Goal: Feedback & Contribution: Contribute content

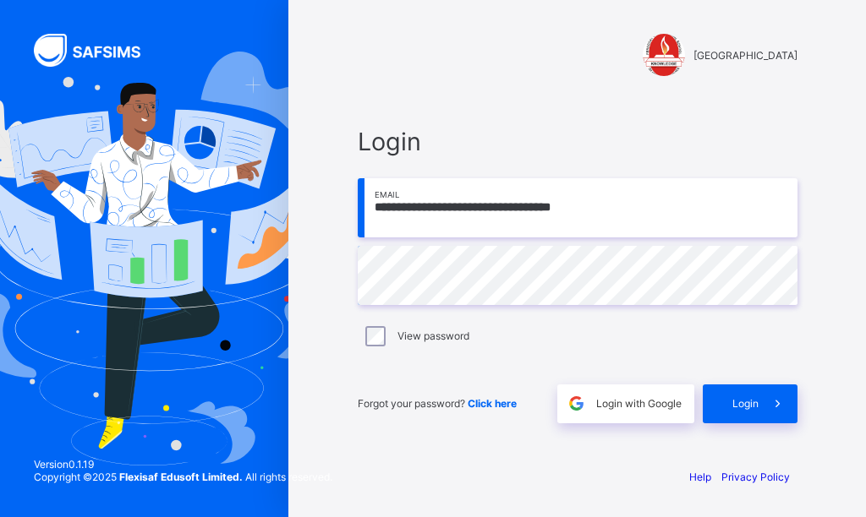
type input "**********"
click at [744, 402] on span "Login" at bounding box center [745, 403] width 26 height 13
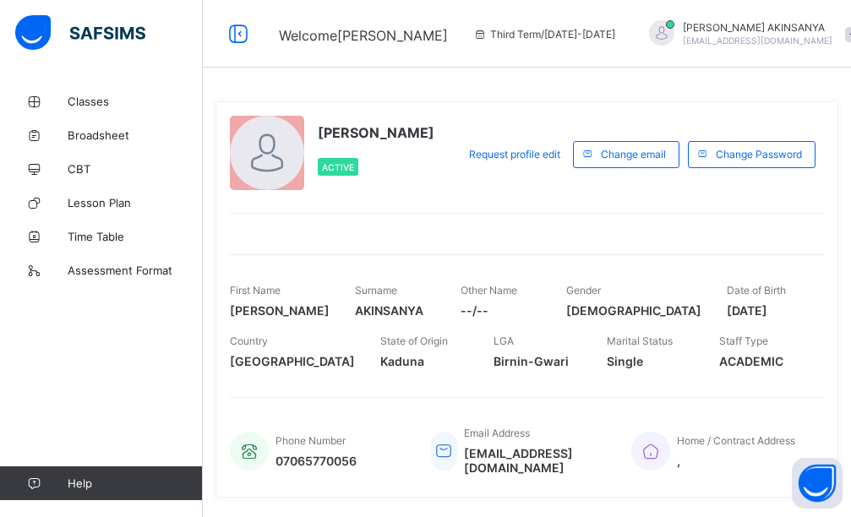
click at [78, 81] on div "Classes Broadsheet CBT Lesson Plan Time Table Assessment Format Help" at bounding box center [101, 293] width 203 height 450
click at [75, 96] on span "Classes" at bounding box center [135, 102] width 135 height 14
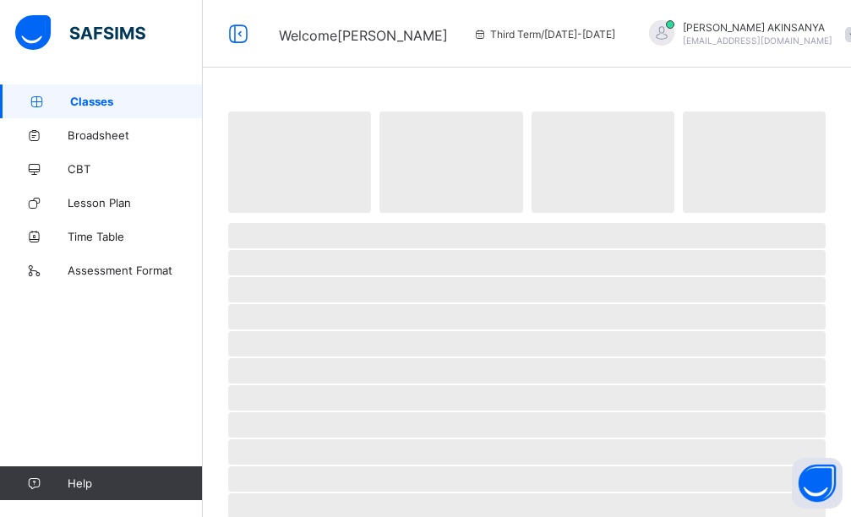
click at [75, 96] on span "Classes" at bounding box center [136, 102] width 133 height 14
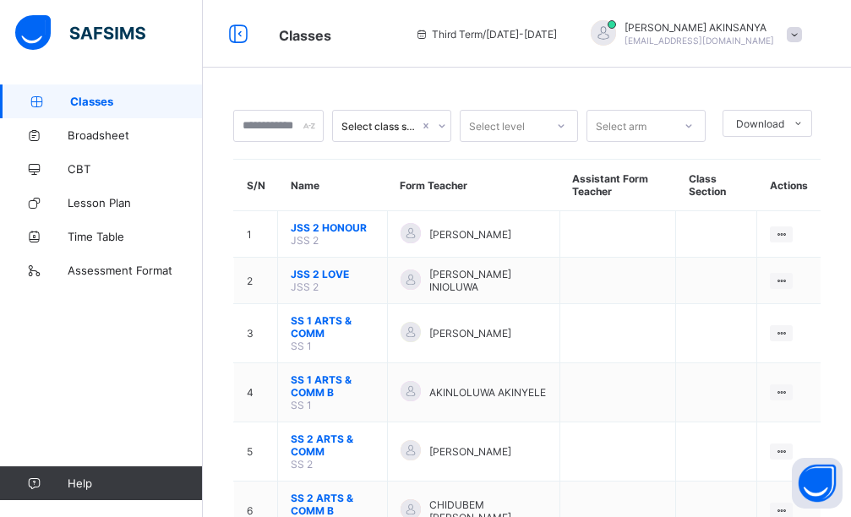
scroll to position [85, 0]
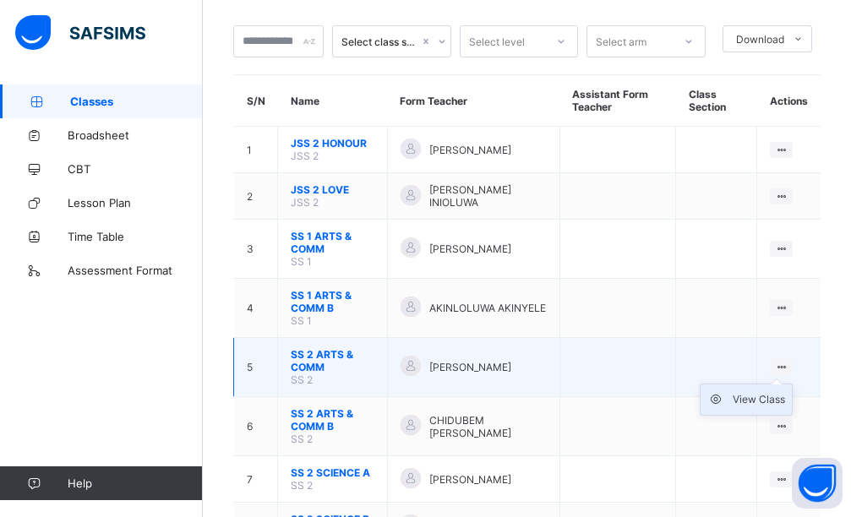
click at [780, 403] on div "View Class" at bounding box center [759, 399] width 52 height 17
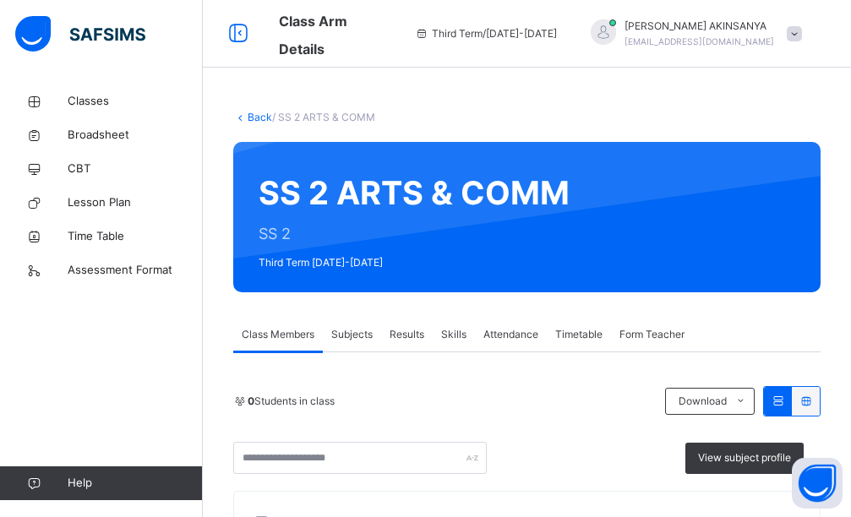
click at [392, 328] on span "Results" at bounding box center [407, 334] width 35 height 15
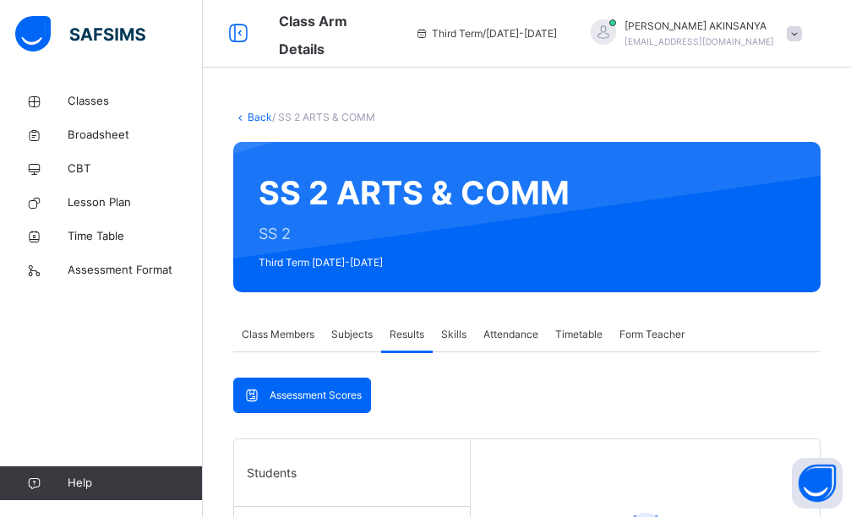
click at [457, 339] on span "Skills" at bounding box center [453, 334] width 25 height 15
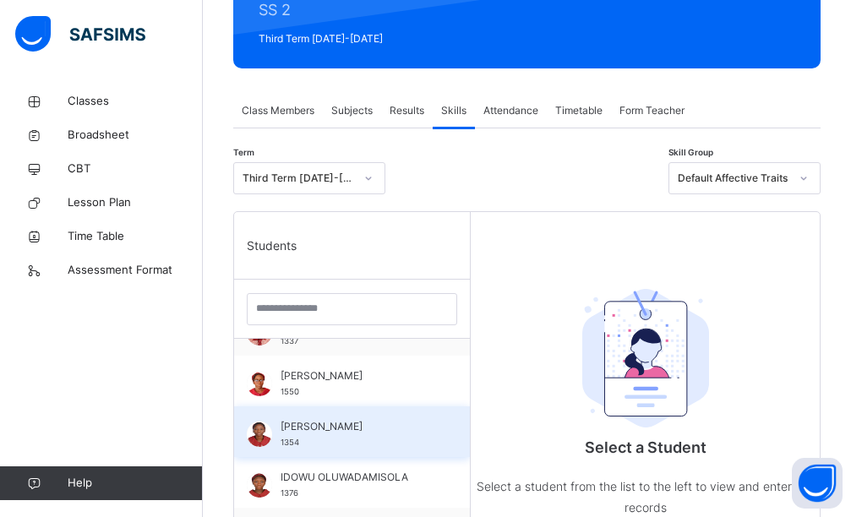
scroll to position [1014, 0]
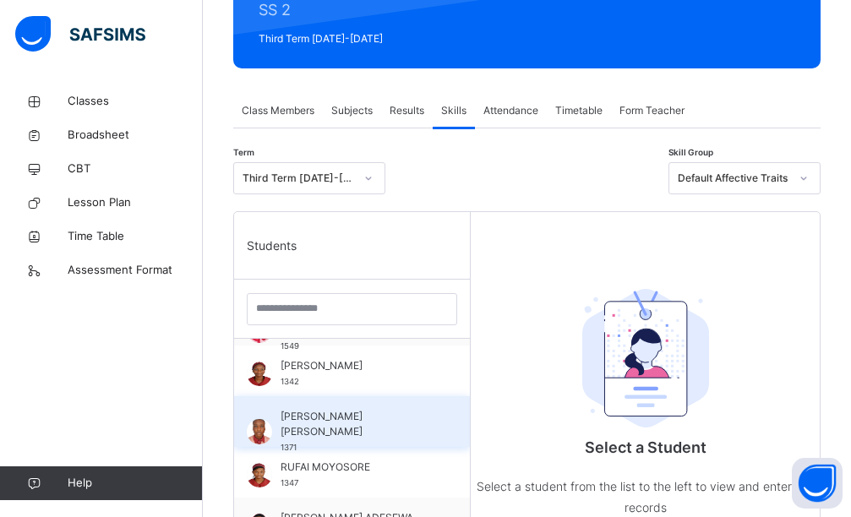
click at [351, 409] on span "[PERSON_NAME] [PERSON_NAME]" at bounding box center [356, 424] width 151 height 30
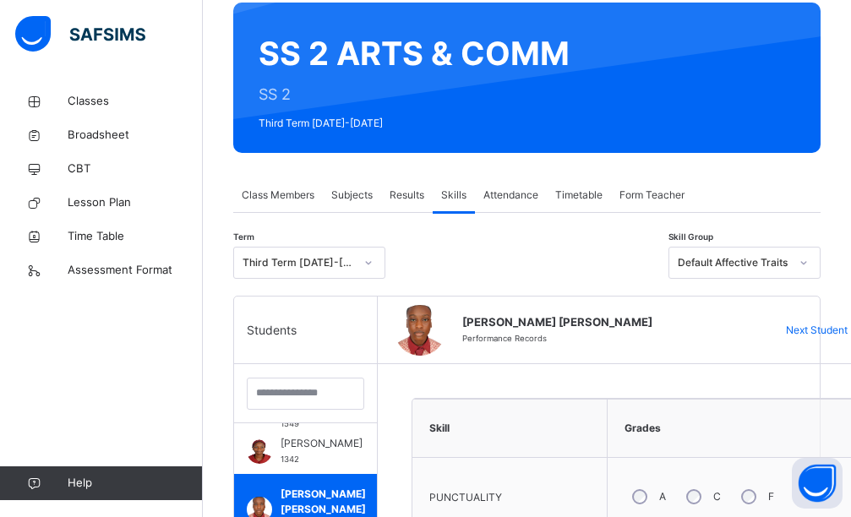
scroll to position [393, 0]
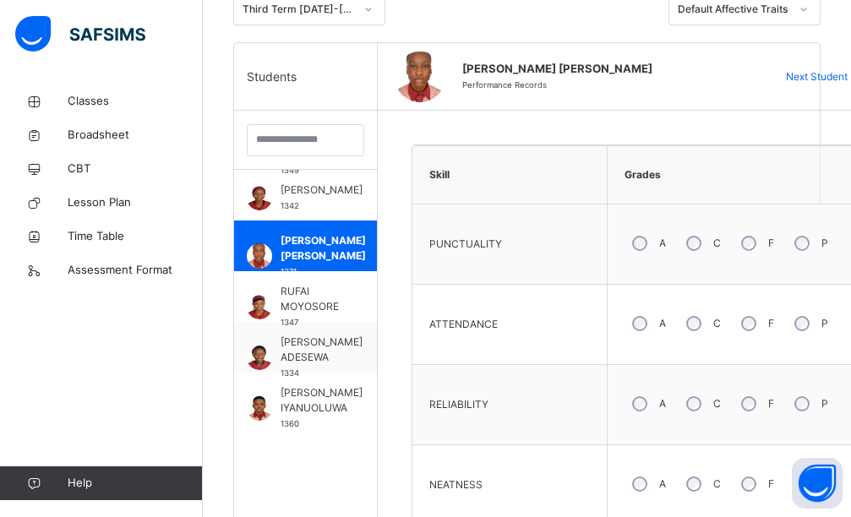
click at [652, 326] on div "A" at bounding box center [648, 324] width 46 height 36
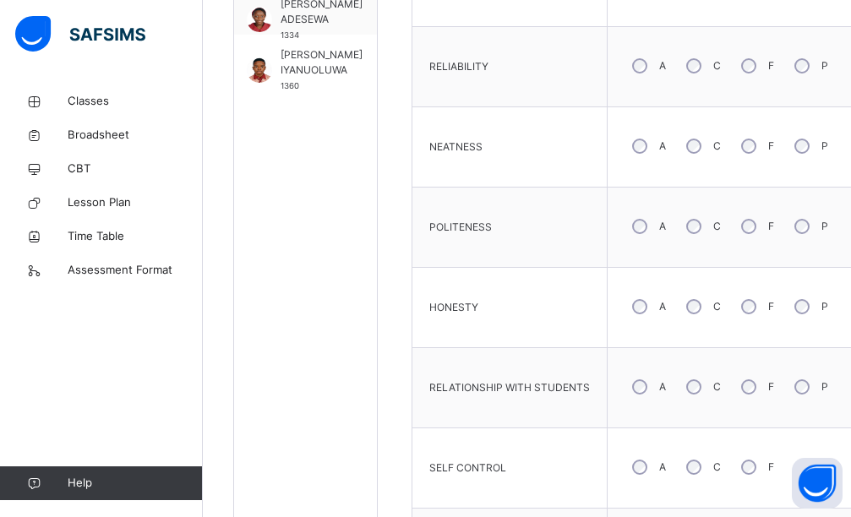
click at [705, 144] on div "C" at bounding box center [702, 146] width 46 height 36
click at [687, 221] on div "C" at bounding box center [702, 227] width 46 height 36
click at [645, 315] on div "A" at bounding box center [648, 307] width 46 height 36
click at [648, 475] on div "A" at bounding box center [648, 468] width 46 height 36
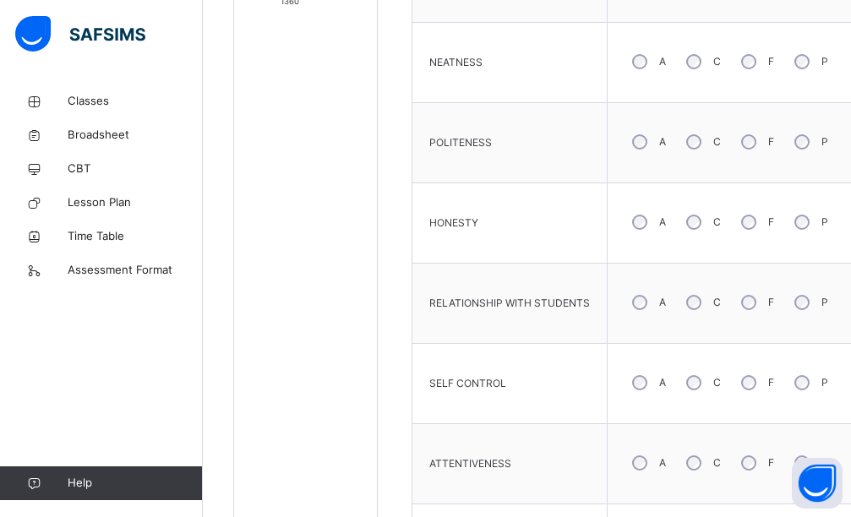
scroll to position [1022, 0]
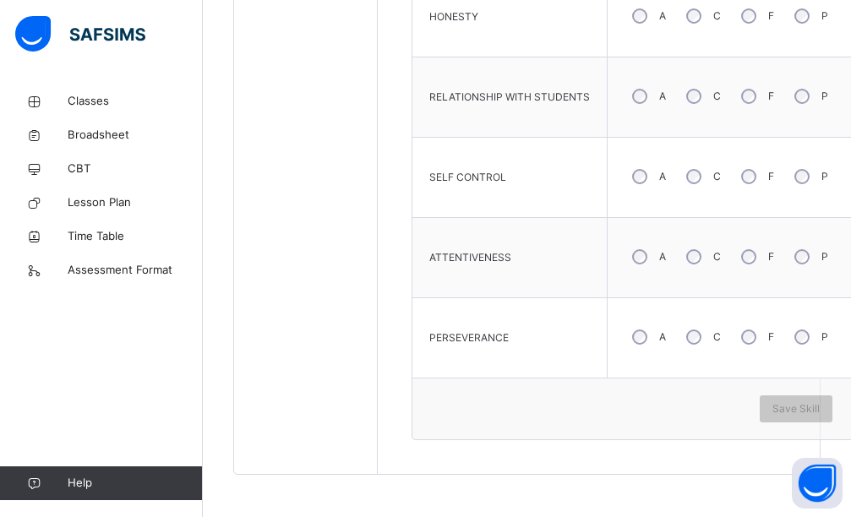
click at [646, 336] on div "A" at bounding box center [648, 338] width 46 height 36
click at [801, 407] on span "Save Skill" at bounding box center [796, 409] width 47 height 15
click at [800, 403] on div "Save Skill" at bounding box center [796, 409] width 73 height 27
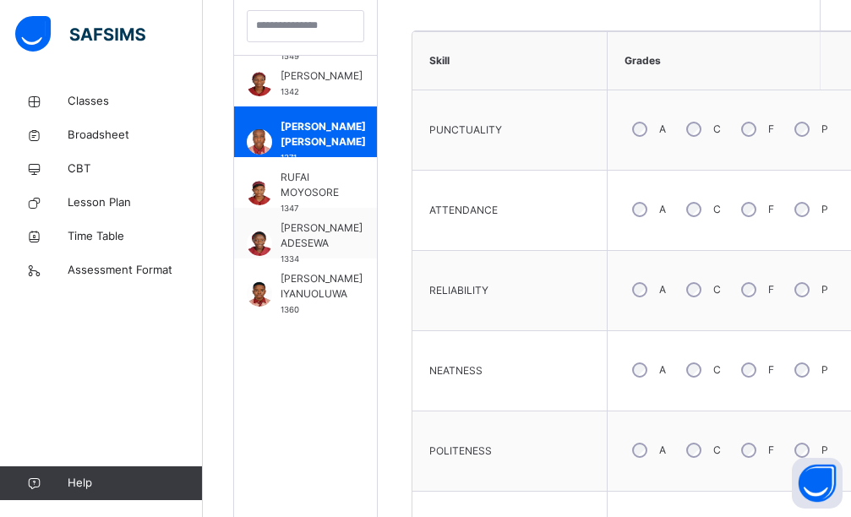
scroll to position [254, 0]
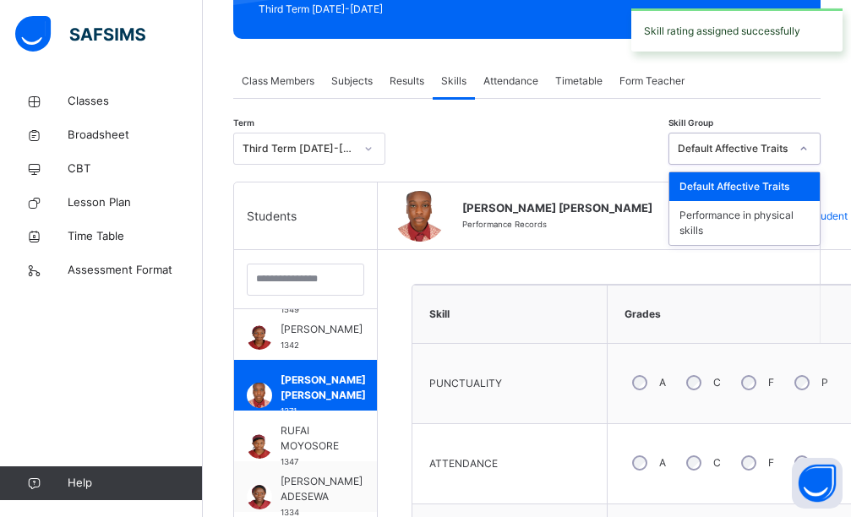
click at [806, 149] on div at bounding box center [804, 148] width 29 height 27
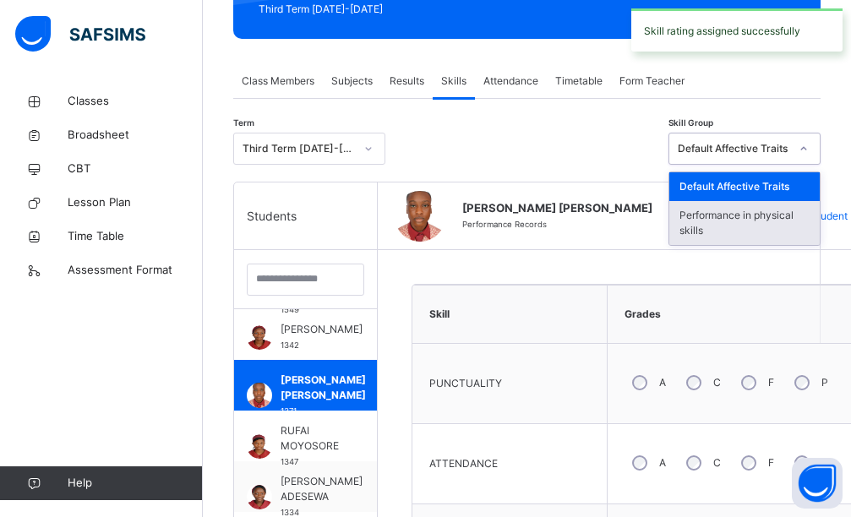
click at [772, 219] on div "Performance in physical skills" at bounding box center [744, 223] width 150 height 44
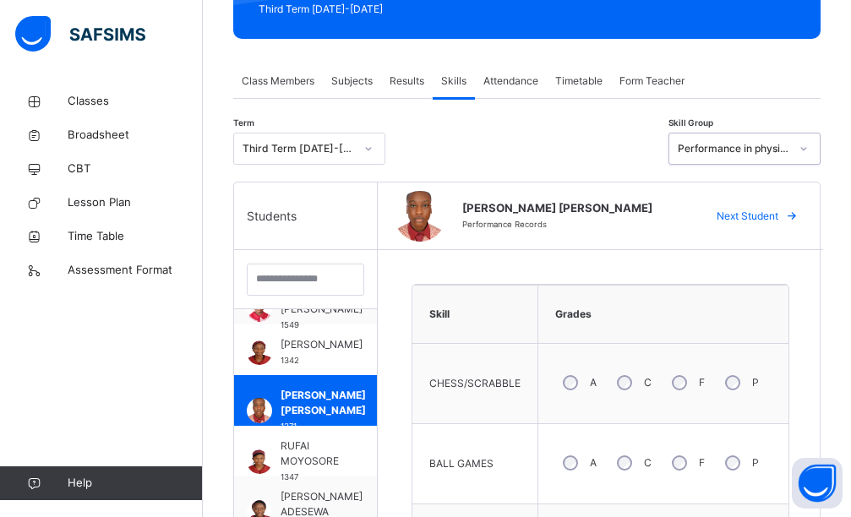
scroll to position [1014, 0]
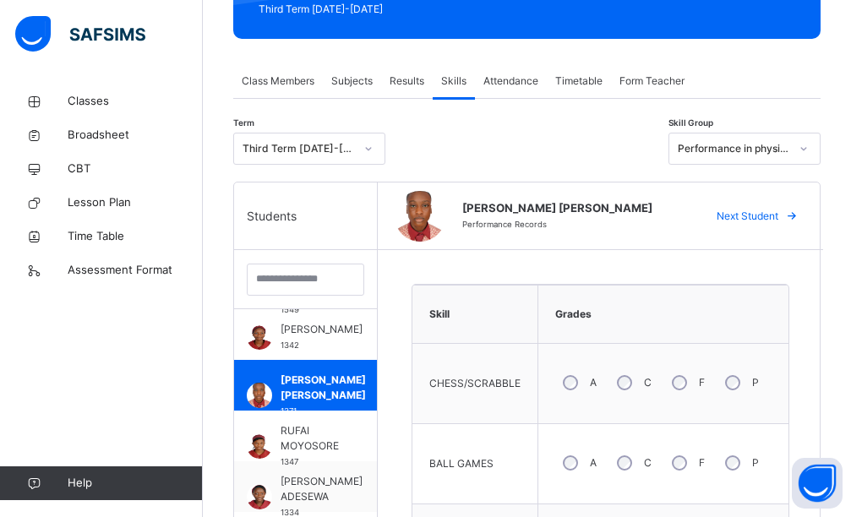
click at [589, 383] on div "A" at bounding box center [578, 383] width 46 height 36
click at [642, 471] on div "C" at bounding box center [632, 463] width 46 height 36
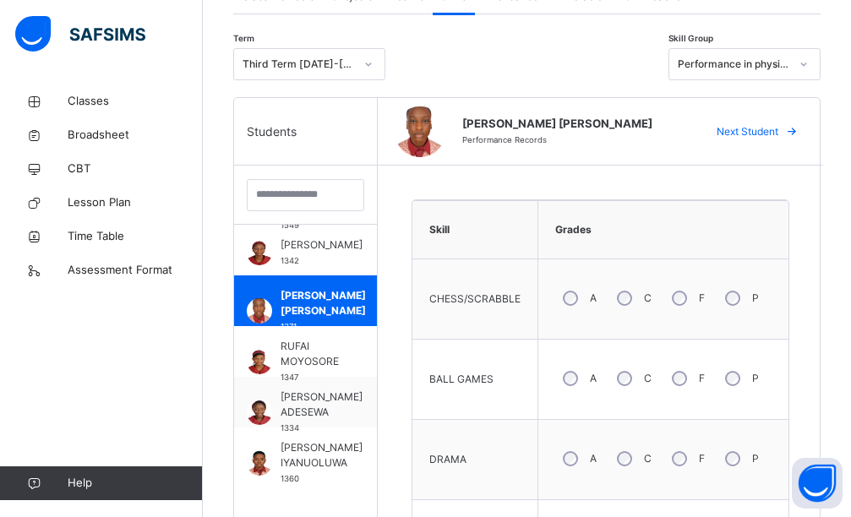
scroll to position [507, 0]
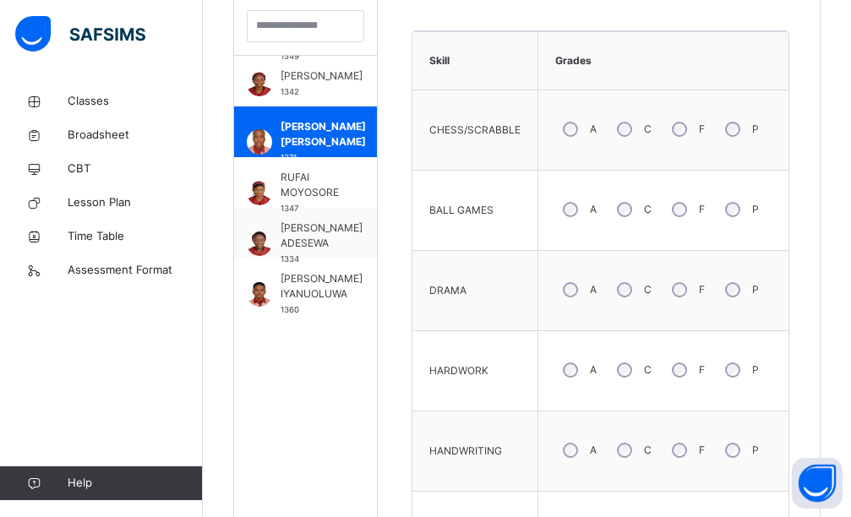
click at [630, 292] on div "C" at bounding box center [632, 290] width 46 height 36
click at [642, 445] on div "C" at bounding box center [632, 451] width 46 height 36
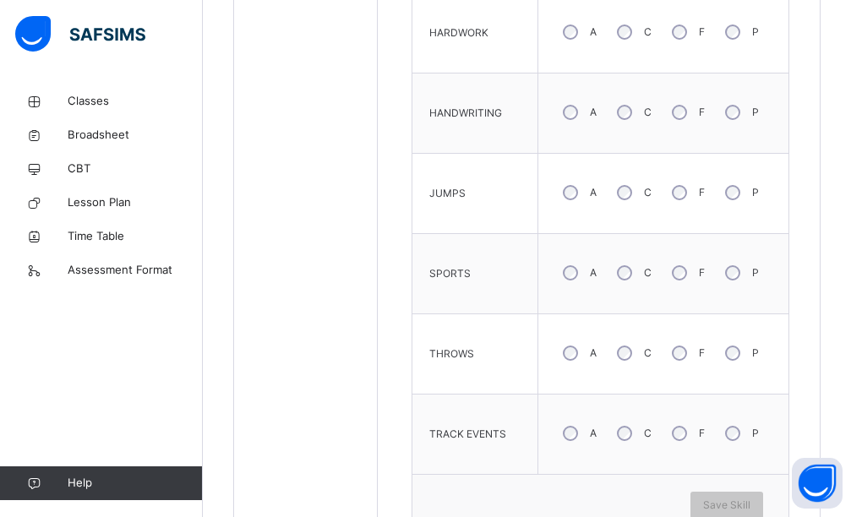
scroll to position [942, 0]
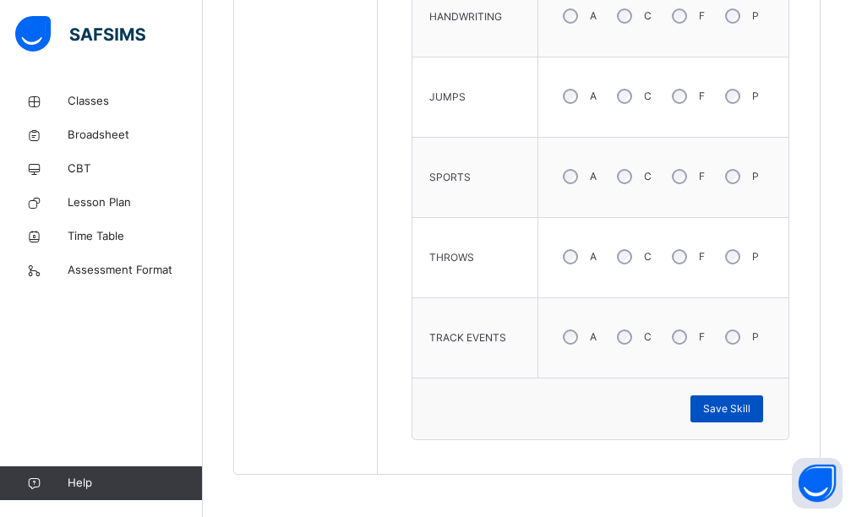
click at [707, 407] on div "Save Skill" at bounding box center [727, 409] width 73 height 27
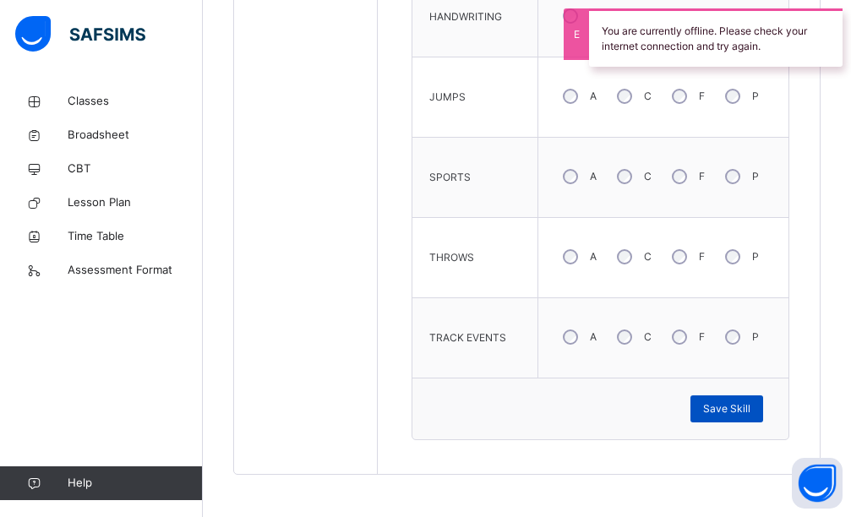
click at [732, 410] on span "Save Skill" at bounding box center [726, 409] width 47 height 15
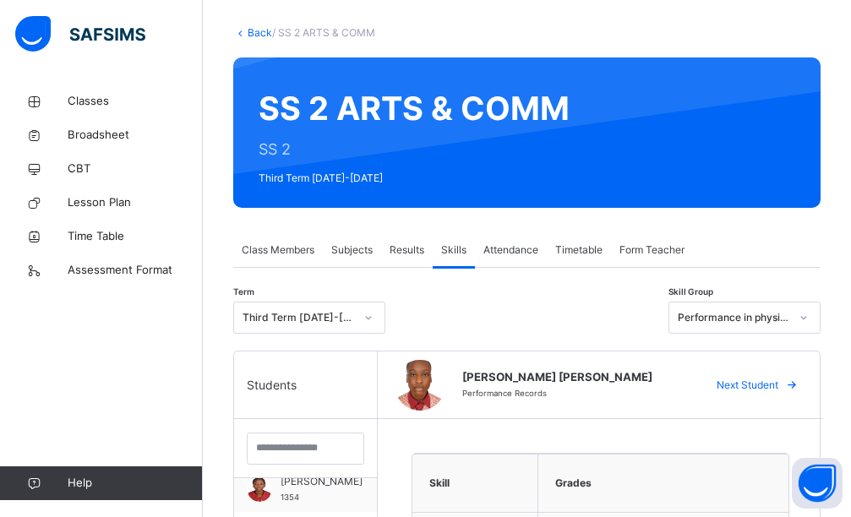
scroll to position [761, 0]
click at [353, 501] on div "MUOGIM [PERSON_NAME] 1350" at bounding box center [305, 503] width 143 height 51
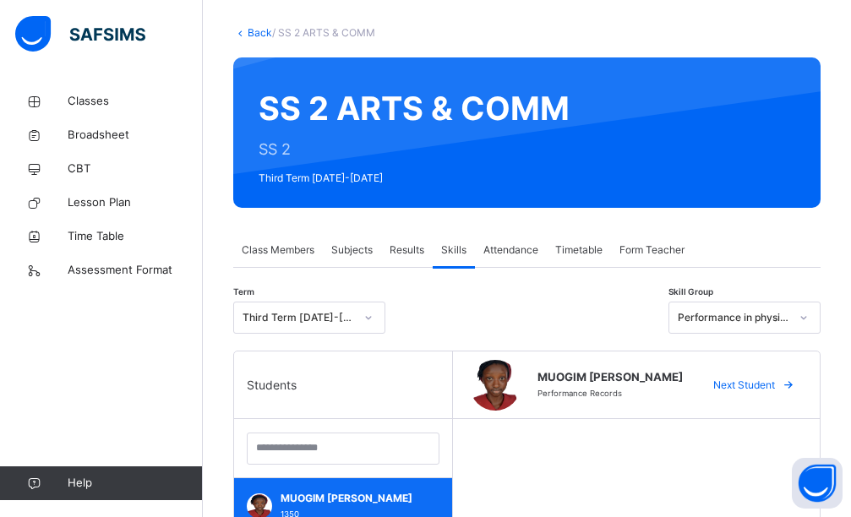
scroll to position [746, 0]
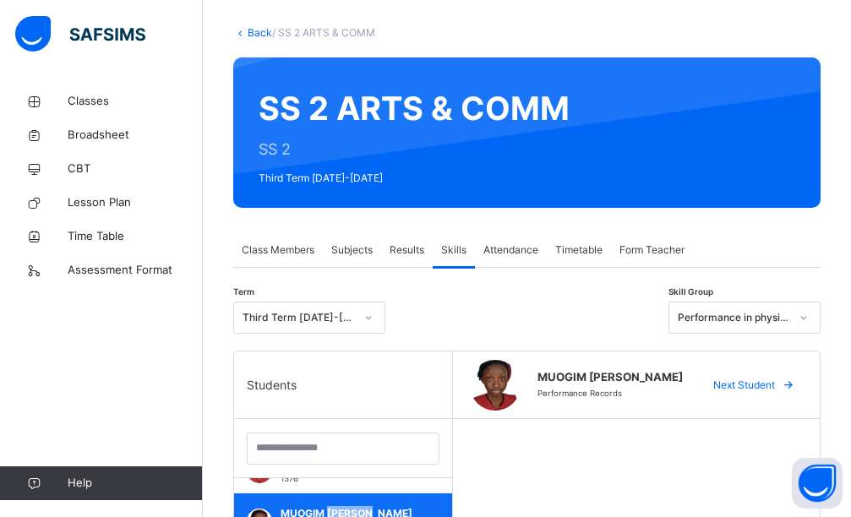
click at [353, 501] on div "MUOGIM [PERSON_NAME] 1350" at bounding box center [343, 519] width 218 height 51
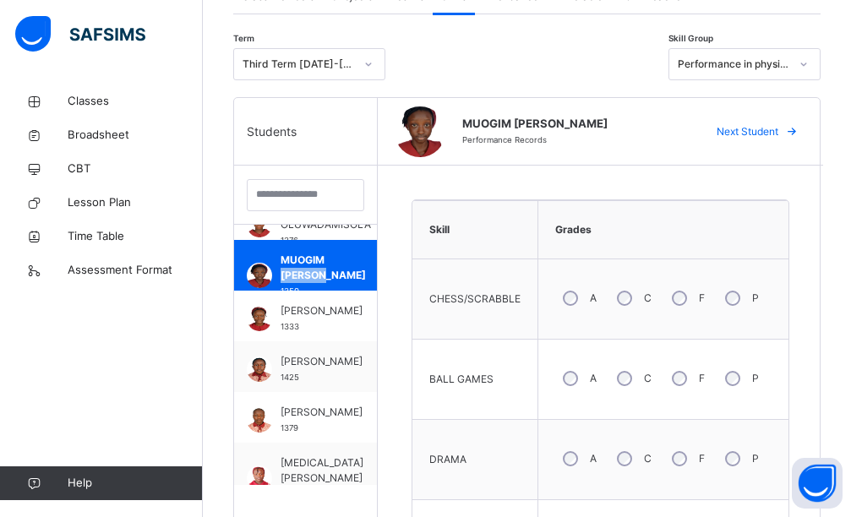
scroll to position [761, 0]
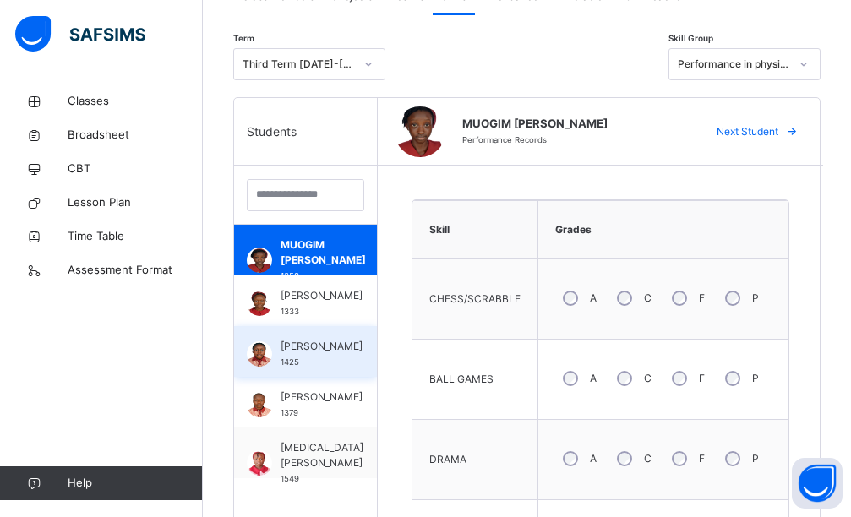
click at [277, 354] on div "[PERSON_NAME] 1425" at bounding box center [305, 351] width 143 height 51
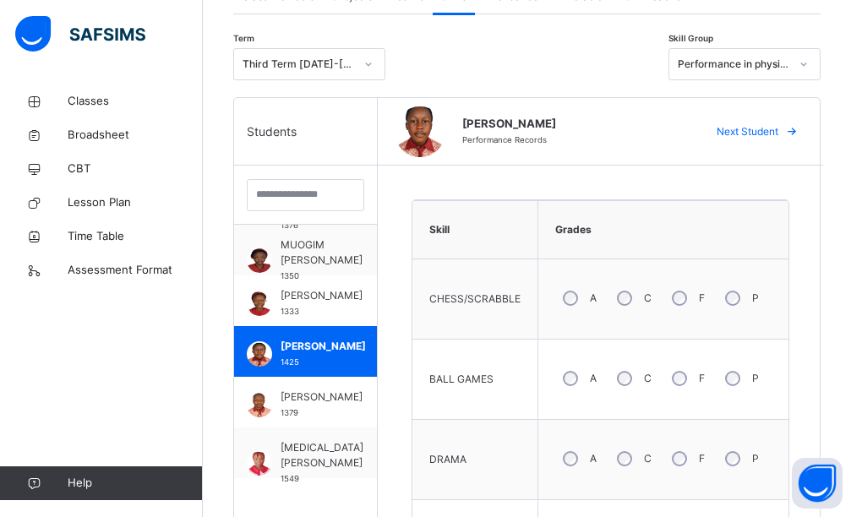
click at [588, 370] on div "A" at bounding box center [578, 379] width 46 height 36
click at [588, 464] on div "A" at bounding box center [578, 459] width 46 height 36
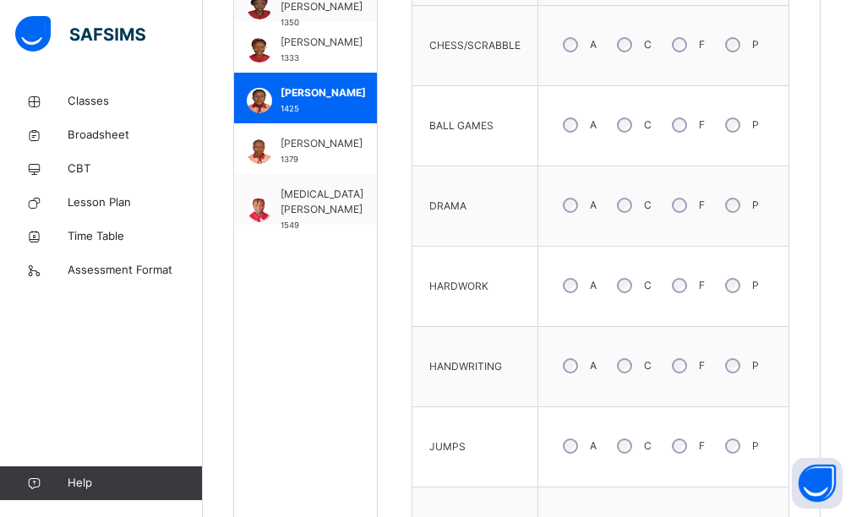
click at [591, 287] on div "A" at bounding box center [578, 286] width 46 height 36
click at [592, 467] on div "A C F P" at bounding box center [663, 446] width 233 height 61
click at [591, 451] on div "A" at bounding box center [578, 447] width 46 height 36
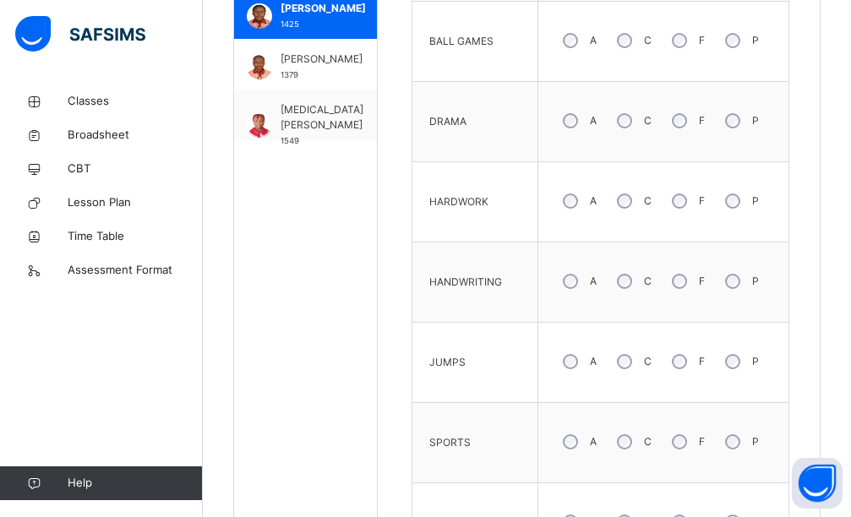
scroll to position [845, 0]
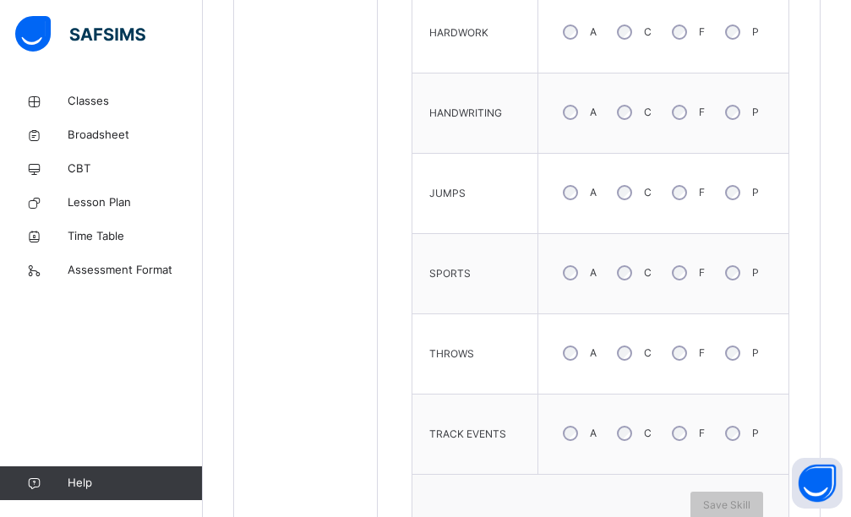
click at [571, 344] on div "A" at bounding box center [578, 354] width 46 height 36
click at [653, 281] on div "C" at bounding box center [632, 273] width 46 height 36
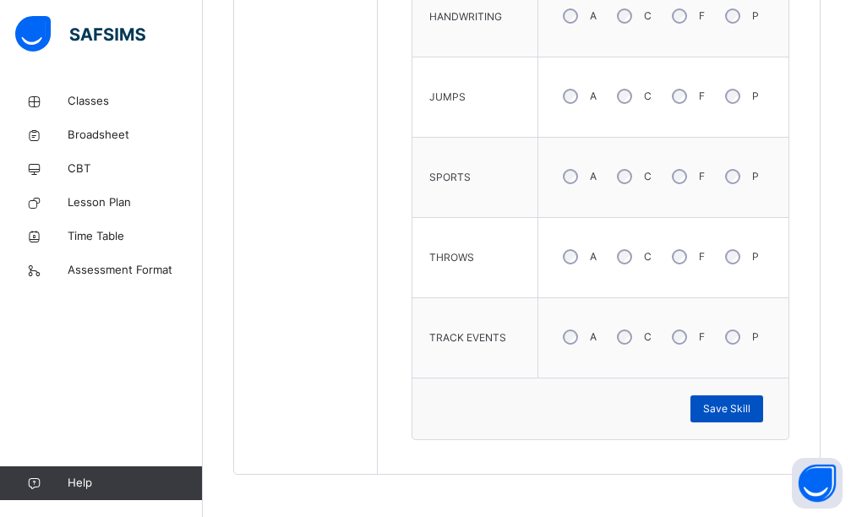
click at [726, 414] on span "Save Skill" at bounding box center [726, 409] width 47 height 15
click at [730, 411] on span "Save Skill" at bounding box center [726, 409] width 47 height 15
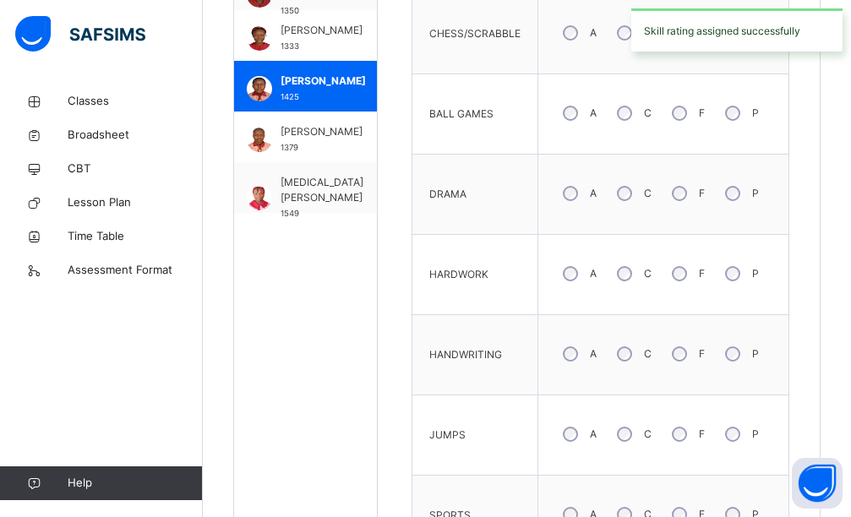
scroll to position [350, 0]
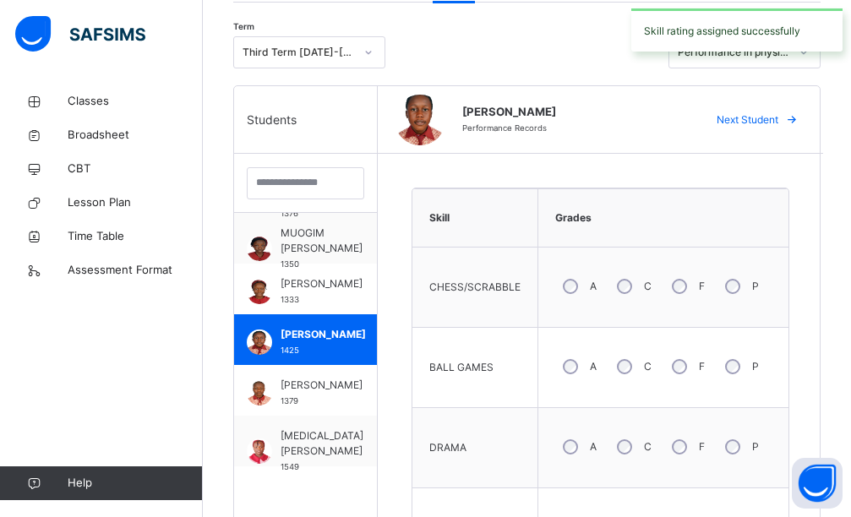
click at [798, 55] on div "Skill rating assigned successfully" at bounding box center [737, 30] width 228 height 60
click at [813, 48] on div "Skill rating assigned successfully" at bounding box center [736, 29] width 211 height 43
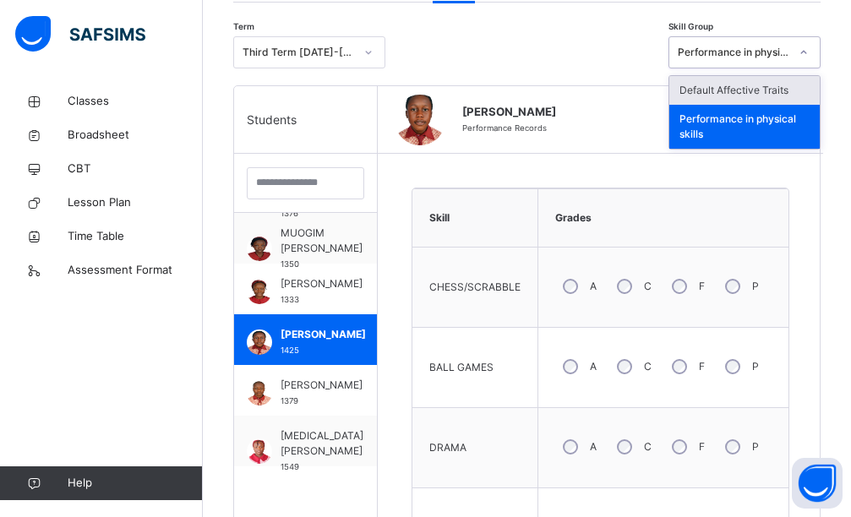
click at [809, 48] on icon at bounding box center [804, 52] width 10 height 17
click at [786, 87] on div "Default Affective Traits" at bounding box center [744, 90] width 150 height 29
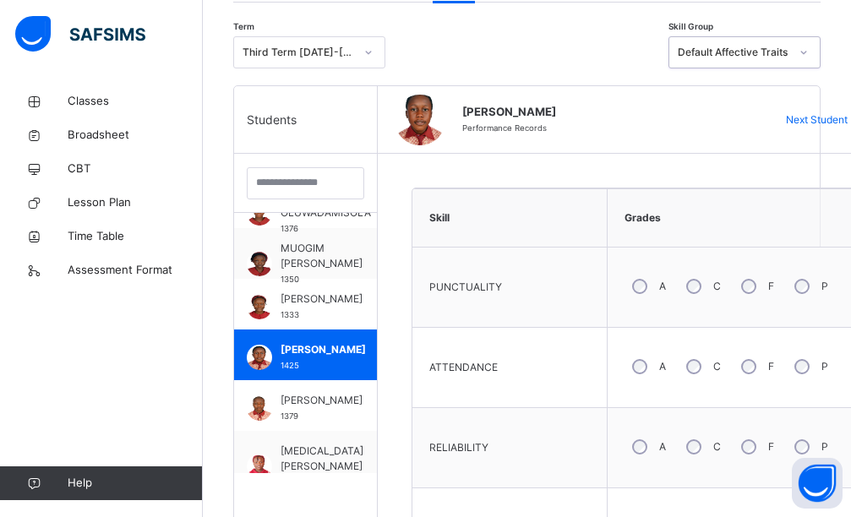
scroll to position [761, 0]
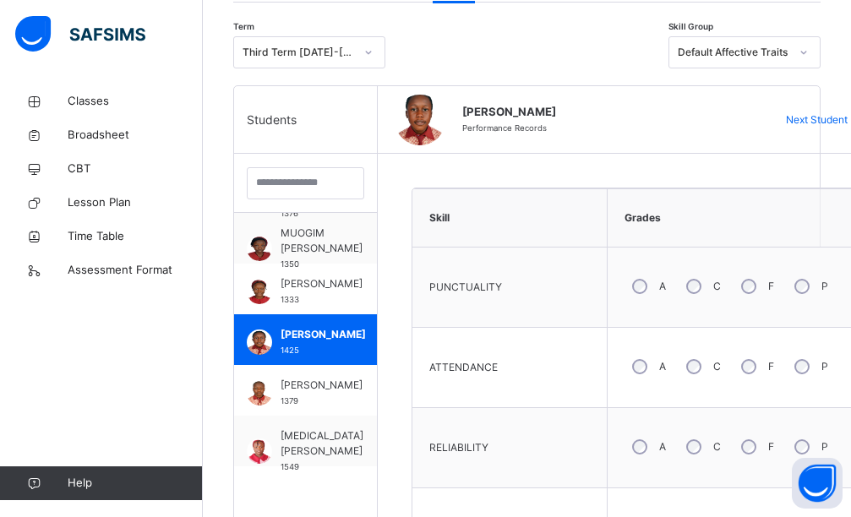
click at [651, 290] on div "A" at bounding box center [648, 287] width 46 height 36
click at [648, 369] on div "A" at bounding box center [648, 367] width 46 height 36
click at [653, 466] on div "A C F P" at bounding box center [732, 447] width 233 height 61
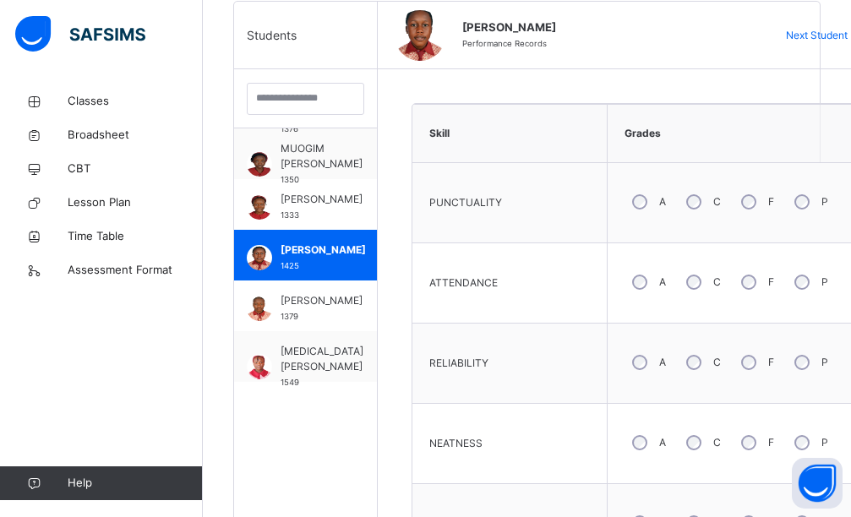
scroll to position [519, 0]
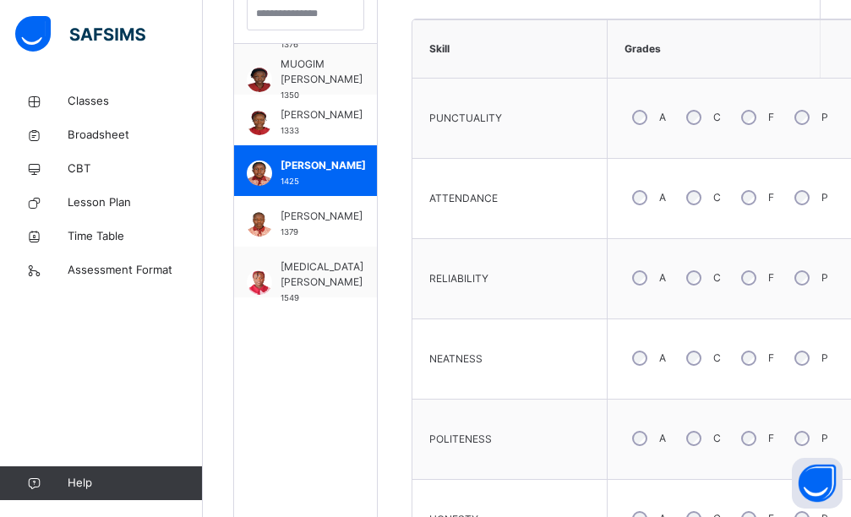
click at [705, 347] on div "C" at bounding box center [702, 359] width 46 height 36
click at [699, 448] on div "C" at bounding box center [702, 439] width 46 height 36
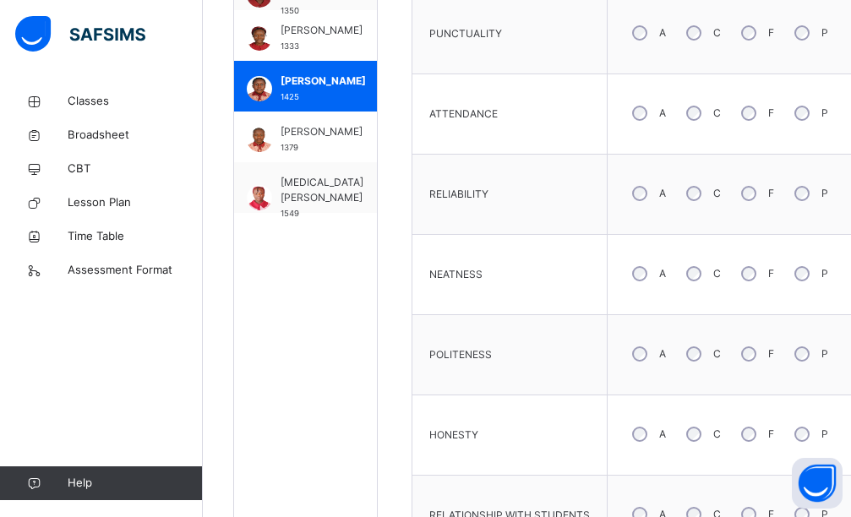
scroll to position [857, 0]
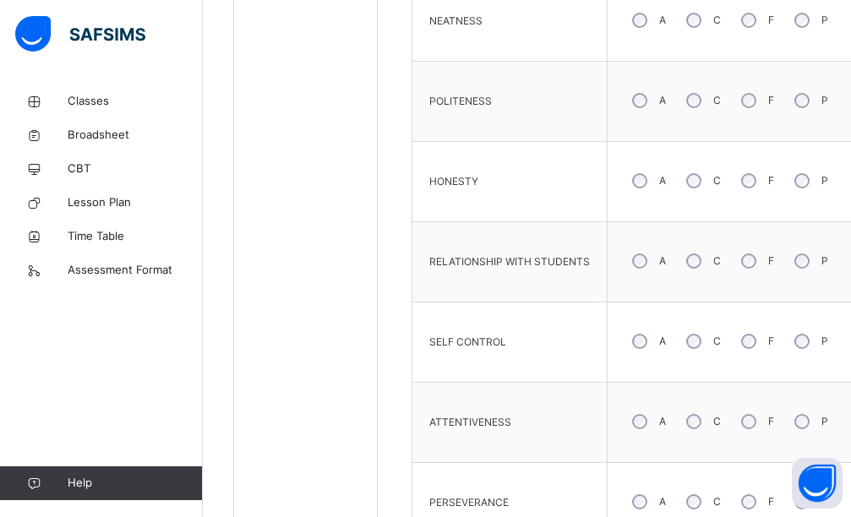
drag, startPoint x: 696, startPoint y: 332, endPoint x: 692, endPoint y: 318, distance: 14.8
click at [695, 332] on div "C" at bounding box center [702, 342] width 46 height 36
click at [700, 266] on div "C" at bounding box center [702, 261] width 46 height 36
click at [631, 430] on div "A" at bounding box center [648, 422] width 46 height 36
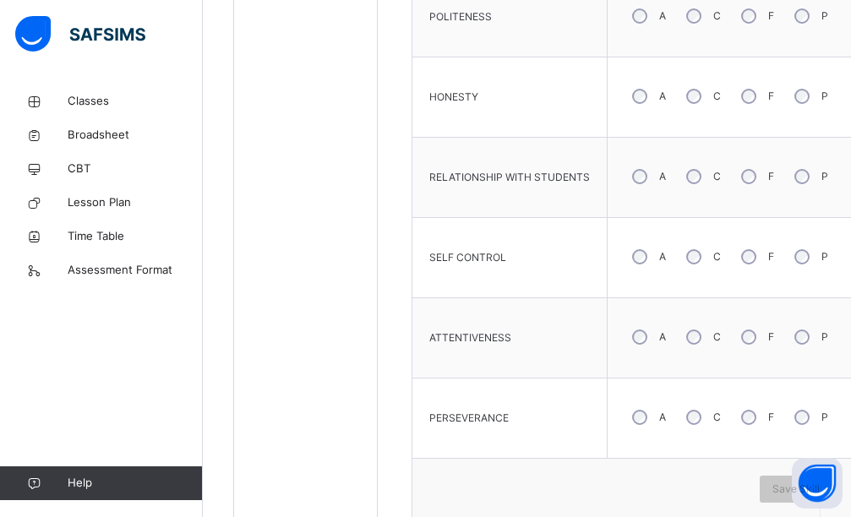
scroll to position [1022, 0]
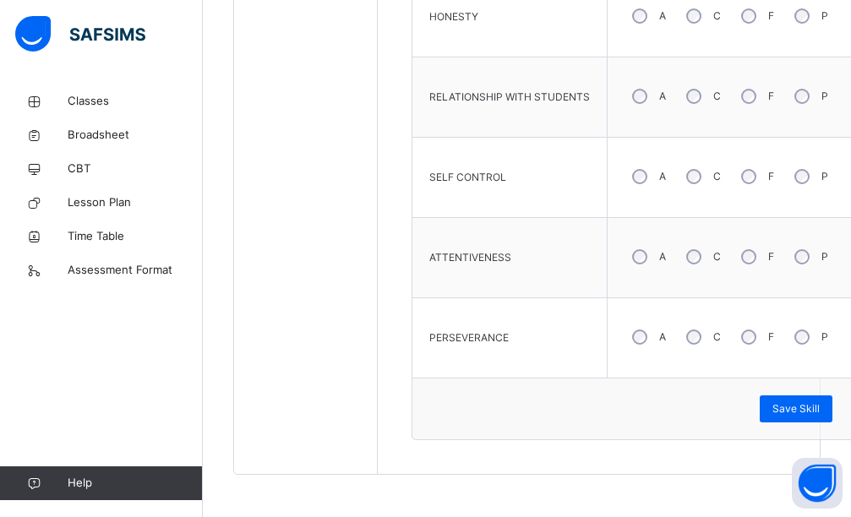
click at [654, 183] on div "A" at bounding box center [648, 177] width 46 height 36
click at [797, 405] on span "Save Skill" at bounding box center [796, 409] width 47 height 15
click at [795, 403] on span "Save Skill" at bounding box center [796, 409] width 47 height 15
click at [785, 397] on div "Save Skill" at bounding box center [796, 409] width 73 height 27
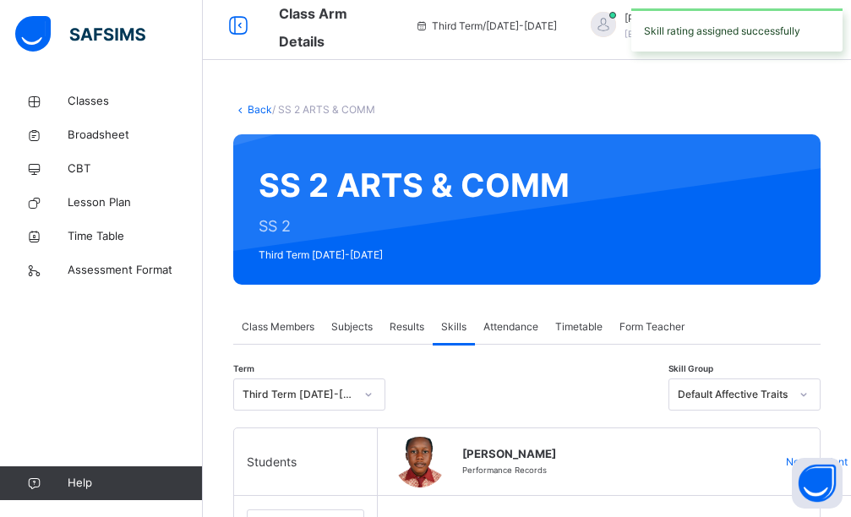
scroll to position [430, 0]
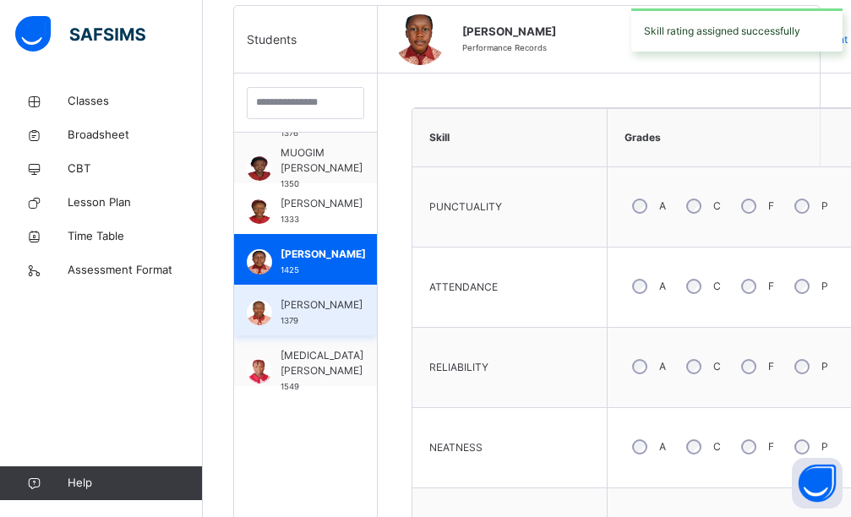
click at [301, 307] on span "[PERSON_NAME]" at bounding box center [322, 305] width 82 height 15
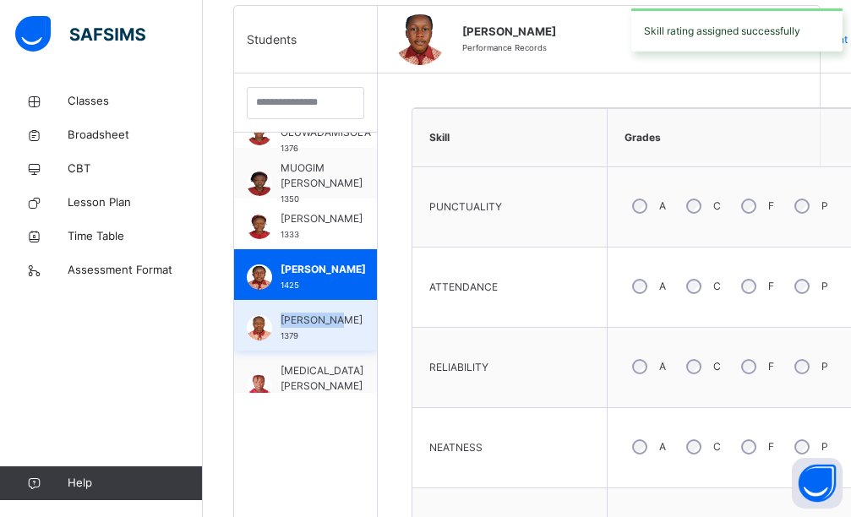
click at [300, 309] on div "[PERSON_NAME] 1379" at bounding box center [305, 325] width 143 height 51
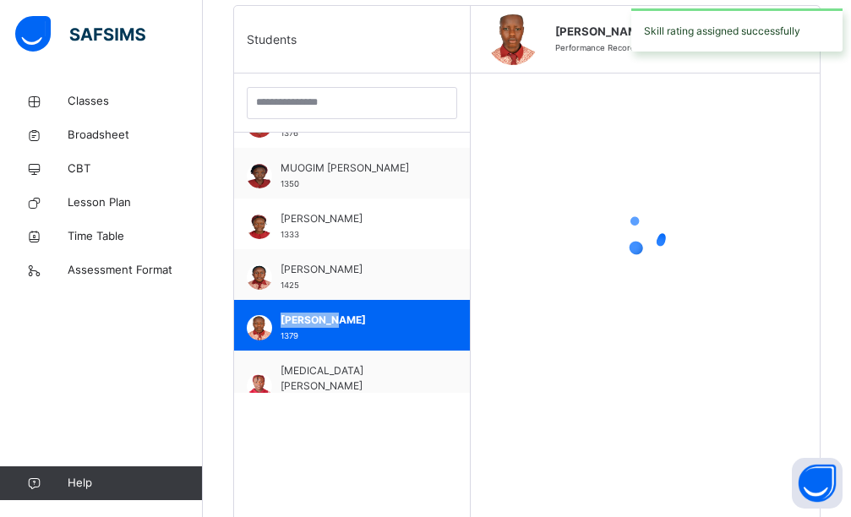
scroll to position [761, 0]
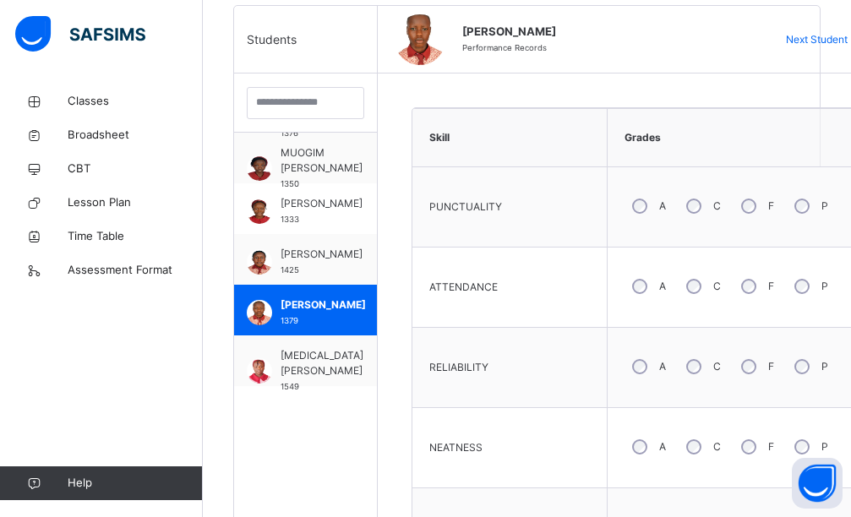
drag, startPoint x: 700, startPoint y: 374, endPoint x: 703, endPoint y: 385, distance: 12.3
click at [703, 385] on div "A C F P" at bounding box center [732, 366] width 233 height 61
click at [687, 360] on div "C" at bounding box center [702, 367] width 46 height 36
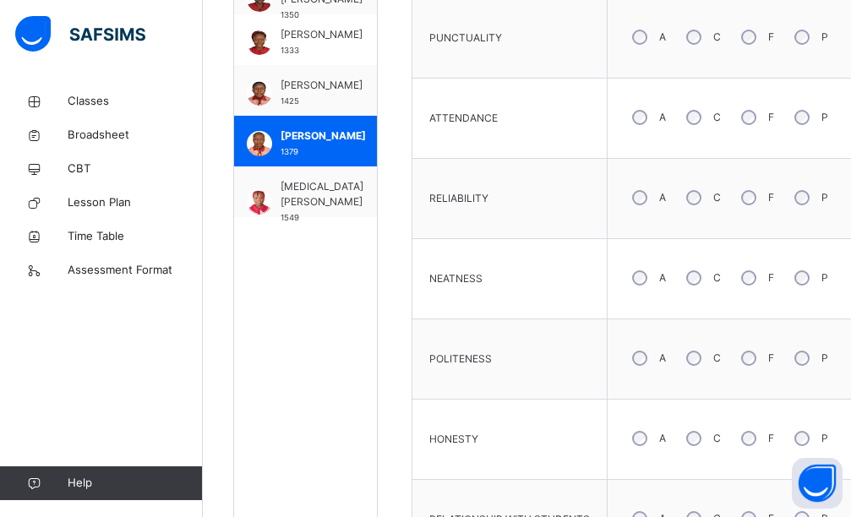
click at [652, 441] on div "A" at bounding box center [648, 439] width 46 height 36
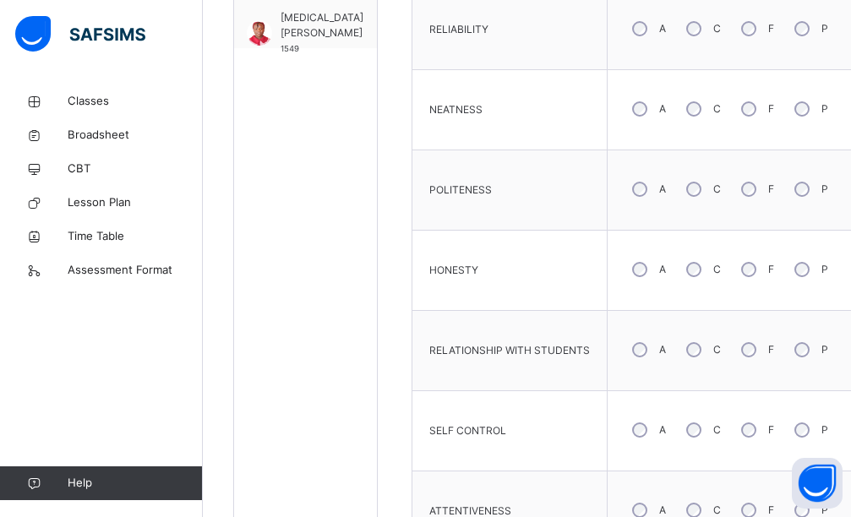
scroll to position [937, 0]
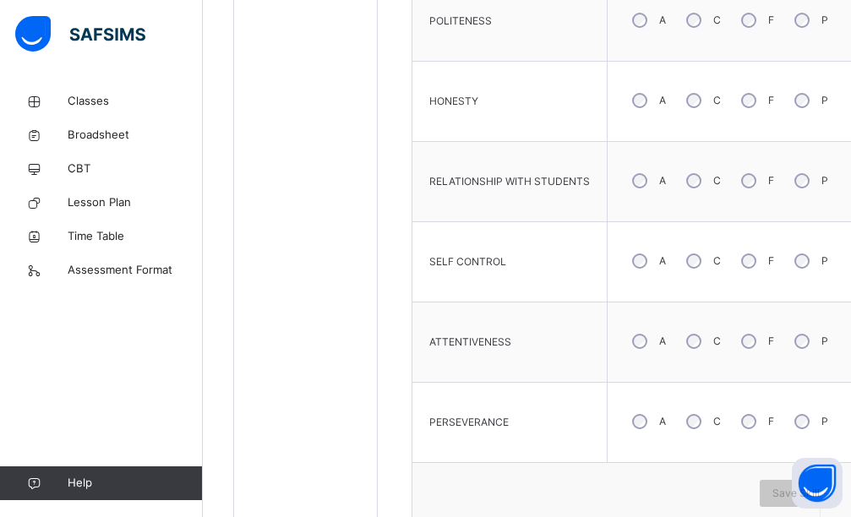
click at [708, 339] on div "C" at bounding box center [702, 342] width 46 height 36
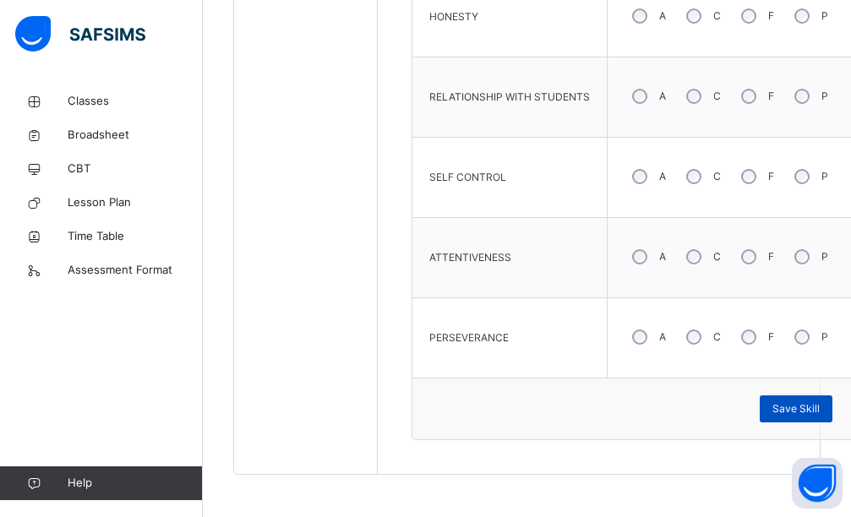
click at [794, 402] on div "Save Skill" at bounding box center [796, 409] width 73 height 27
click at [791, 405] on span "Save Skill" at bounding box center [796, 409] width 47 height 15
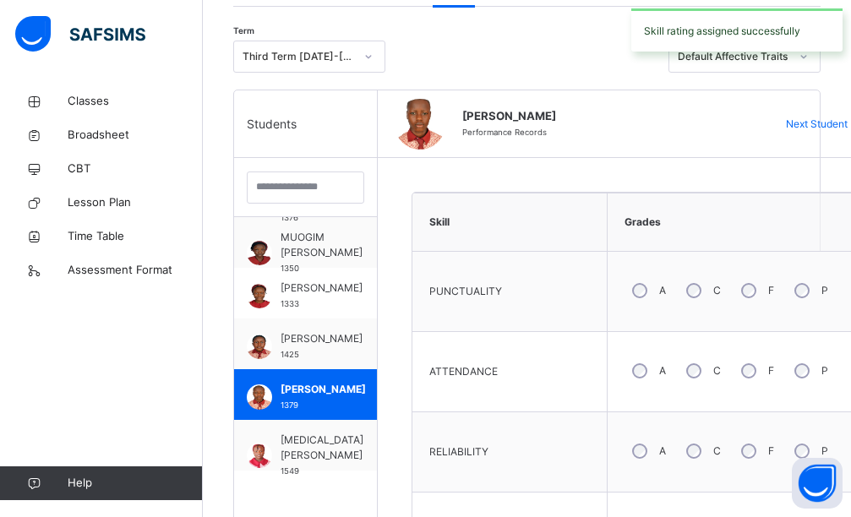
scroll to position [0, 0]
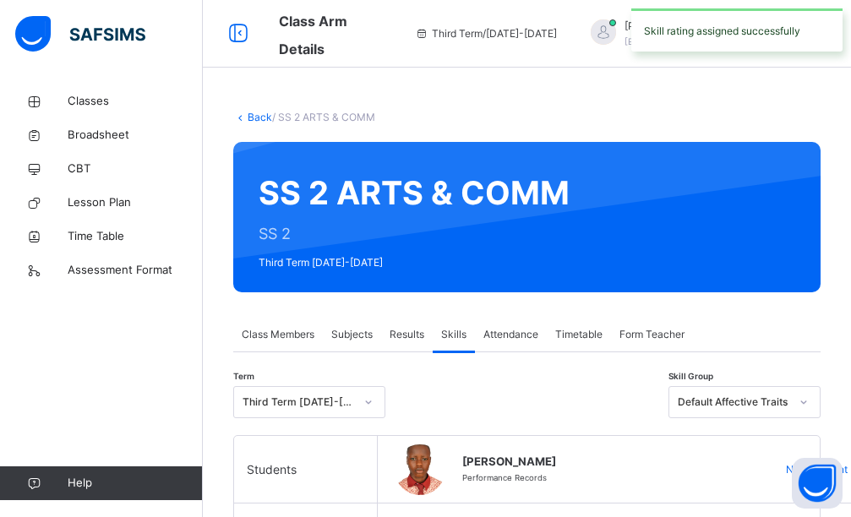
click at [778, 401] on div "Default Affective Traits" at bounding box center [734, 402] width 112 height 15
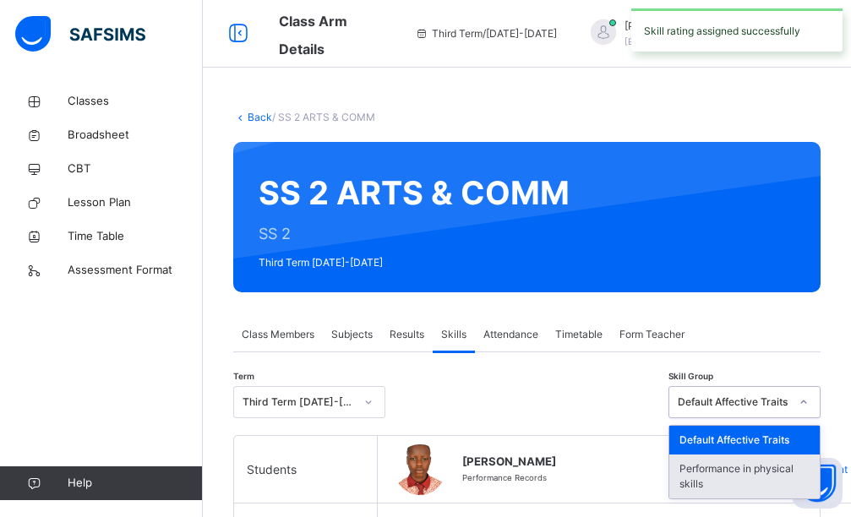
click at [746, 478] on div "Performance in physical skills" at bounding box center [744, 477] width 150 height 44
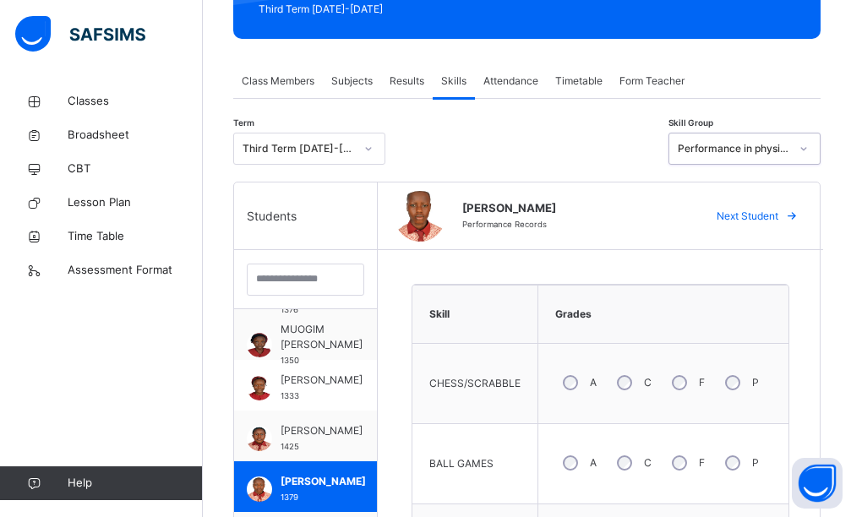
scroll to position [338, 0]
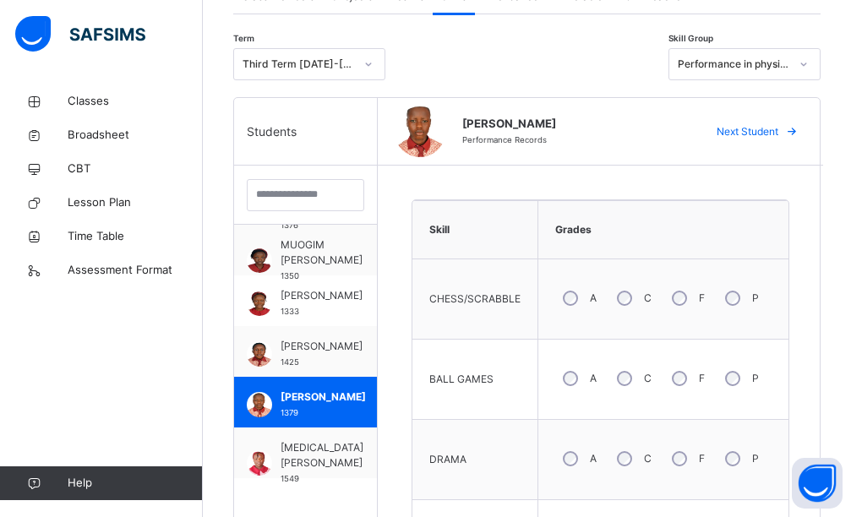
drag, startPoint x: 590, startPoint y: 303, endPoint x: 579, endPoint y: 346, distance: 44.5
click at [589, 303] on div "A" at bounding box center [578, 299] width 46 height 36
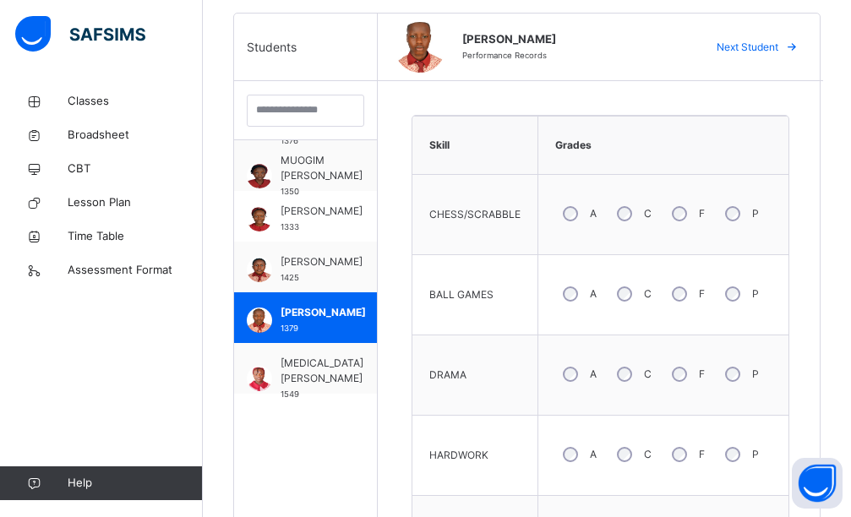
scroll to position [507, 0]
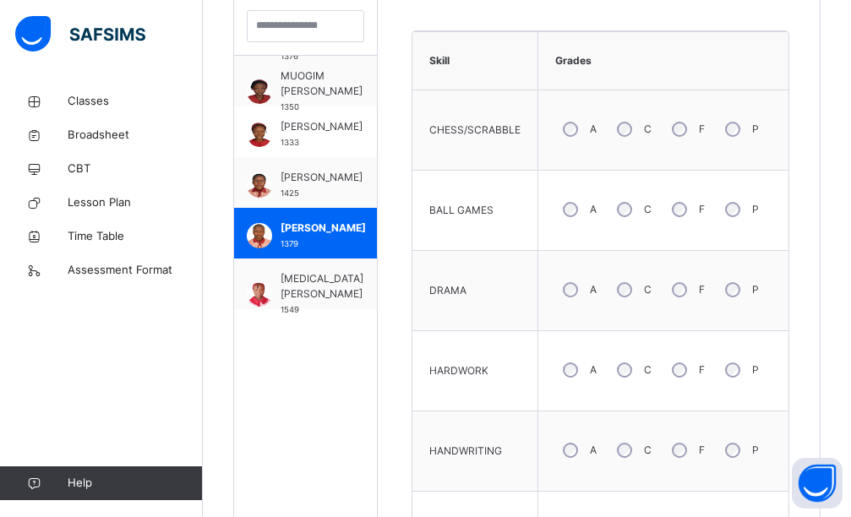
click at [590, 373] on div "A" at bounding box center [578, 371] width 46 height 36
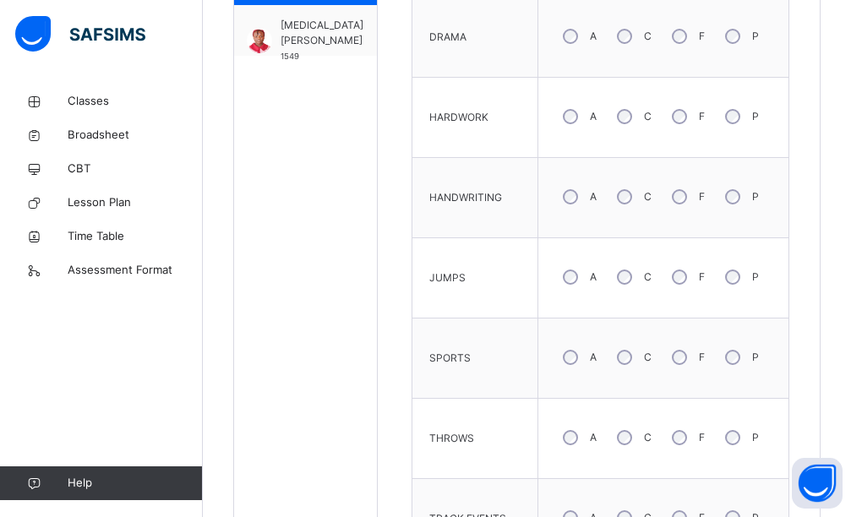
scroll to position [930, 0]
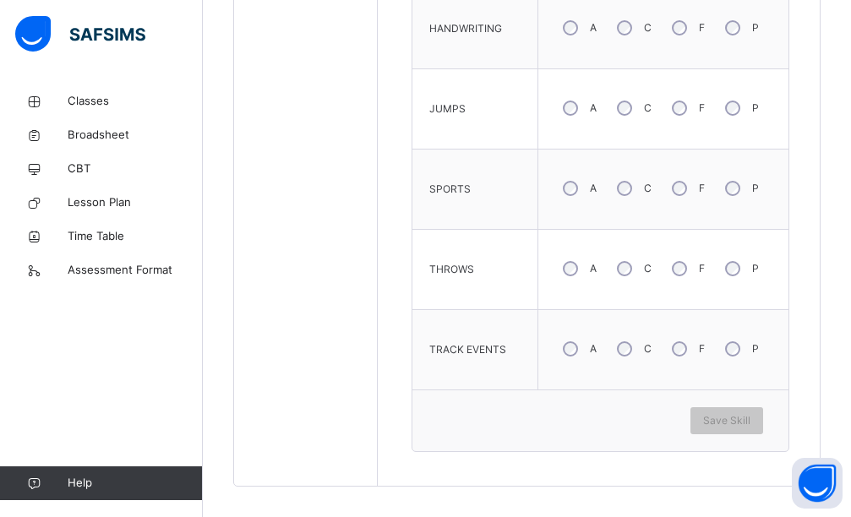
click at [591, 358] on div "A" at bounding box center [578, 349] width 46 height 36
click at [741, 418] on span "Save Skill" at bounding box center [726, 420] width 47 height 15
click at [746, 422] on span "Save Skill" at bounding box center [726, 420] width 47 height 15
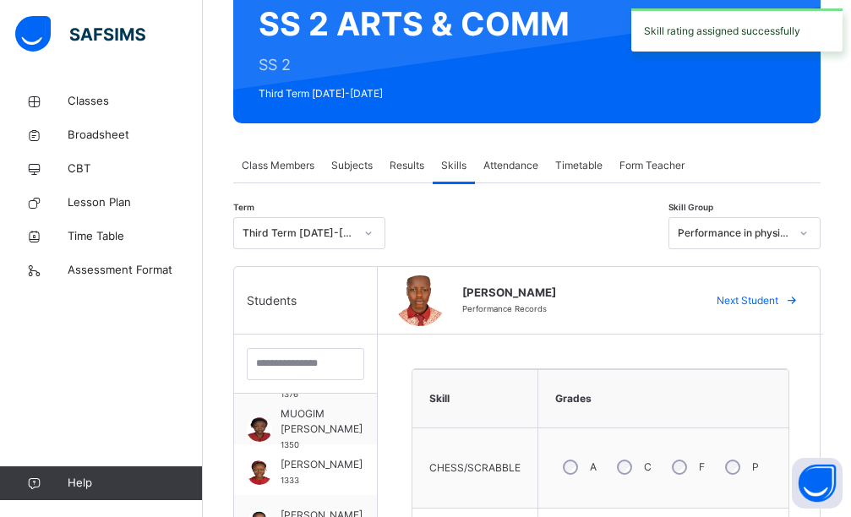
scroll to position [507, 0]
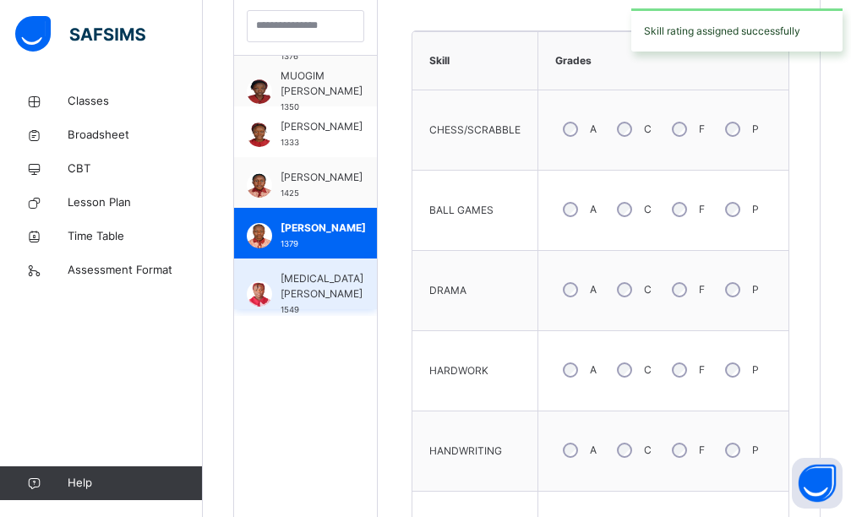
click at [293, 302] on span "[MEDICAL_DATA][PERSON_NAME]" at bounding box center [322, 286] width 83 height 30
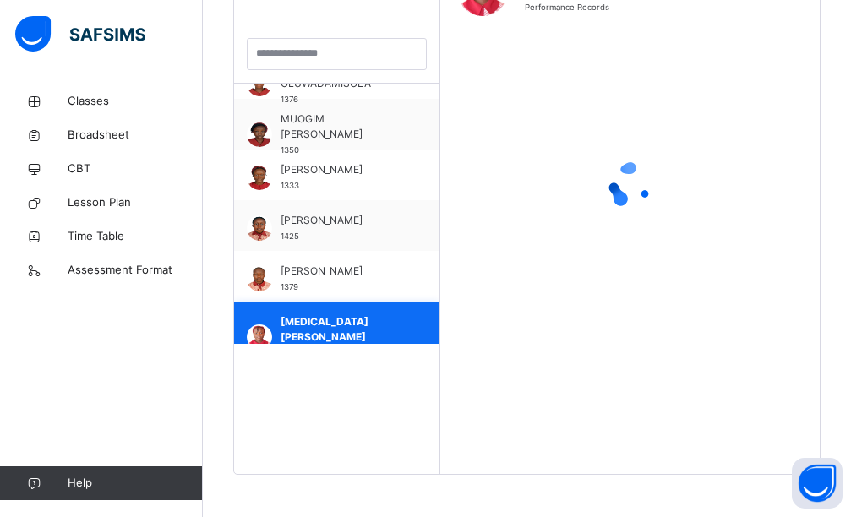
scroll to position [761, 0]
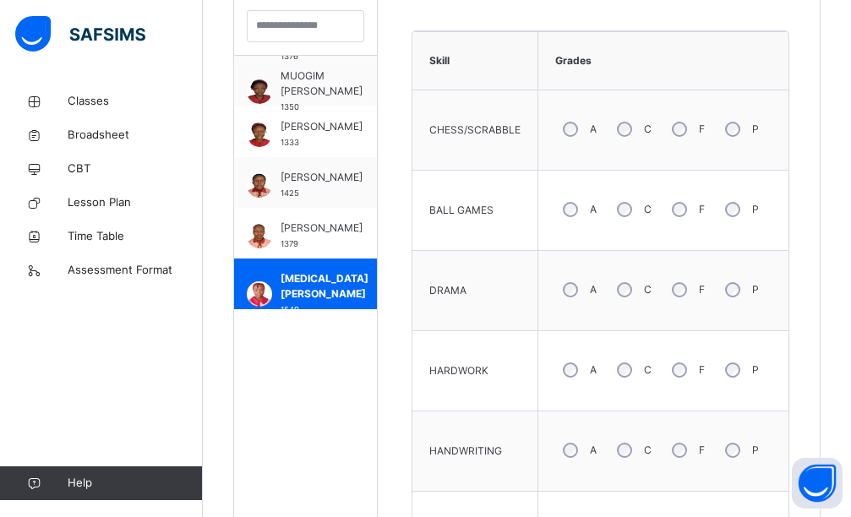
click at [538, 303] on td "DRAMA" at bounding box center [476, 291] width 126 height 80
click at [591, 283] on div "A" at bounding box center [578, 290] width 46 height 36
click at [598, 364] on div "A" at bounding box center [578, 371] width 46 height 36
click at [586, 442] on div "A" at bounding box center [578, 451] width 46 height 36
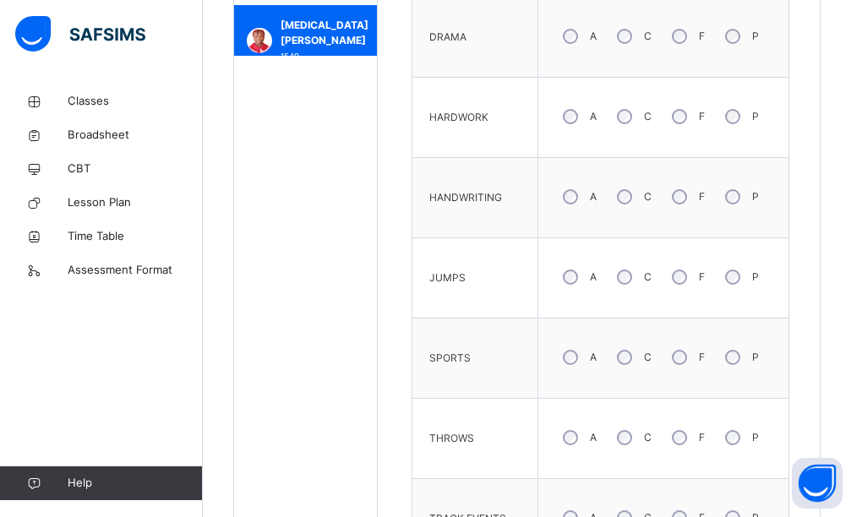
click at [639, 429] on div "C" at bounding box center [632, 438] width 46 height 36
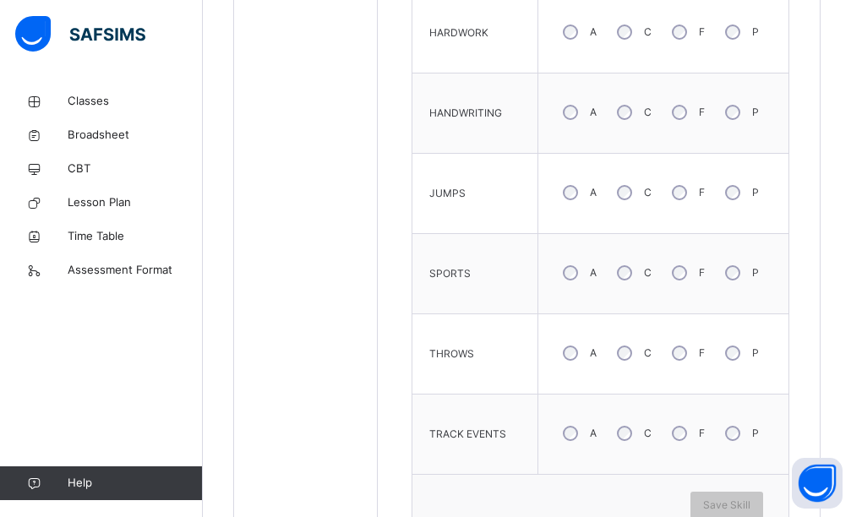
scroll to position [930, 0]
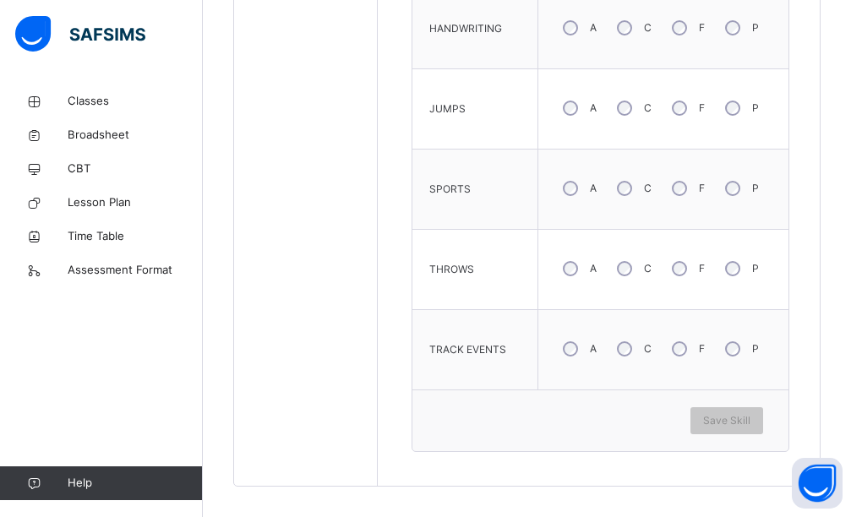
click at [590, 341] on div "A" at bounding box center [578, 349] width 46 height 36
click at [716, 425] on span "Save Skill" at bounding box center [726, 420] width 47 height 15
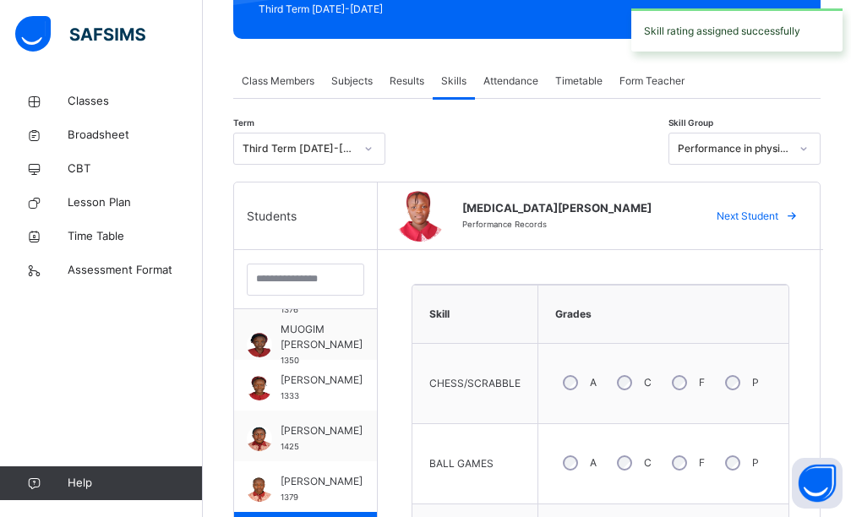
scroll to position [0, 0]
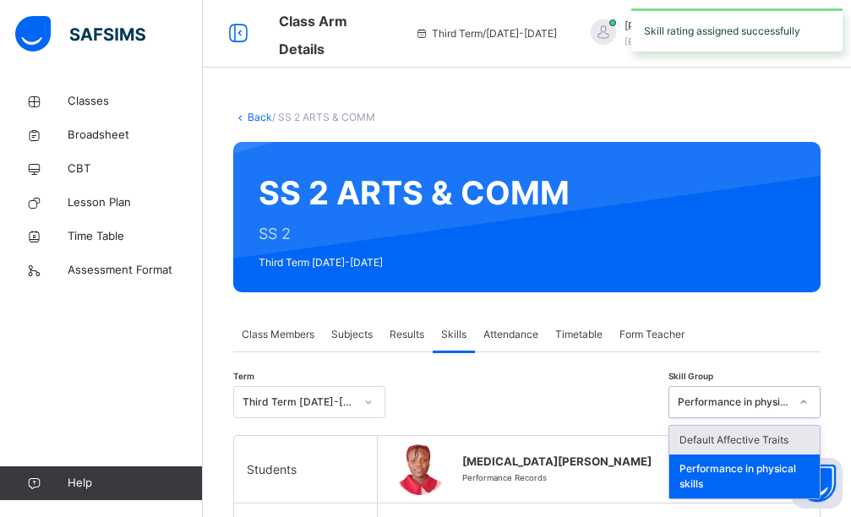
click at [809, 404] on icon at bounding box center [804, 402] width 10 height 17
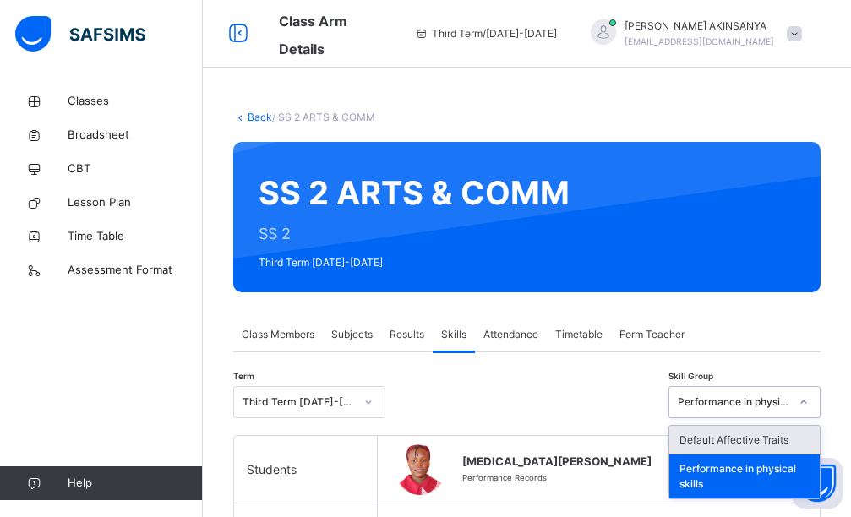
click at [762, 444] on div "Default Affective Traits" at bounding box center [744, 440] width 150 height 29
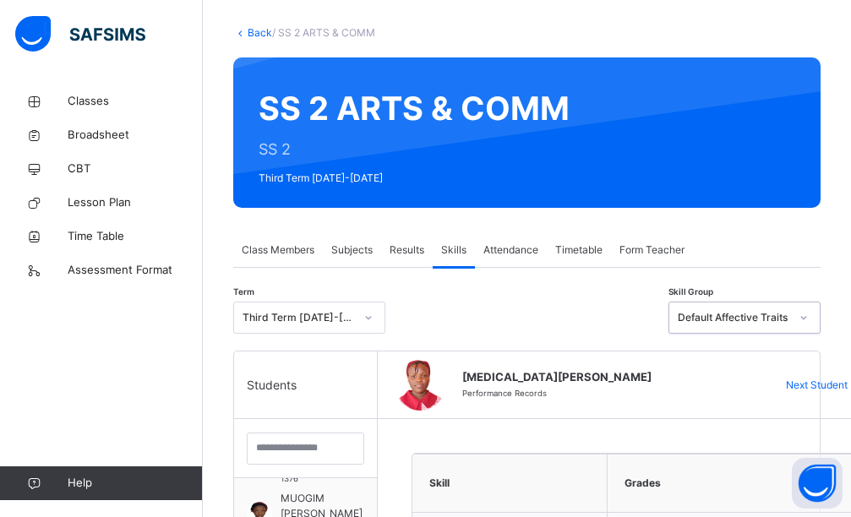
scroll to position [338, 0]
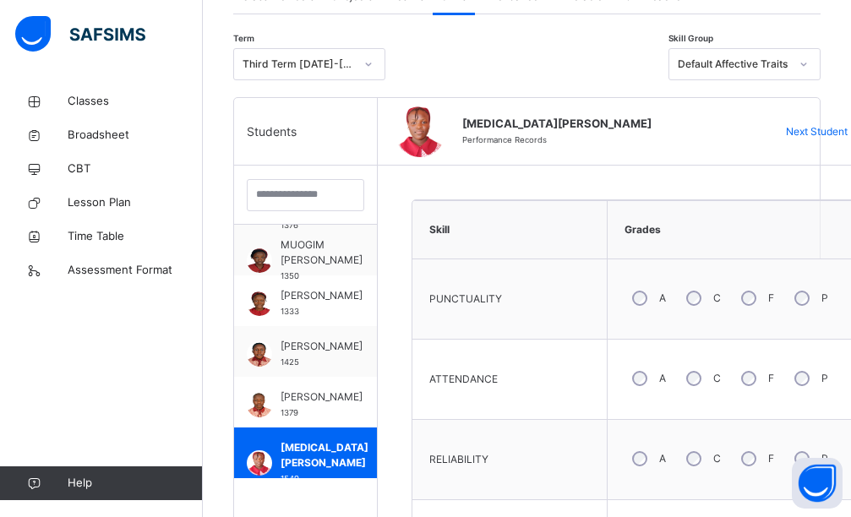
click at [657, 383] on div "A" at bounding box center [648, 379] width 46 height 36
click at [652, 456] on div "A" at bounding box center [648, 459] width 46 height 36
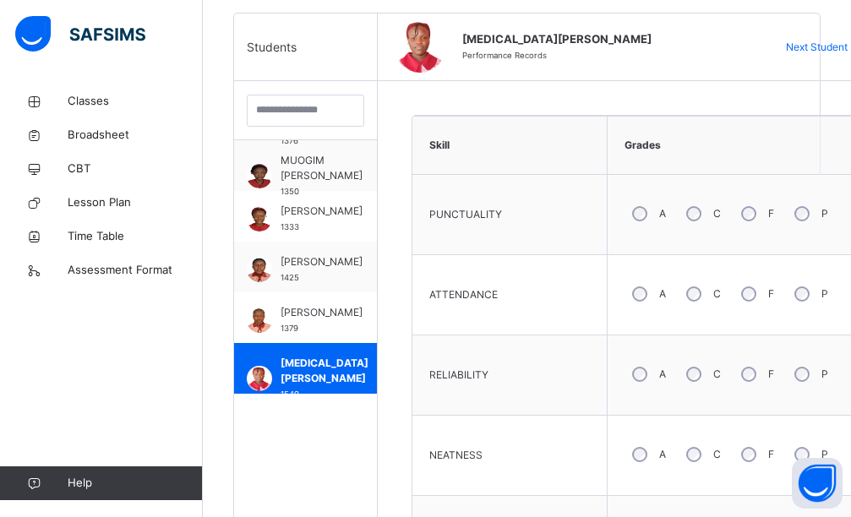
scroll to position [592, 0]
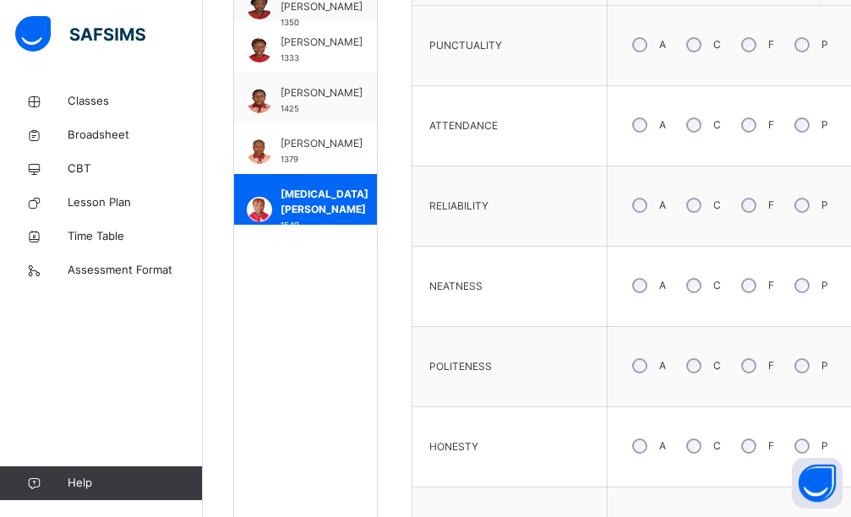
click at [643, 295] on div "A" at bounding box center [648, 286] width 46 height 36
click at [645, 377] on div "A" at bounding box center [648, 366] width 46 height 36
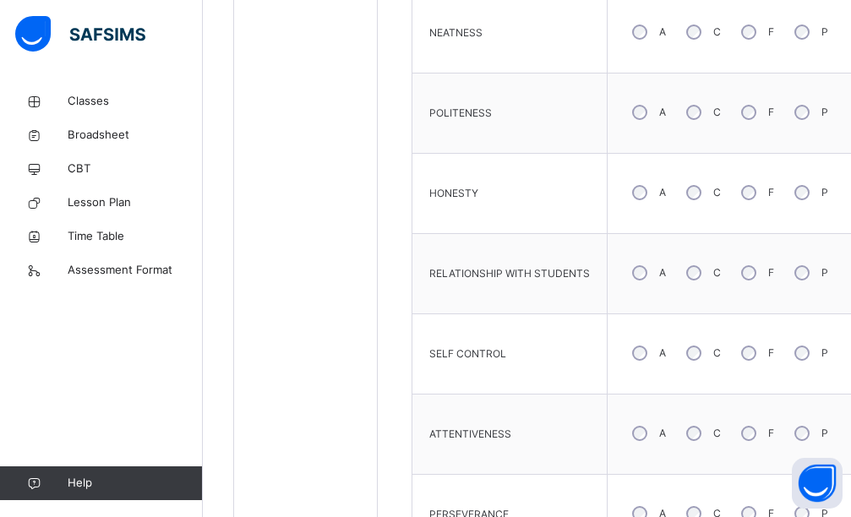
scroll to position [1022, 0]
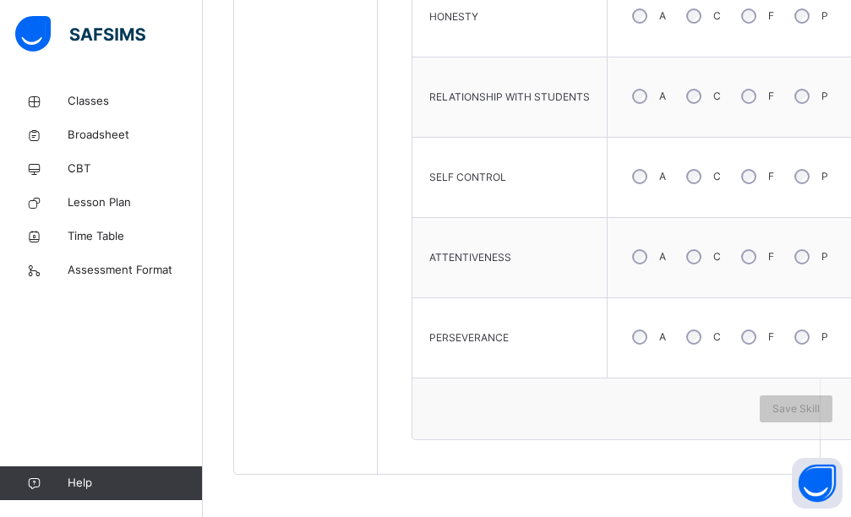
click at [665, 254] on label "A" at bounding box center [662, 256] width 7 height 15
click at [801, 411] on span "Save Skill" at bounding box center [796, 409] width 47 height 15
click at [812, 406] on span "Save Skill" at bounding box center [796, 409] width 47 height 15
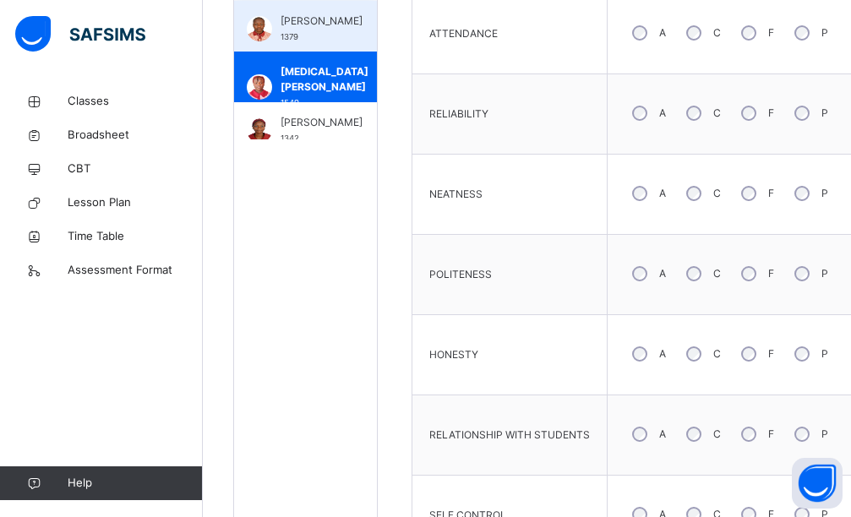
scroll to position [876, 0]
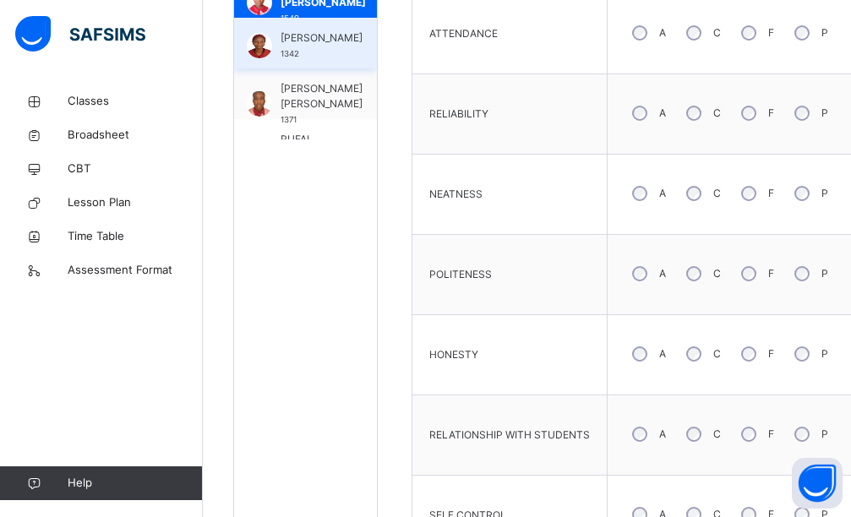
click at [314, 46] on span "[PERSON_NAME]" at bounding box center [322, 37] width 82 height 15
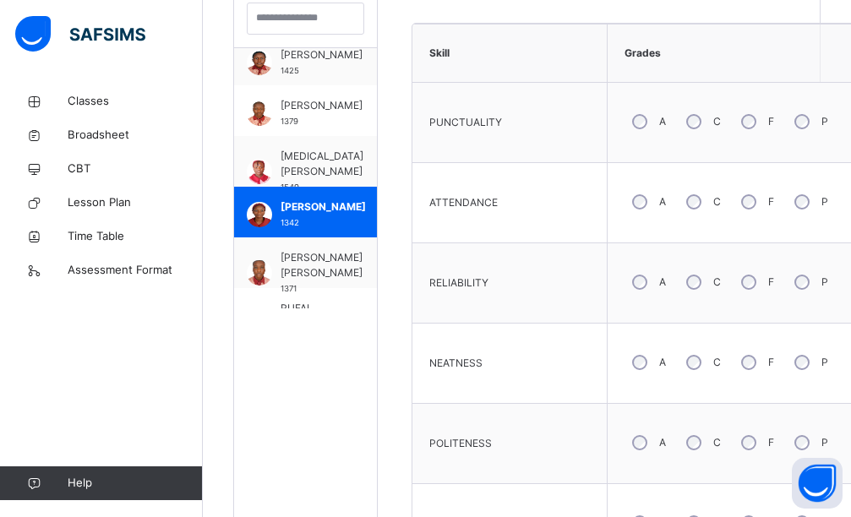
scroll to position [261, 0]
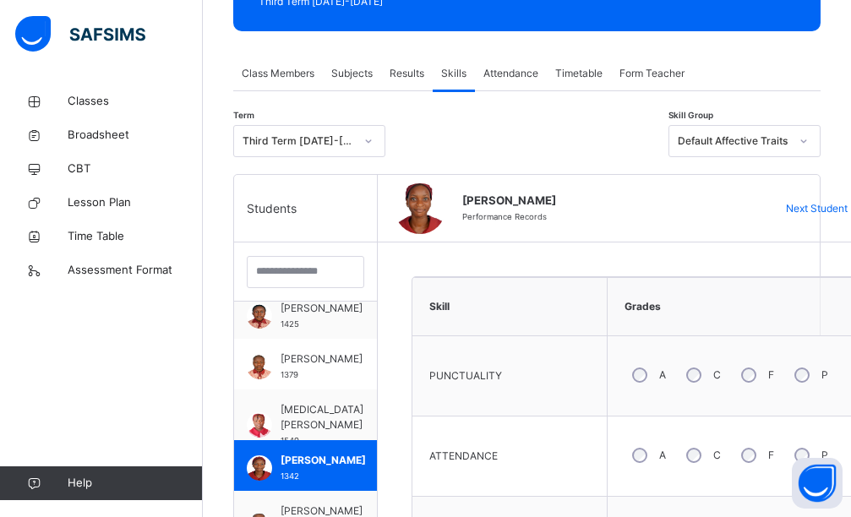
click at [692, 385] on div "C" at bounding box center [702, 376] width 46 height 36
click at [698, 461] on div "C" at bounding box center [702, 456] width 46 height 36
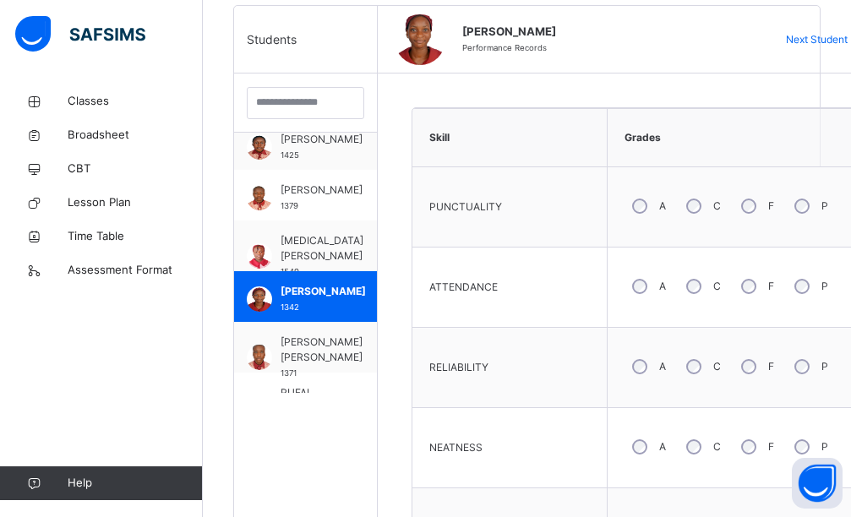
click at [648, 362] on div "A" at bounding box center [648, 367] width 46 height 36
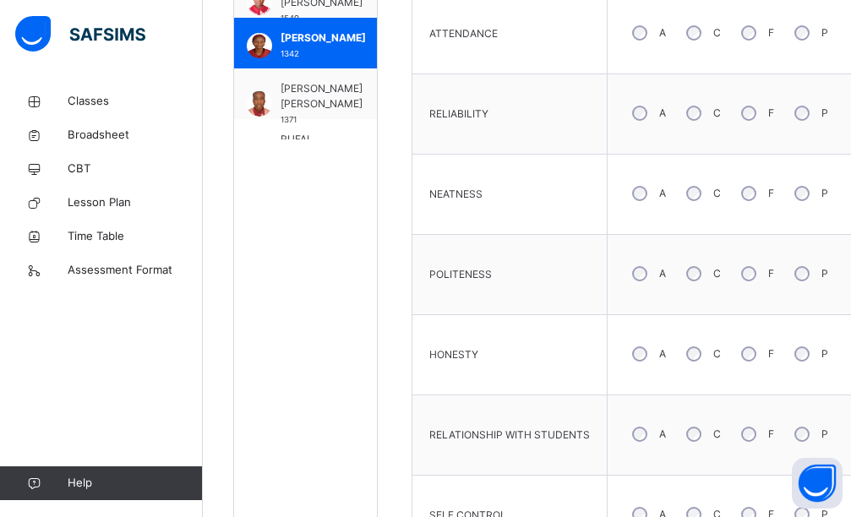
scroll to position [768, 0]
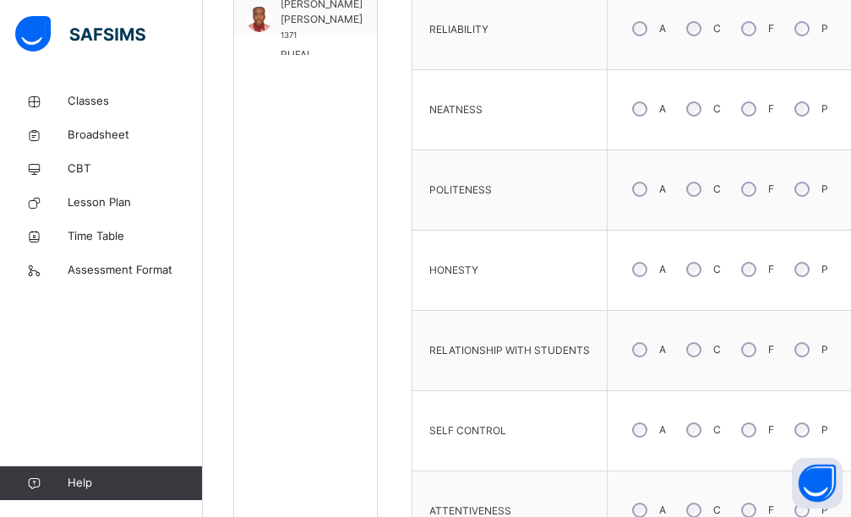
click at [693, 280] on div "C" at bounding box center [702, 270] width 46 height 36
click at [648, 434] on div "A" at bounding box center [648, 431] width 46 height 36
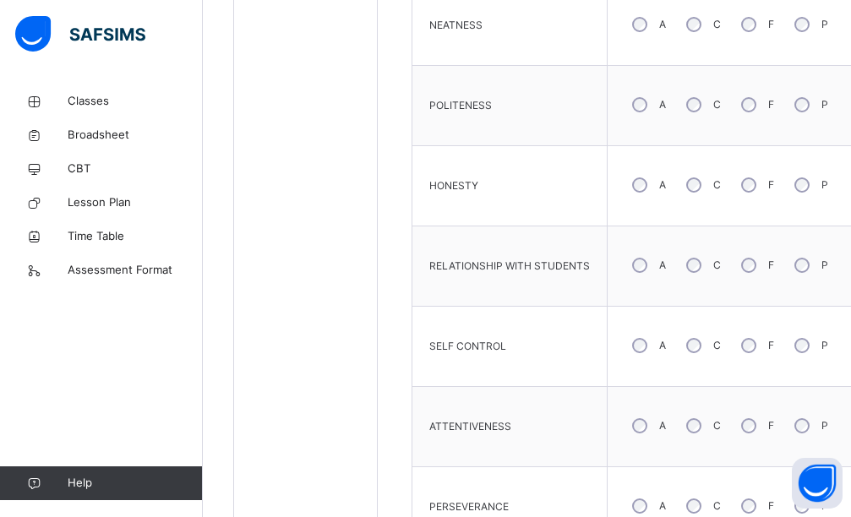
scroll to position [1022, 0]
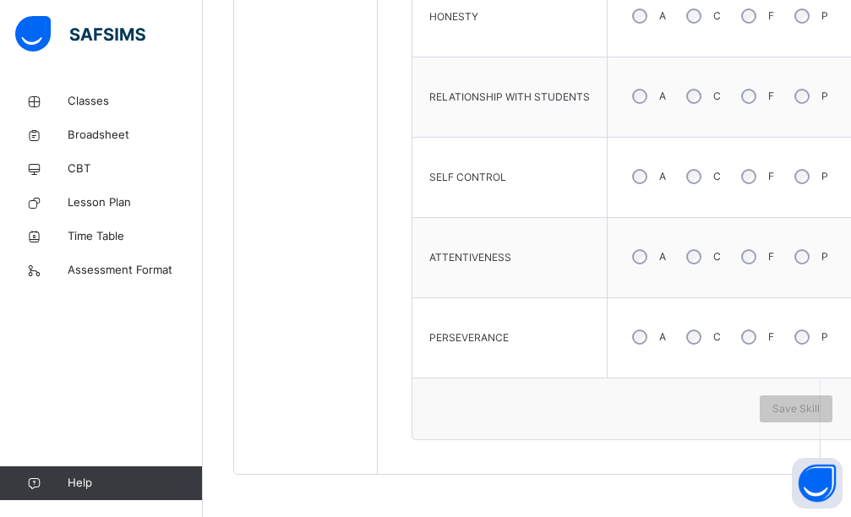
click at [693, 265] on div "C" at bounding box center [702, 257] width 46 height 36
click at [799, 410] on span "Save Skill" at bounding box center [796, 409] width 47 height 15
click at [812, 415] on span "Save Skill" at bounding box center [796, 409] width 47 height 15
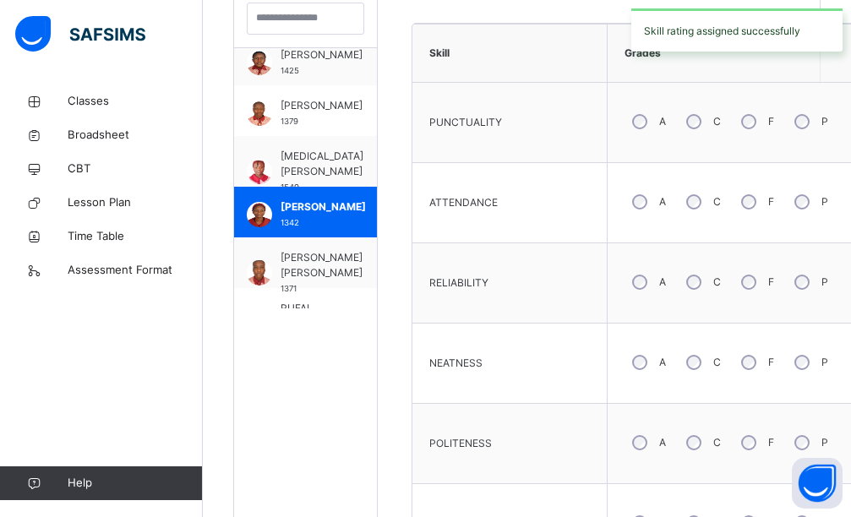
scroll to position [0, 0]
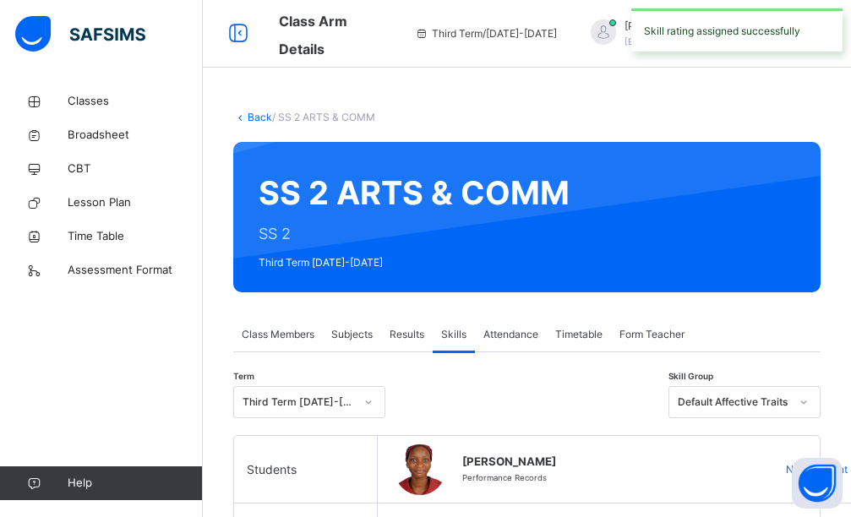
click at [809, 396] on icon at bounding box center [804, 402] width 10 height 17
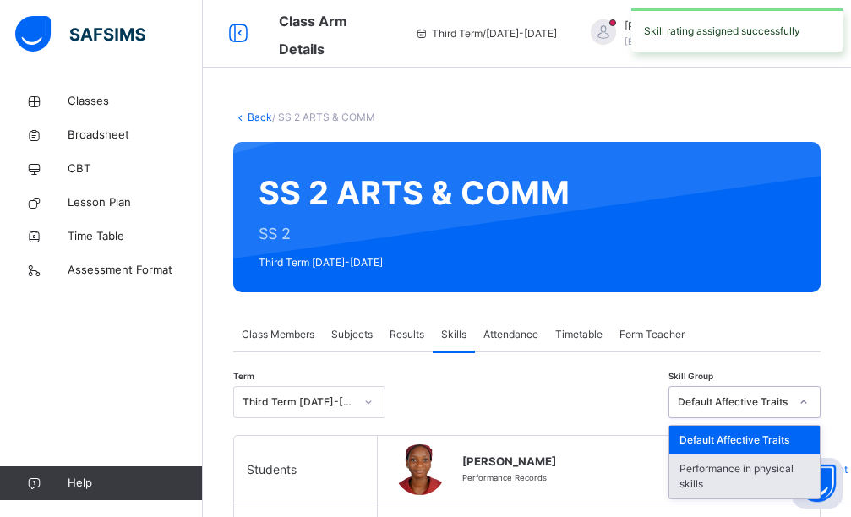
click at [755, 473] on div "Performance in physical skills" at bounding box center [744, 477] width 150 height 44
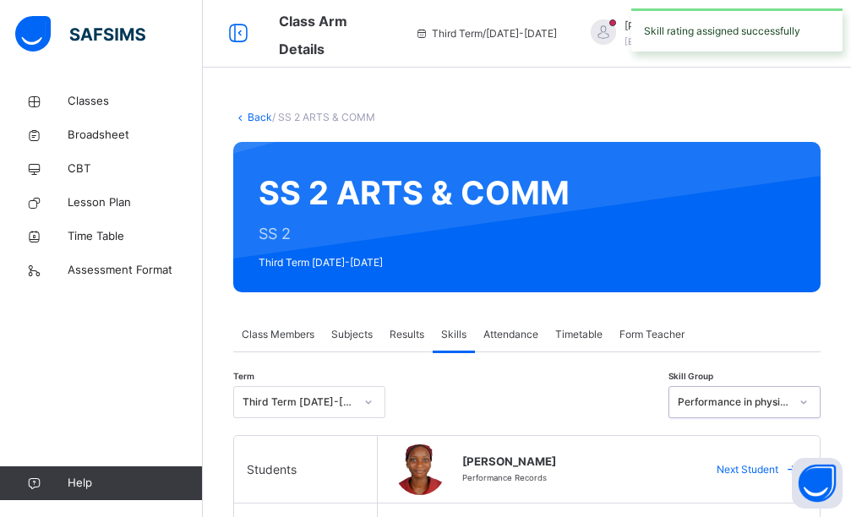
scroll to position [254, 0]
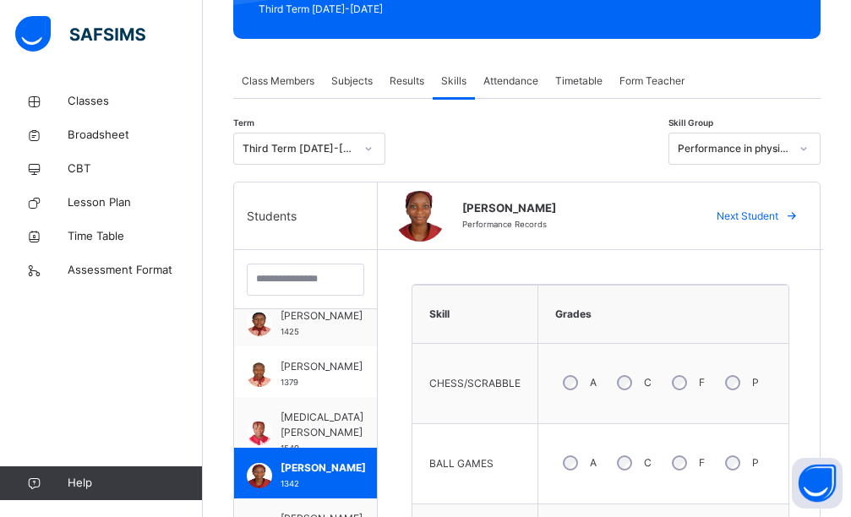
click at [597, 470] on label "A" at bounding box center [593, 463] width 7 height 15
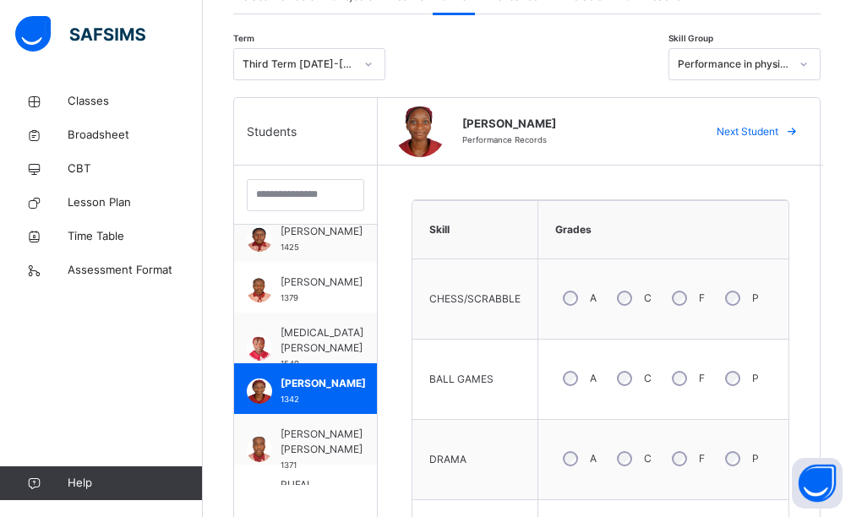
scroll to position [592, 0]
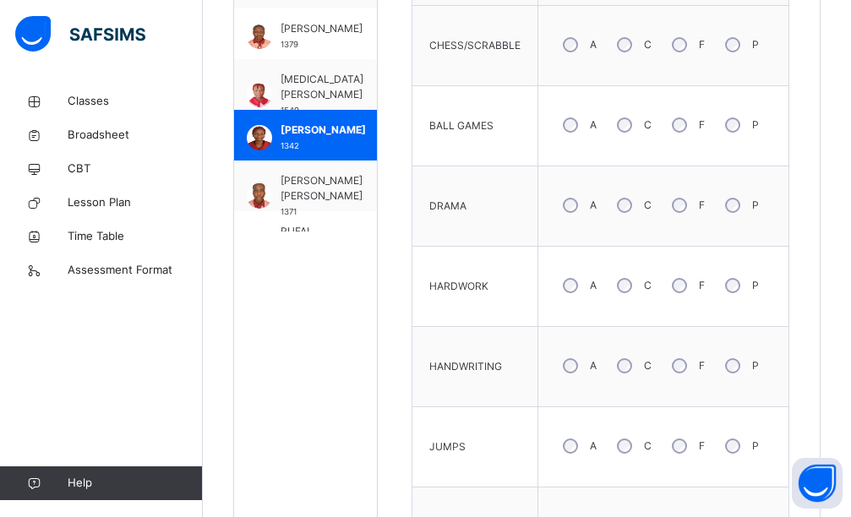
click at [643, 210] on div "C" at bounding box center [632, 206] width 46 height 36
click at [642, 134] on div "C" at bounding box center [632, 125] width 46 height 36
click at [632, 278] on div "C" at bounding box center [632, 286] width 46 height 36
drag, startPoint x: 644, startPoint y: 364, endPoint x: 637, endPoint y: 424, distance: 59.7
click at [644, 365] on div "C" at bounding box center [632, 366] width 46 height 36
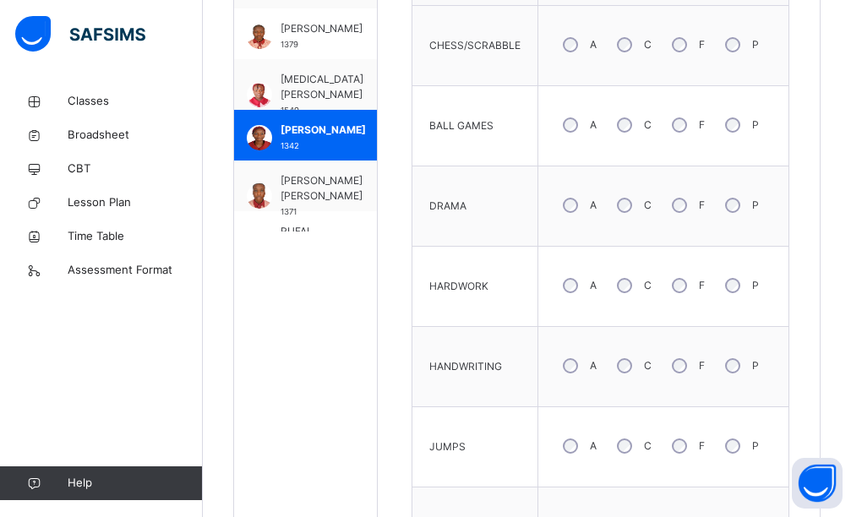
scroll to position [676, 0]
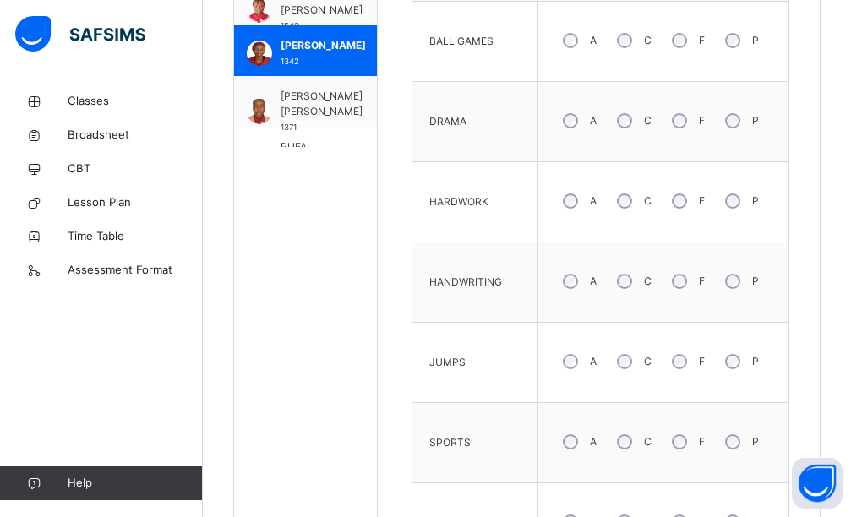
click at [641, 453] on div "C" at bounding box center [632, 442] width 46 height 36
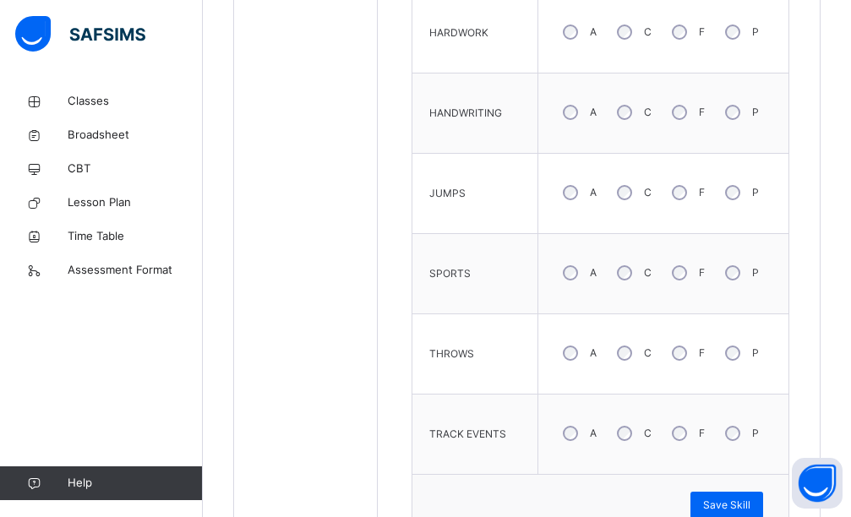
scroll to position [930, 0]
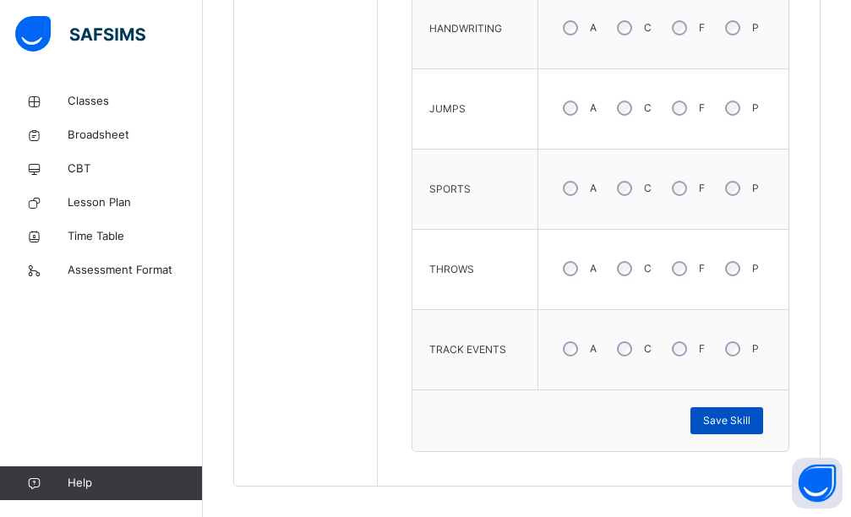
click at [714, 422] on span "Save Skill" at bounding box center [726, 420] width 47 height 15
click at [736, 421] on span "Save Skill" at bounding box center [726, 420] width 47 height 15
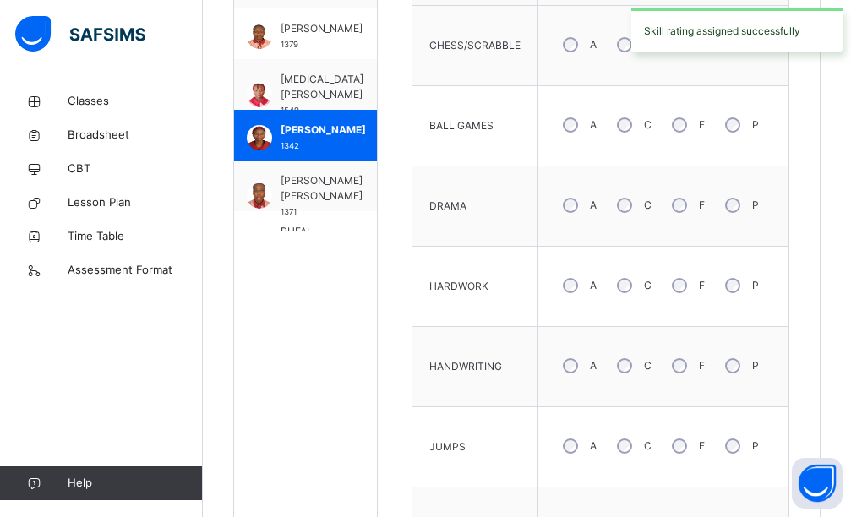
scroll to position [910, 0]
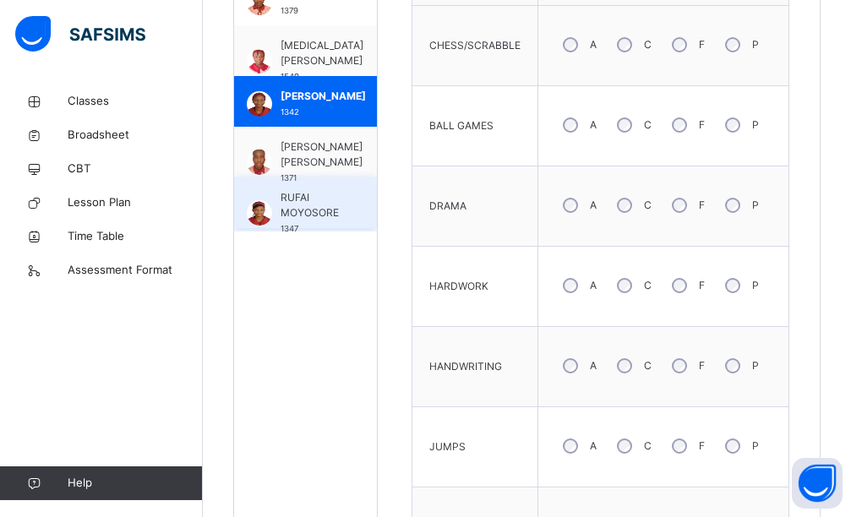
click at [299, 216] on span "RUFAI MOYOSORE" at bounding box center [310, 205] width 58 height 30
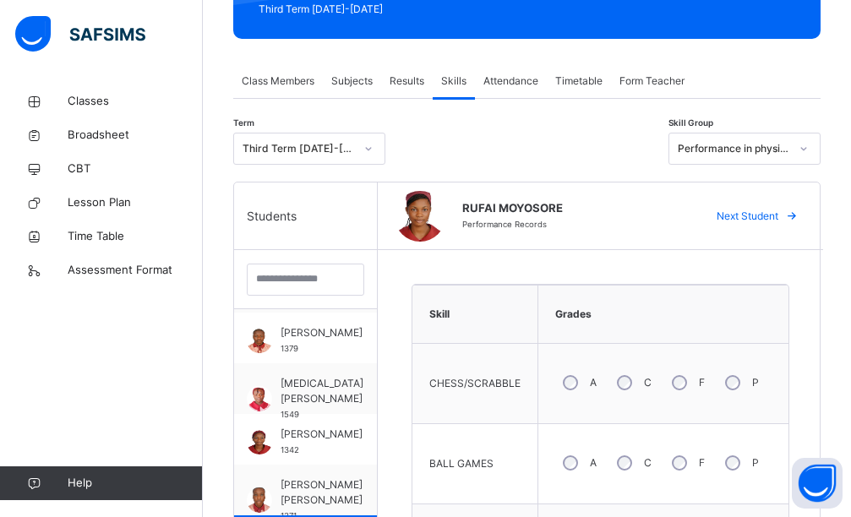
scroll to position [507, 0]
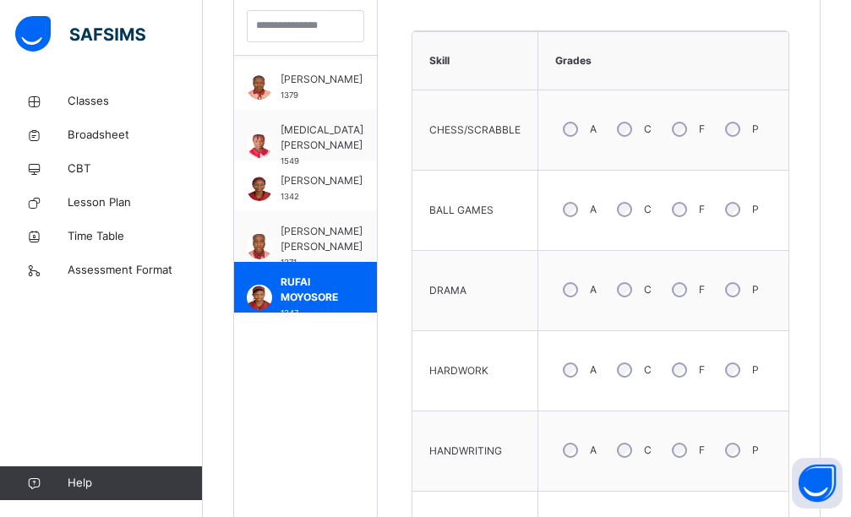
click at [644, 301] on div "C" at bounding box center [632, 290] width 46 height 36
click at [648, 369] on div "C" at bounding box center [632, 371] width 46 height 36
click at [575, 459] on div "A" at bounding box center [578, 451] width 46 height 36
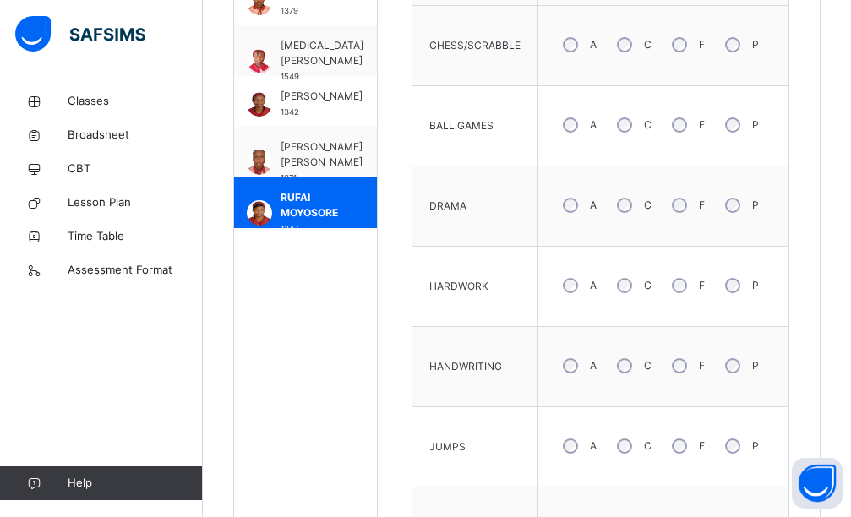
scroll to position [761, 0]
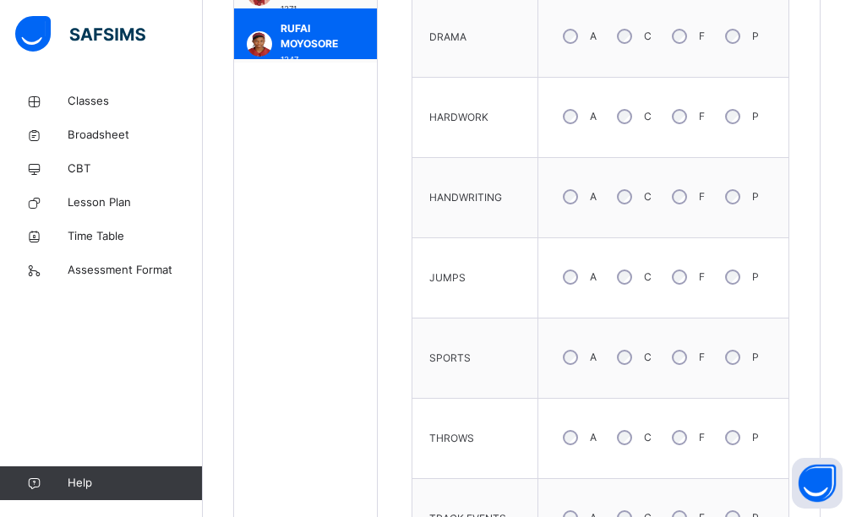
click at [639, 287] on div "C" at bounding box center [632, 278] width 46 height 36
click at [642, 363] on div "C" at bounding box center [632, 358] width 46 height 36
click at [644, 435] on div "C" at bounding box center [632, 438] width 46 height 36
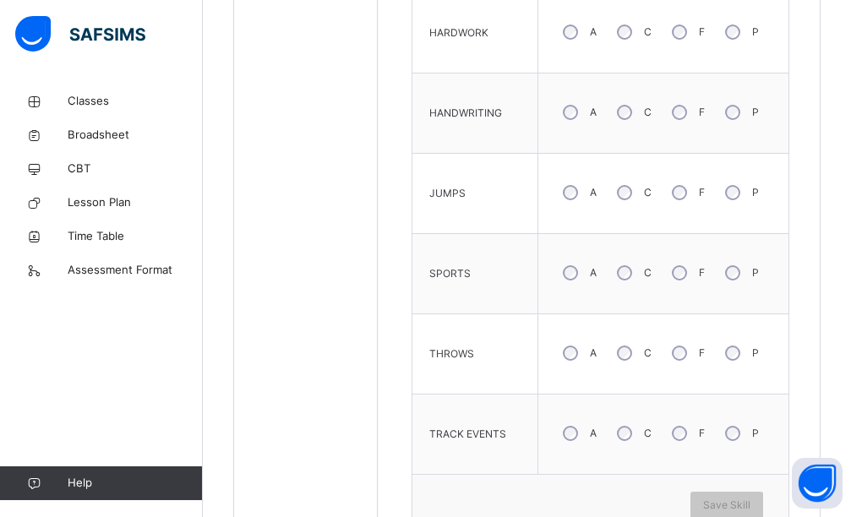
scroll to position [930, 0]
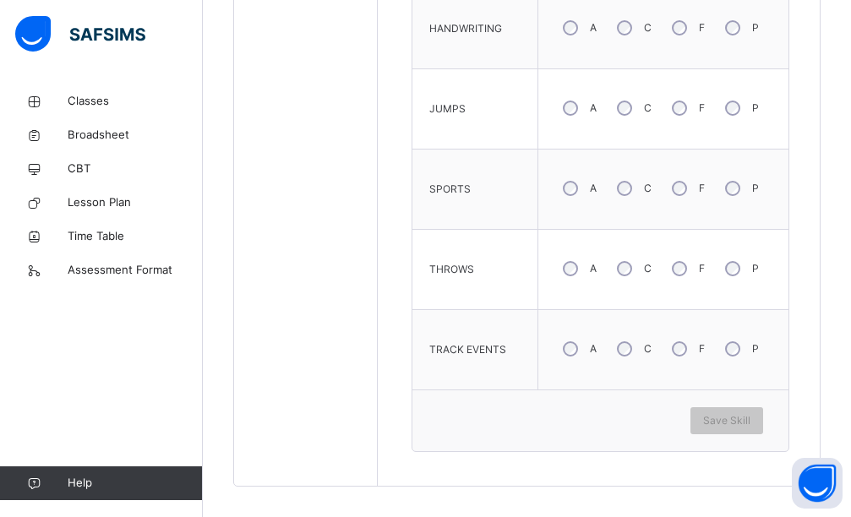
click at [621, 346] on div "C" at bounding box center [632, 349] width 46 height 36
click at [648, 357] on div "C" at bounding box center [632, 349] width 46 height 36
click at [727, 419] on span "Save Skill" at bounding box center [726, 420] width 47 height 15
click at [727, 423] on span "Save Skill" at bounding box center [726, 420] width 47 height 15
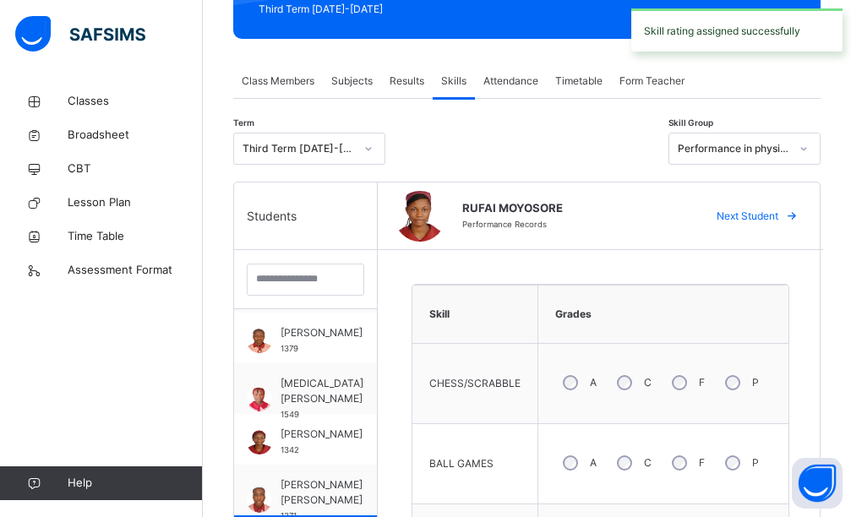
scroll to position [0, 0]
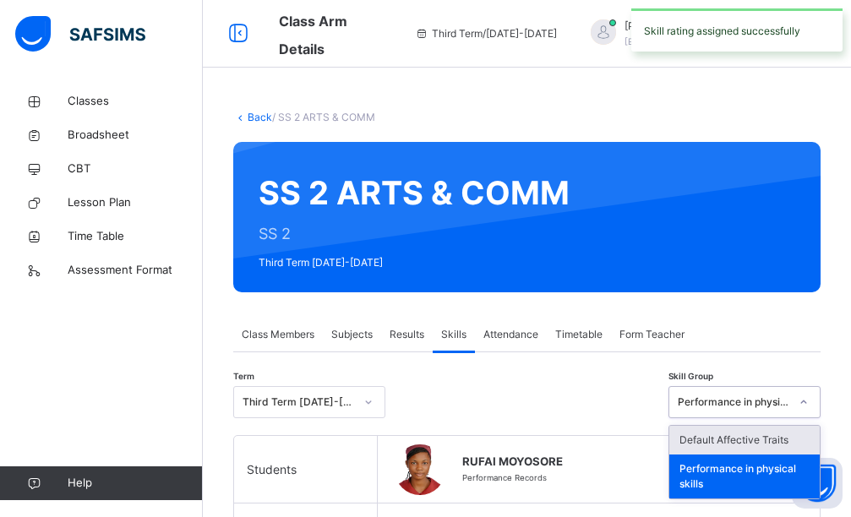
click at [809, 406] on icon at bounding box center [804, 402] width 10 height 17
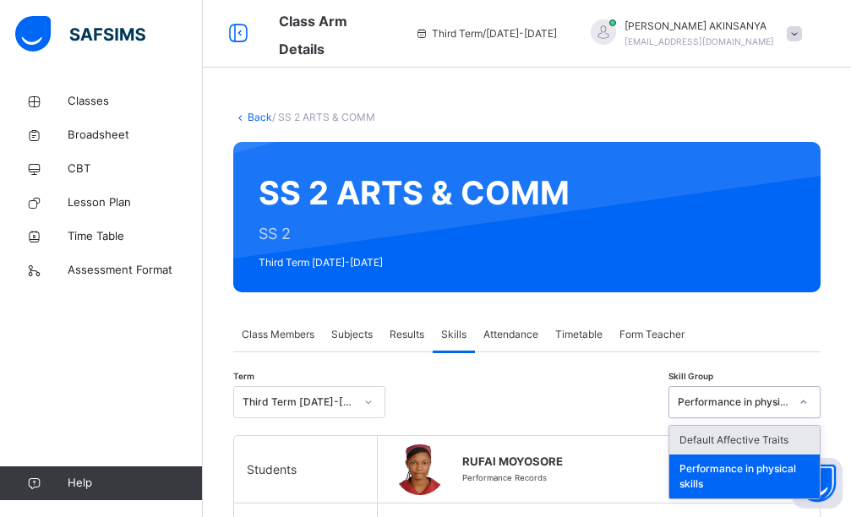
click at [768, 442] on div "Default Affective Traits" at bounding box center [744, 440] width 150 height 29
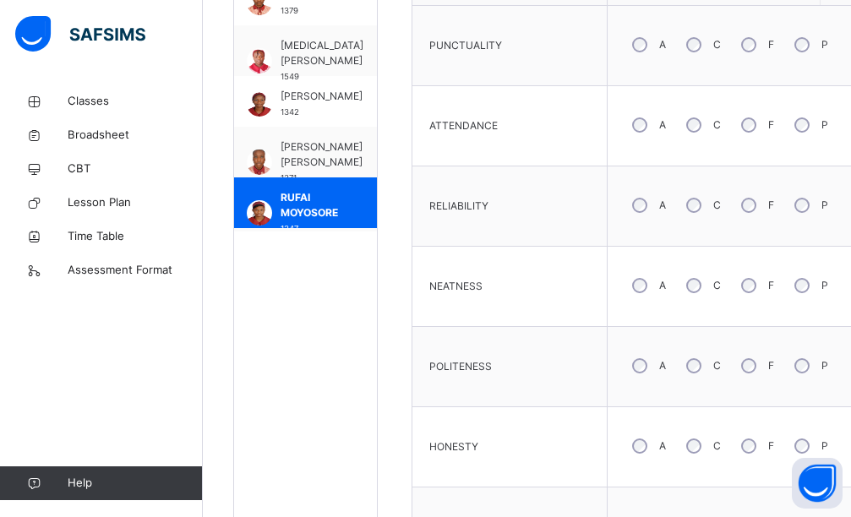
scroll to position [761, 0]
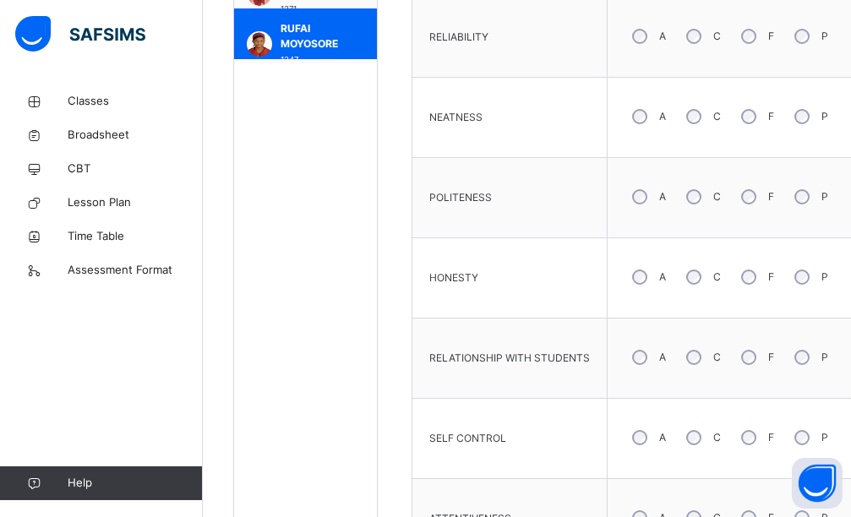
click at [651, 430] on div "A" at bounding box center [648, 438] width 46 height 36
click at [686, 432] on div "C" at bounding box center [702, 438] width 46 height 36
click at [651, 284] on div "A" at bounding box center [648, 278] width 46 height 36
click at [626, 194] on div "A" at bounding box center [648, 197] width 46 height 36
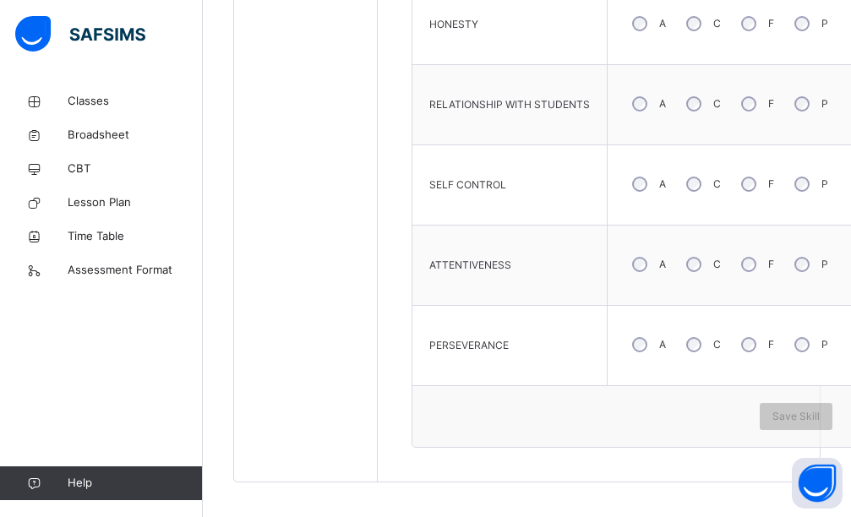
scroll to position [1022, 0]
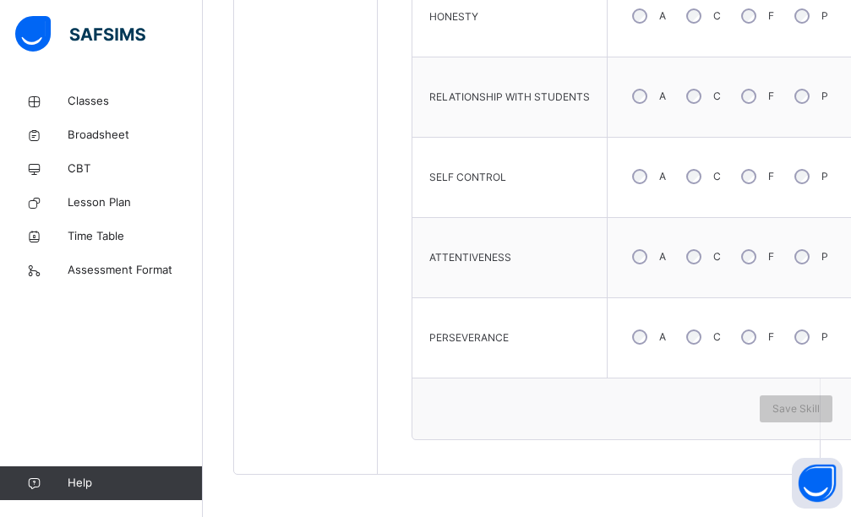
click at [651, 256] on div "A" at bounding box center [648, 257] width 46 height 36
click at [818, 421] on div "Save Skill" at bounding box center [796, 409] width 73 height 27
click at [800, 415] on span "Save Skill" at bounding box center [796, 409] width 47 height 15
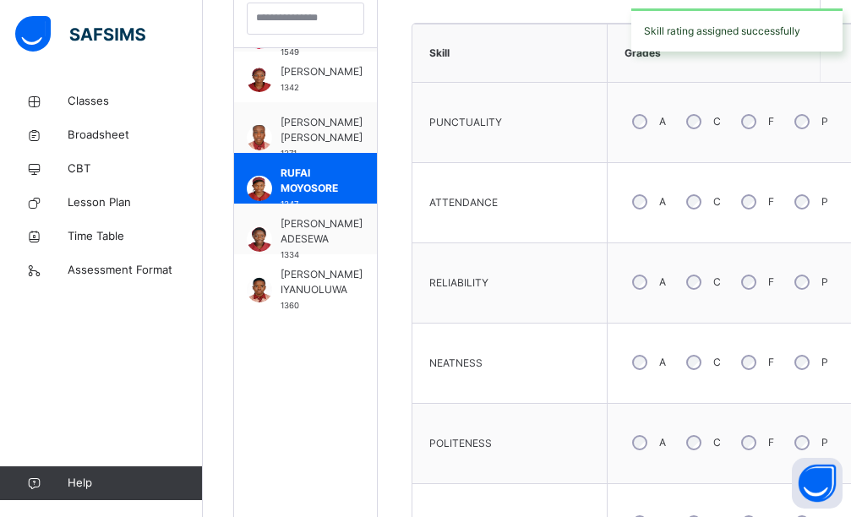
scroll to position [1045, 0]
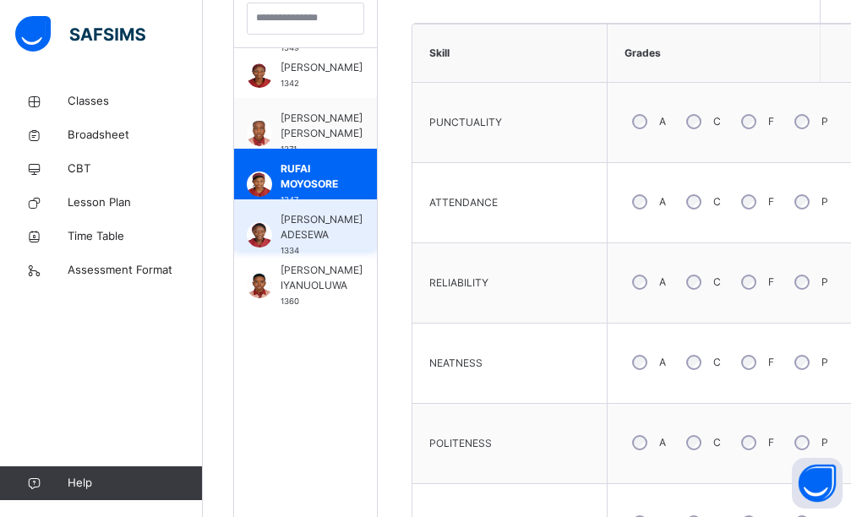
click at [334, 205] on div "[PERSON_NAME] ADESEWA 1334" at bounding box center [305, 224] width 143 height 51
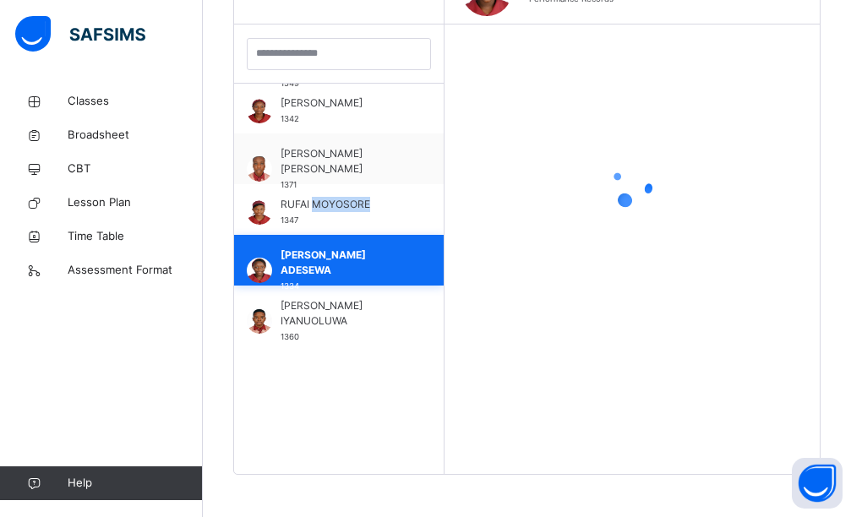
click at [334, 205] on span "RUFAI MOYOSORE" at bounding box center [343, 204] width 125 height 15
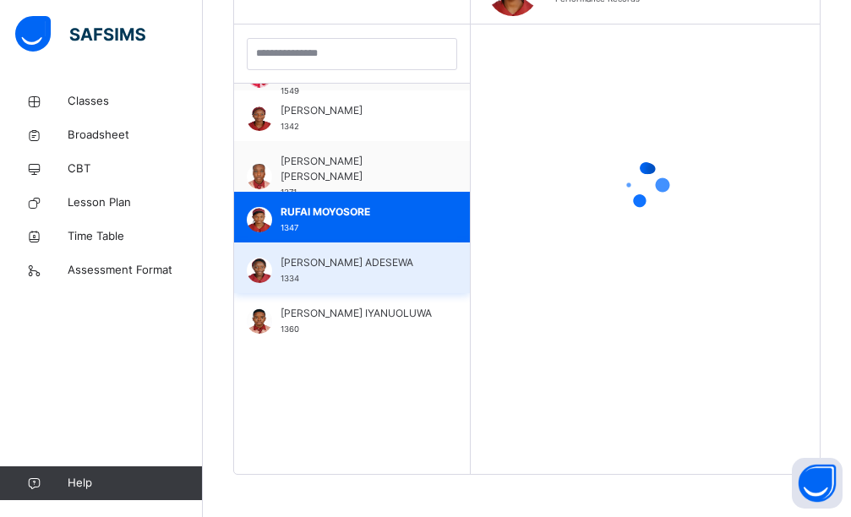
click at [320, 255] on span "[PERSON_NAME] ADESEWA" at bounding box center [356, 262] width 151 height 15
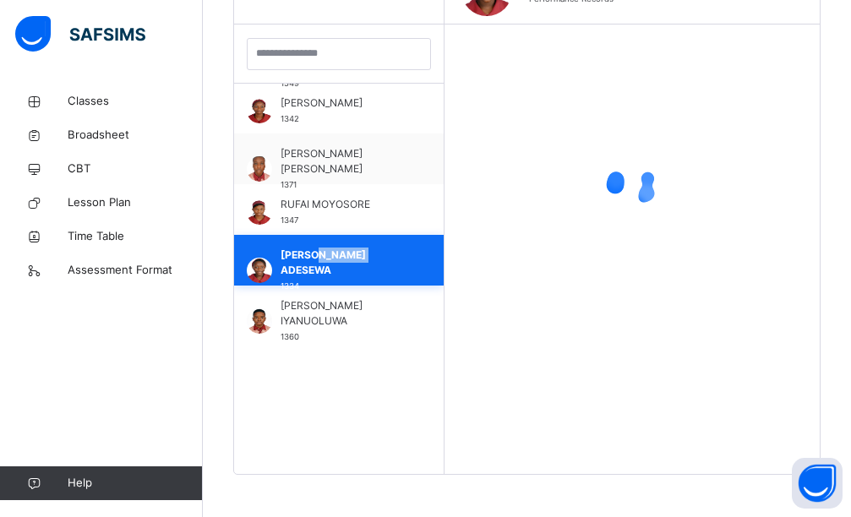
click at [320, 255] on span "[PERSON_NAME] ADESEWA" at bounding box center [343, 263] width 125 height 30
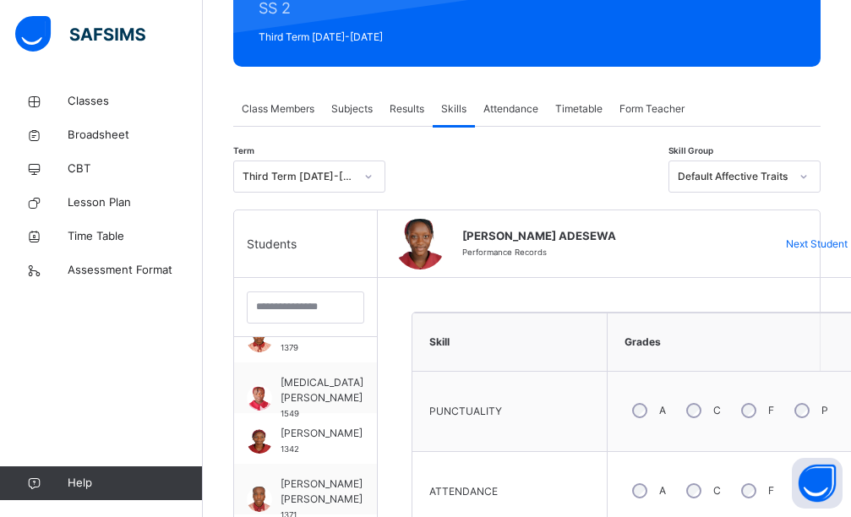
scroll to position [310, 0]
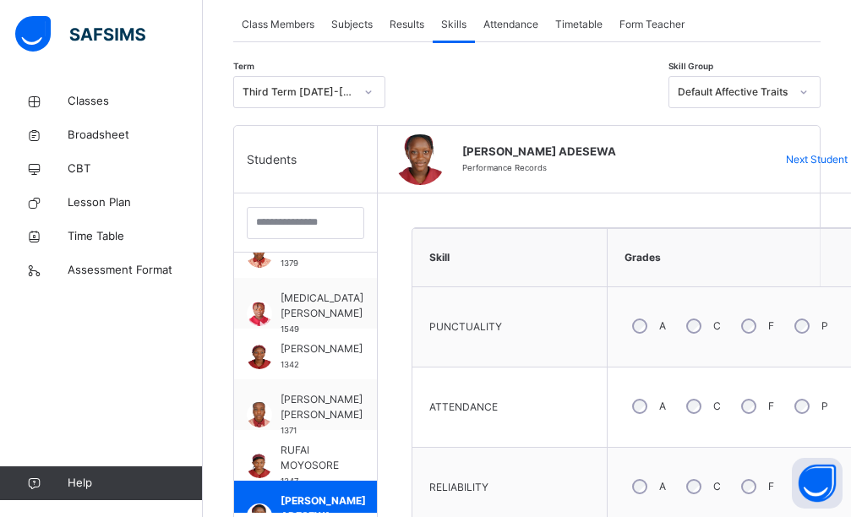
click at [651, 409] on div "A" at bounding box center [648, 407] width 46 height 36
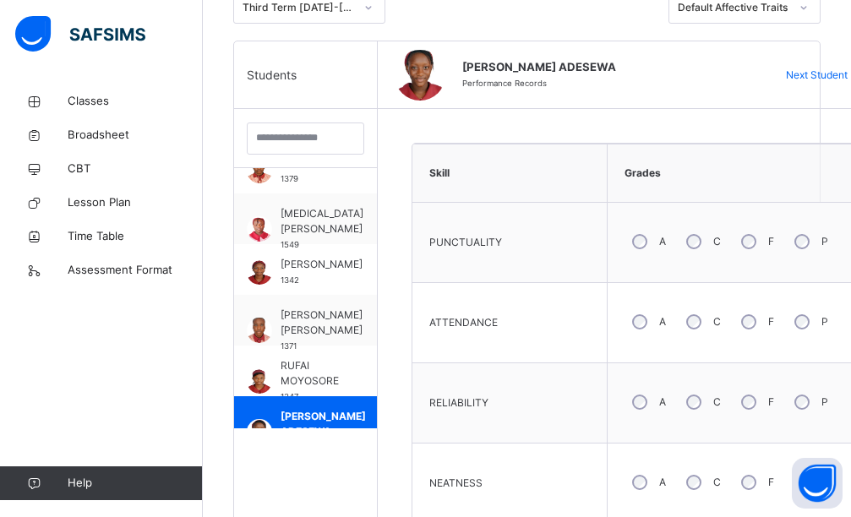
scroll to position [479, 0]
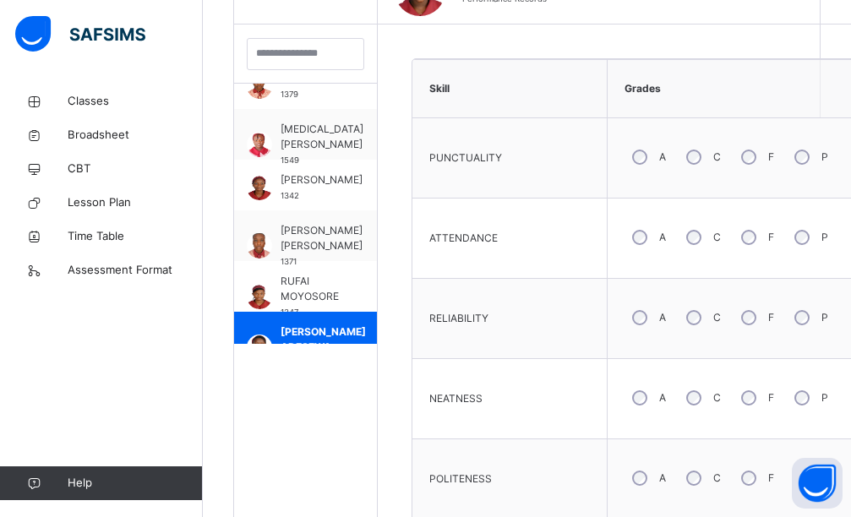
click at [649, 399] on div "A" at bounding box center [648, 398] width 46 height 36
click at [648, 325] on div "A" at bounding box center [648, 318] width 46 height 36
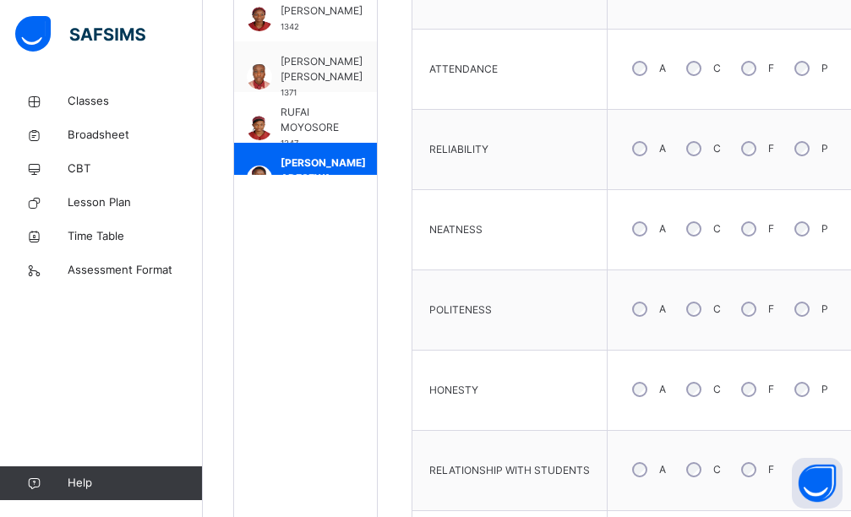
click at [648, 467] on div "A" at bounding box center [648, 470] width 46 height 36
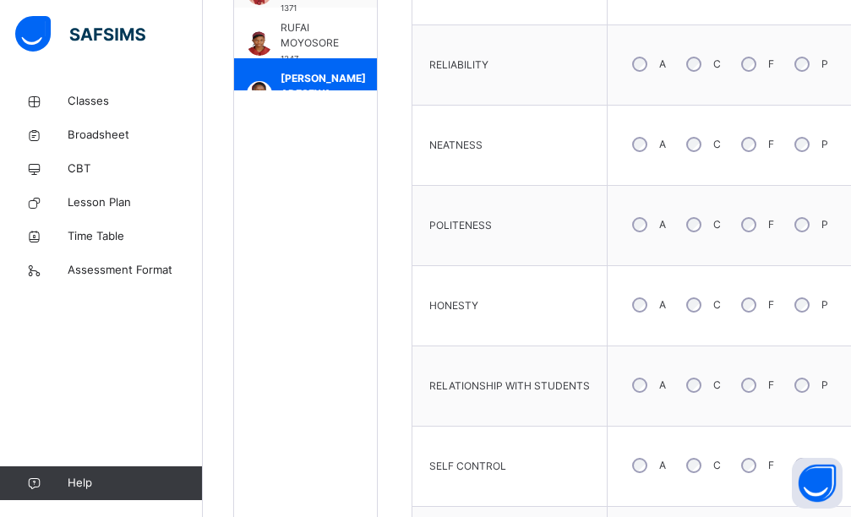
scroll to position [902, 0]
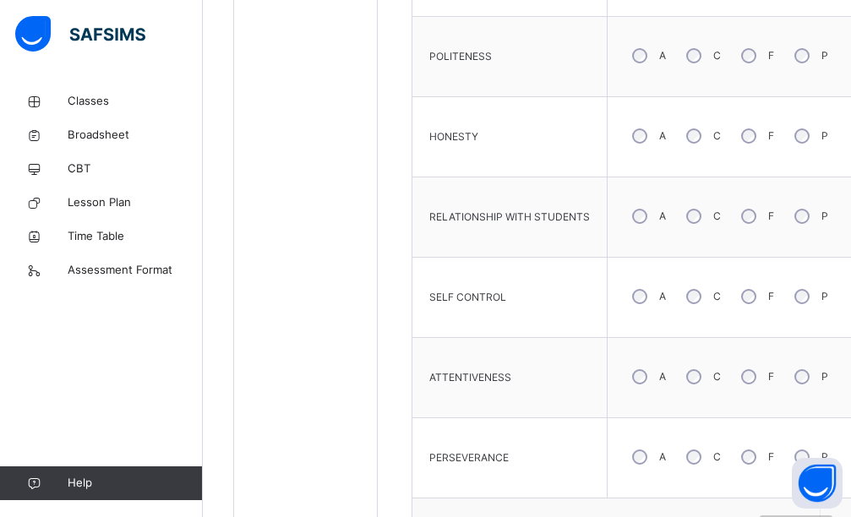
click at [651, 466] on div "A" at bounding box center [648, 458] width 46 height 36
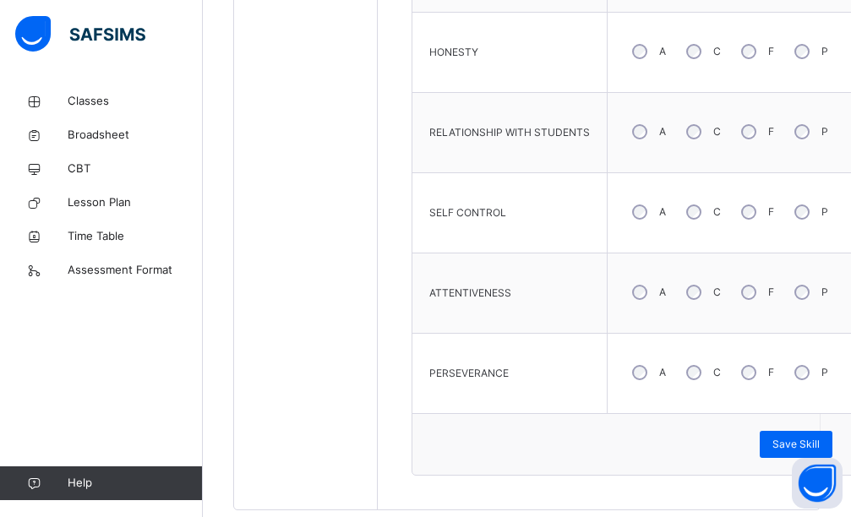
scroll to position [1022, 0]
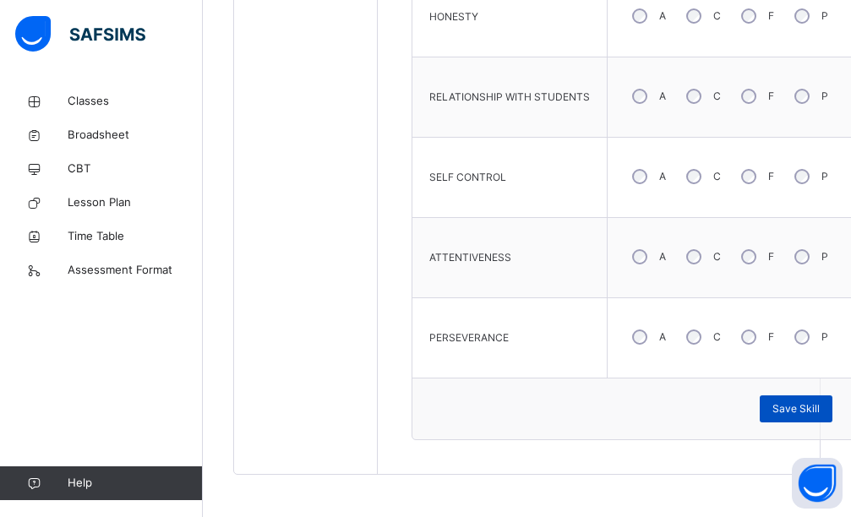
click at [802, 406] on span "Save Skill" at bounding box center [796, 409] width 47 height 15
click at [786, 413] on span "Save Skill" at bounding box center [796, 409] width 47 height 15
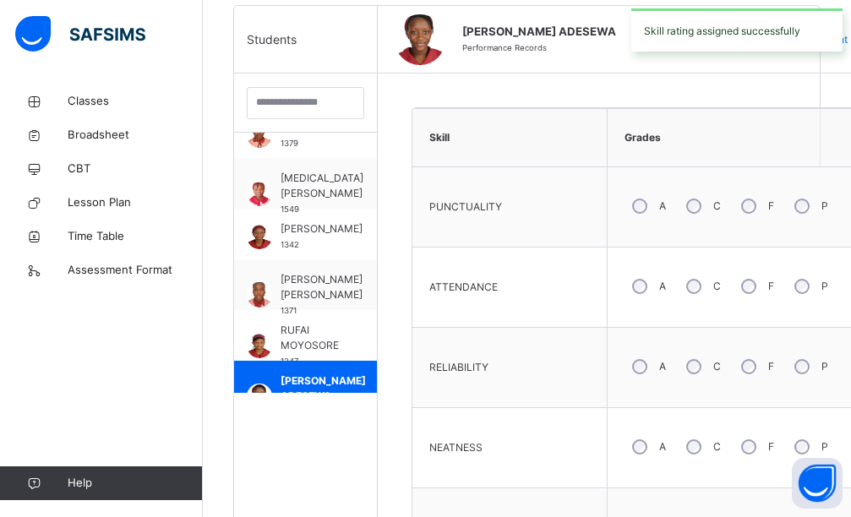
scroll to position [0, 0]
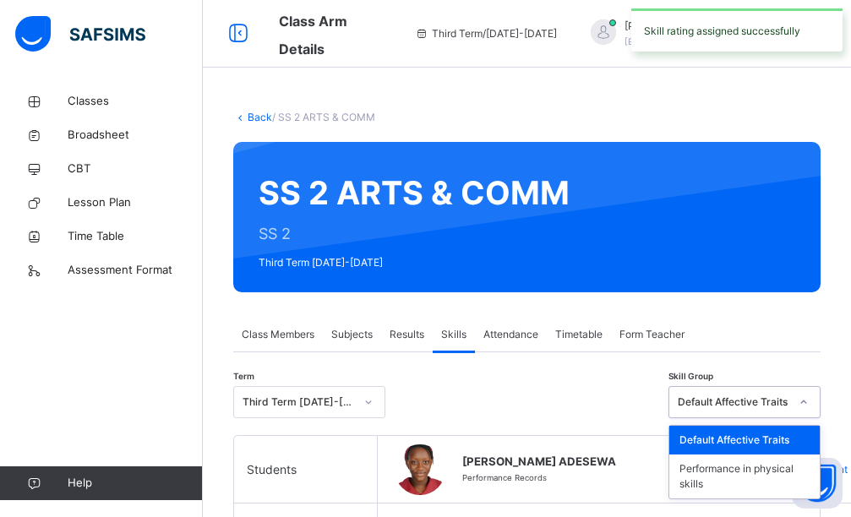
click at [780, 402] on div "Default Affective Traits" at bounding box center [734, 402] width 112 height 15
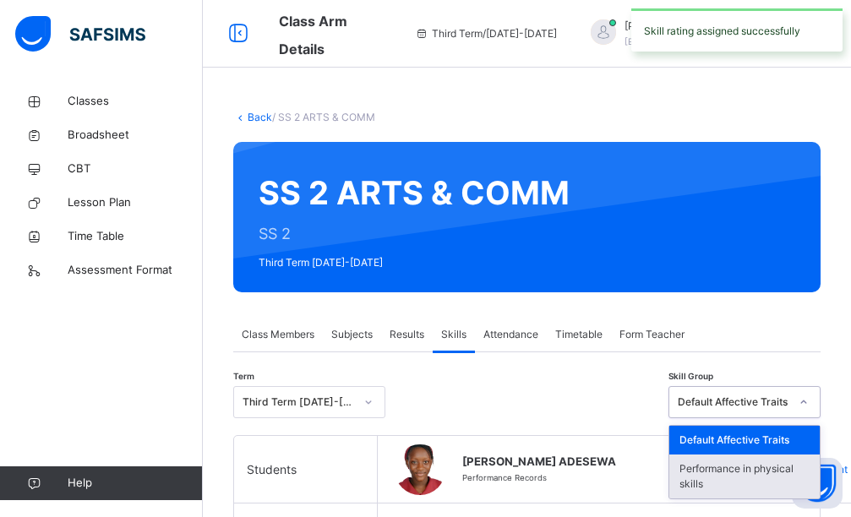
click at [748, 489] on div "Performance in physical skills" at bounding box center [744, 477] width 150 height 44
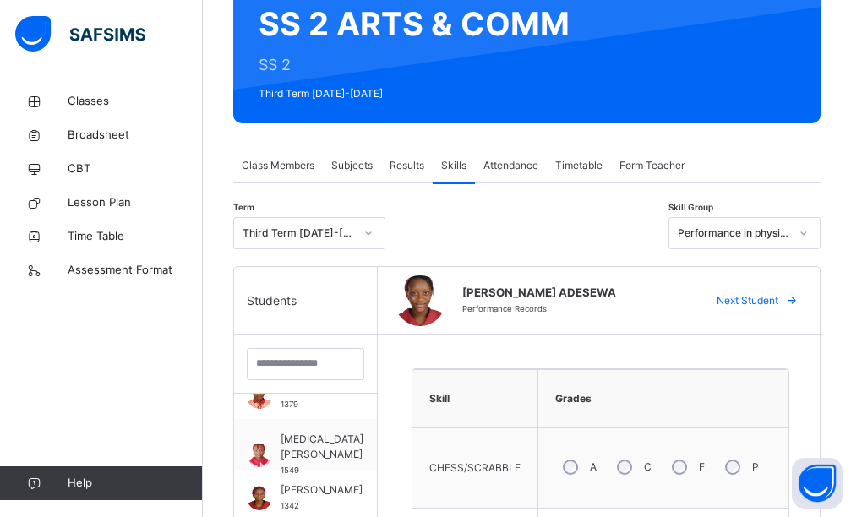
scroll to position [592, 0]
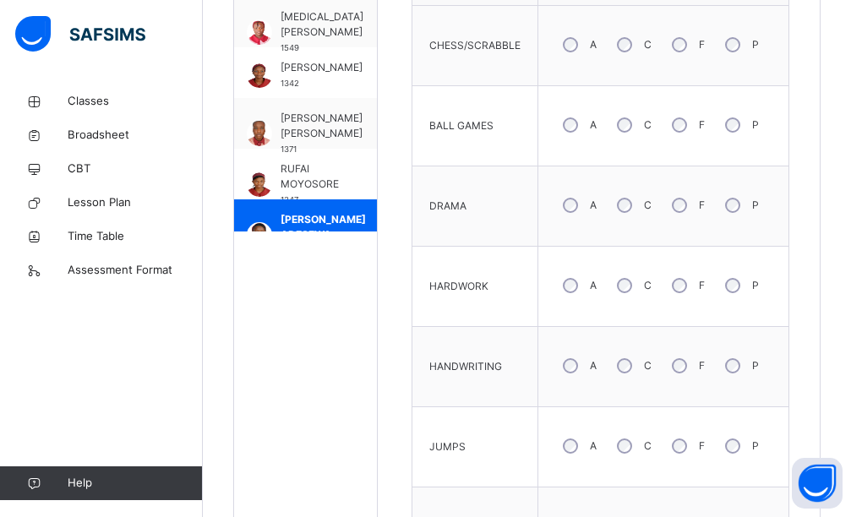
click at [596, 123] on div "A" at bounding box center [578, 125] width 46 height 36
drag, startPoint x: 590, startPoint y: 210, endPoint x: 658, endPoint y: 115, distance: 117.0
click at [593, 208] on div "A" at bounding box center [578, 206] width 46 height 36
click at [648, 114] on div "C" at bounding box center [632, 125] width 46 height 36
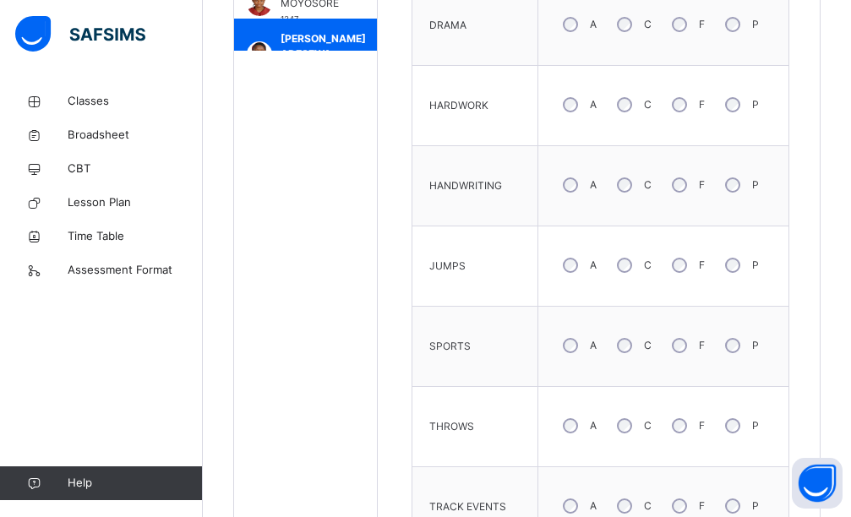
scroll to position [942, 0]
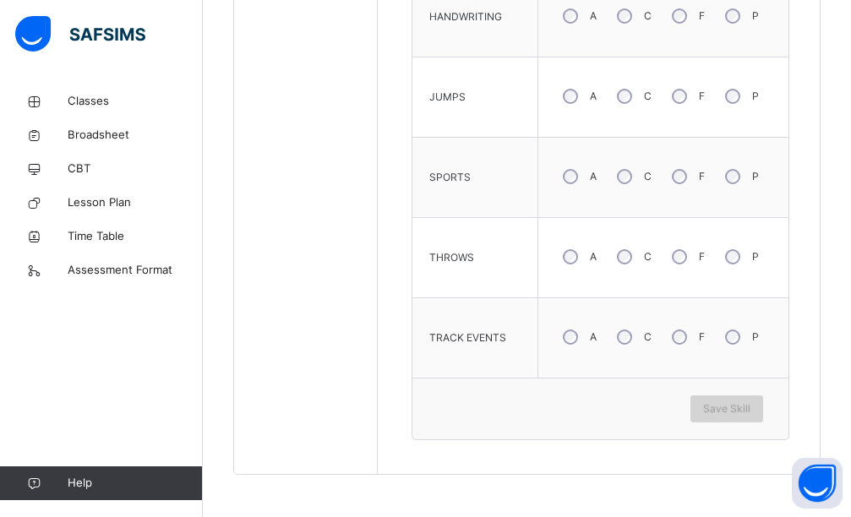
click at [722, 410] on span "Save Skill" at bounding box center [726, 409] width 47 height 15
click at [739, 415] on span "Save Skill" at bounding box center [726, 409] width 47 height 15
click at [735, 408] on span "Save Skill" at bounding box center [726, 409] width 47 height 15
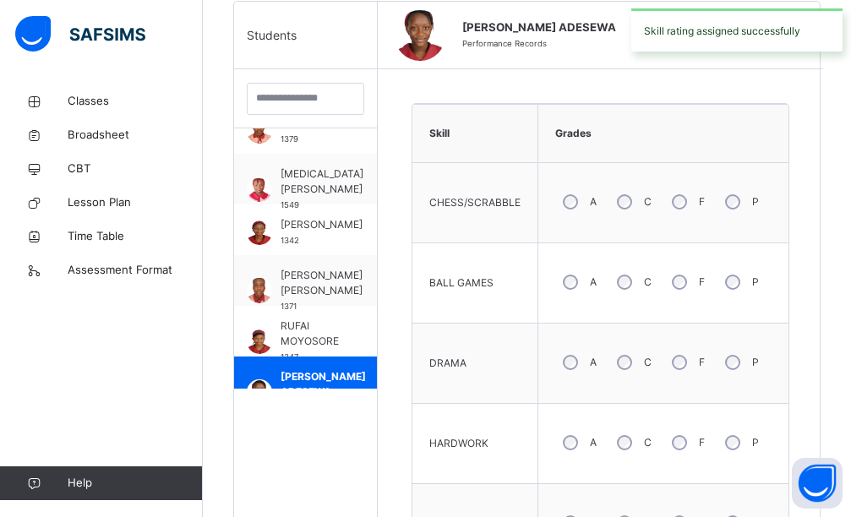
scroll to position [181, 0]
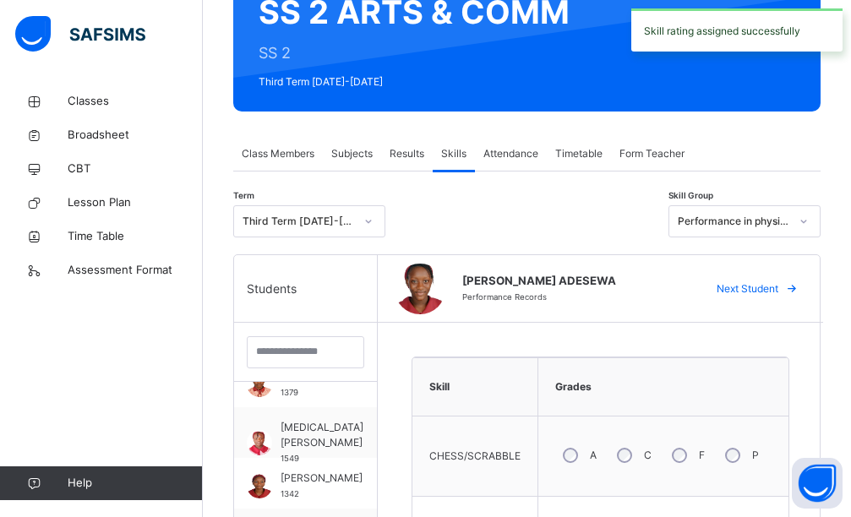
click at [760, 220] on div "Performance in physical skills" at bounding box center [734, 221] width 112 height 15
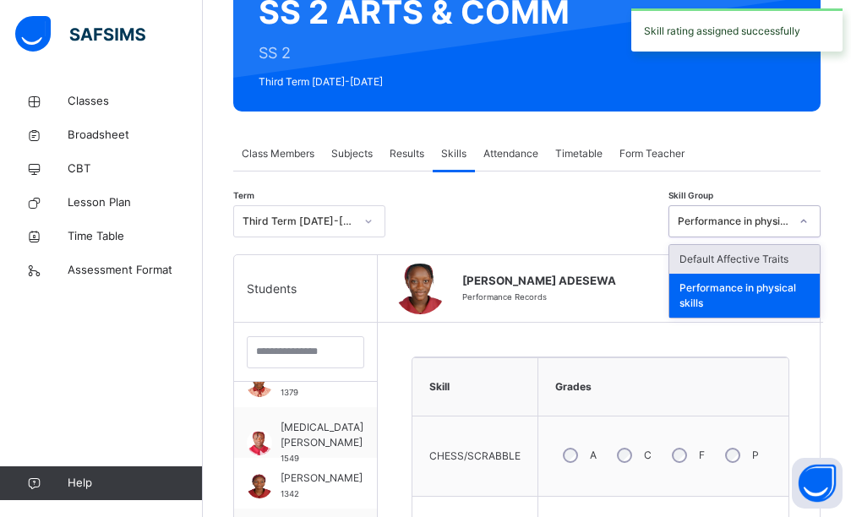
click at [750, 261] on div "Default Affective Traits" at bounding box center [744, 259] width 150 height 29
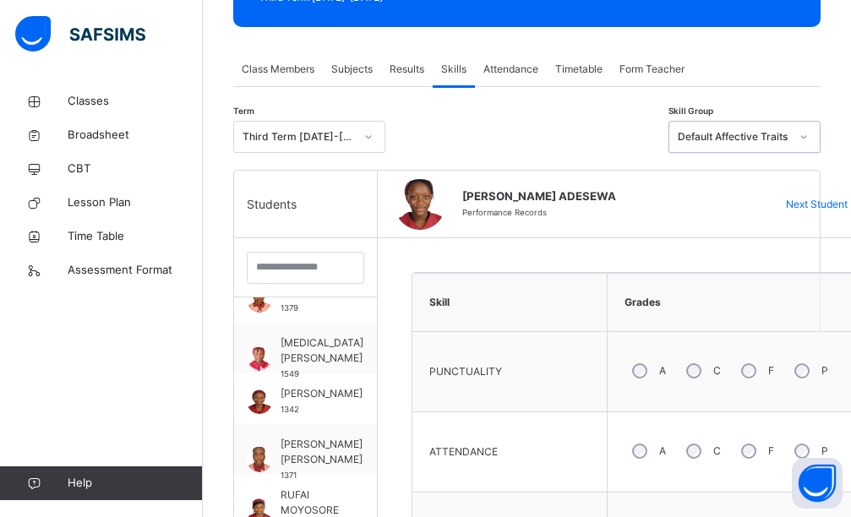
scroll to position [434, 0]
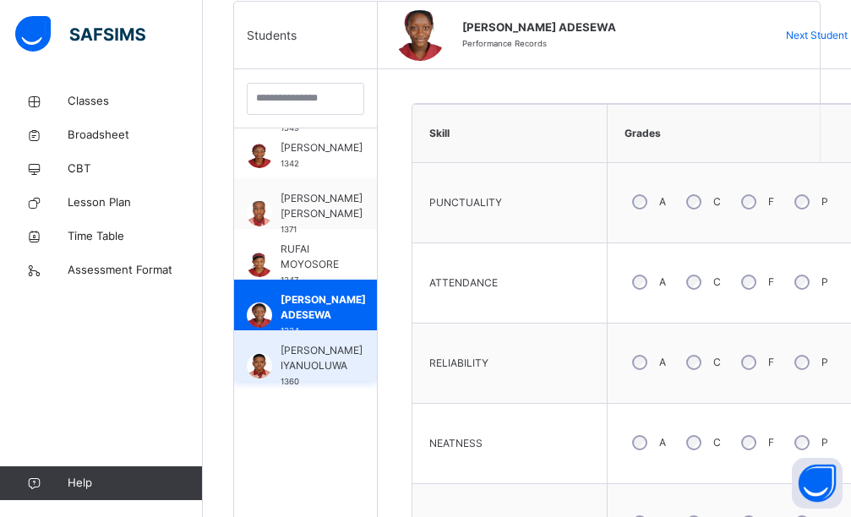
click at [314, 347] on span "[PERSON_NAME] IYANUOLUWA" at bounding box center [322, 358] width 82 height 30
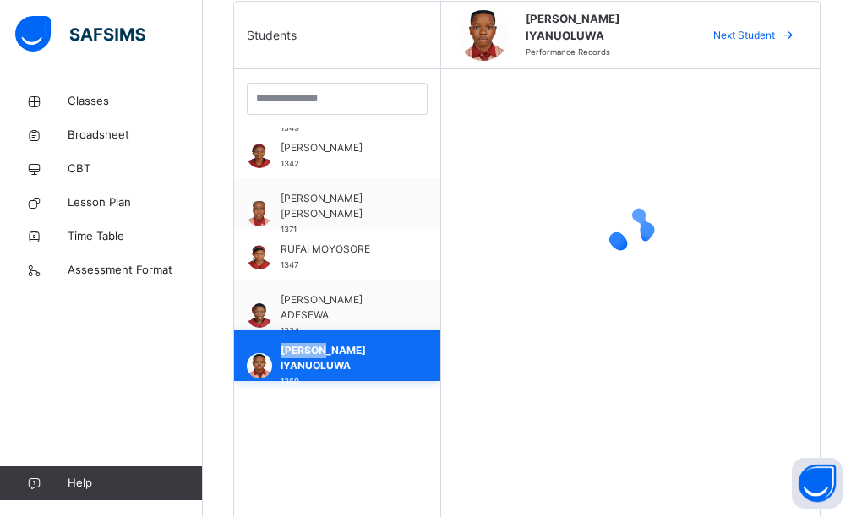
click at [314, 347] on span "[PERSON_NAME] IYANUOLUWA" at bounding box center [342, 358] width 122 height 30
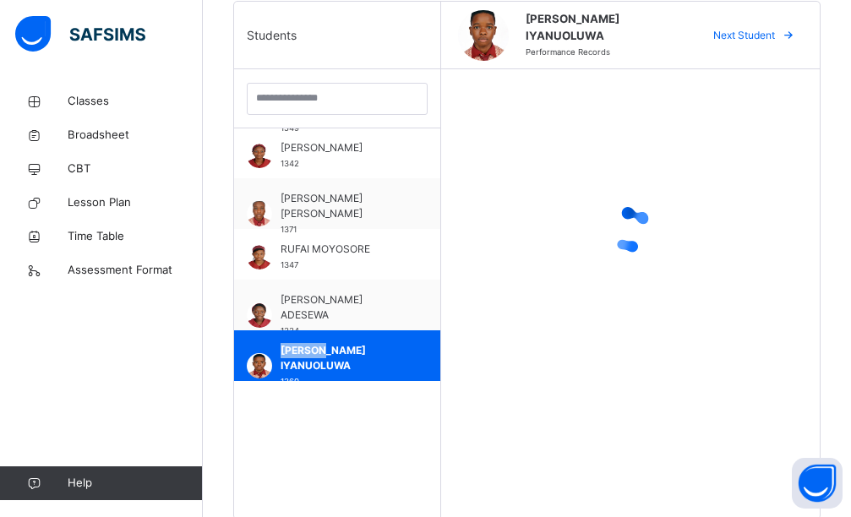
scroll to position [1045, 0]
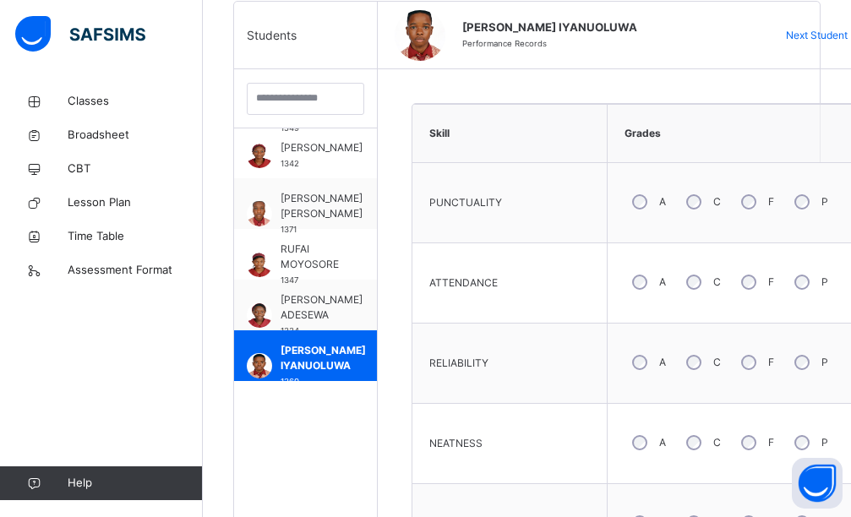
click at [650, 201] on div "A" at bounding box center [648, 202] width 46 height 36
click at [630, 292] on div "A" at bounding box center [648, 283] width 46 height 36
click at [650, 353] on div "A" at bounding box center [648, 363] width 46 height 36
click at [652, 440] on div "A" at bounding box center [648, 443] width 46 height 36
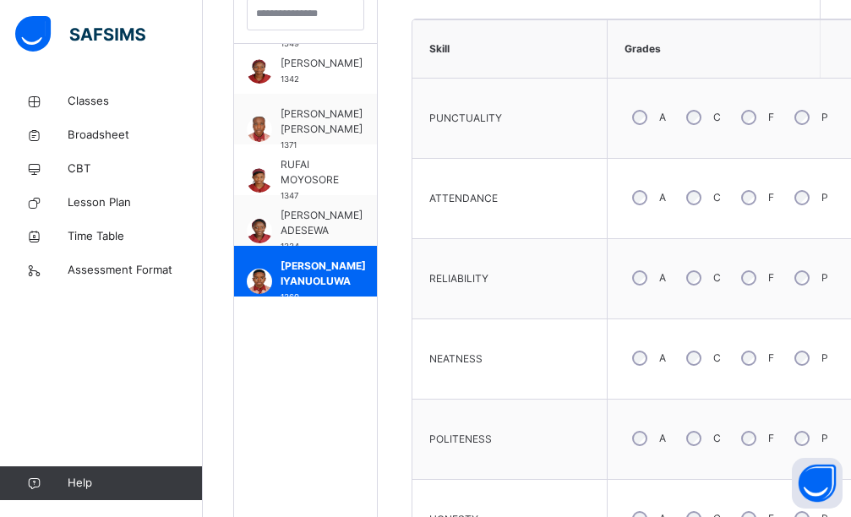
scroll to position [604, 0]
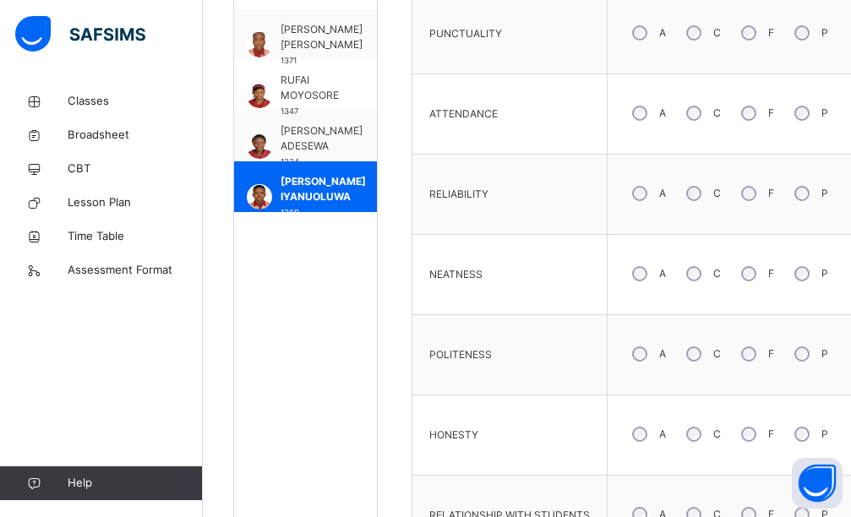
click at [648, 429] on div "A" at bounding box center [648, 435] width 46 height 36
click at [628, 342] on div "A" at bounding box center [648, 354] width 46 height 36
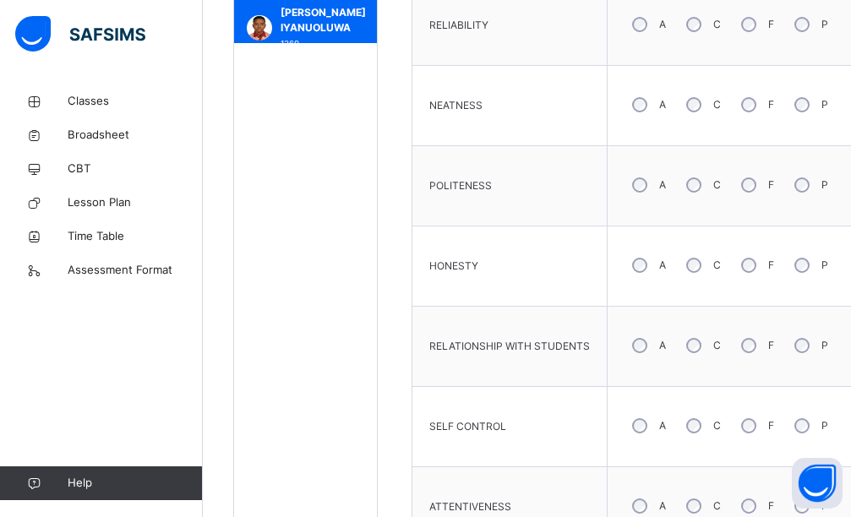
scroll to position [857, 0]
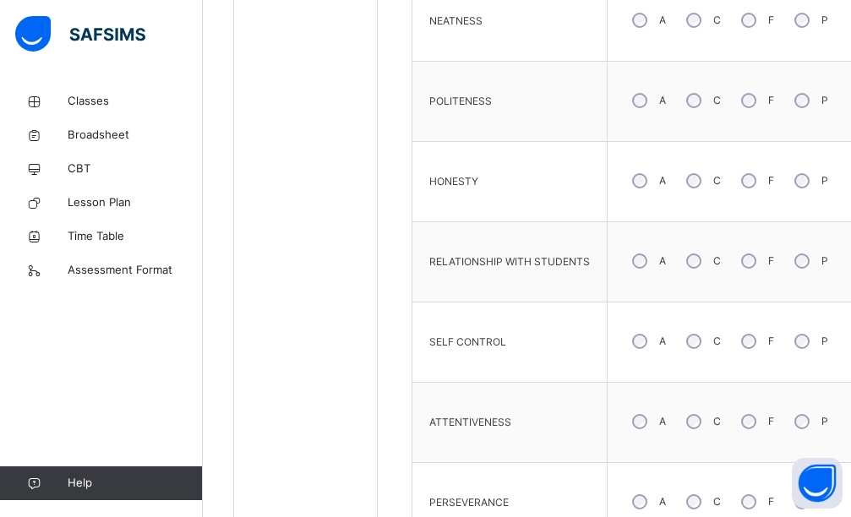
click at [648, 331] on div "A" at bounding box center [648, 342] width 46 height 36
drag, startPoint x: 654, startPoint y: 253, endPoint x: 644, endPoint y: 318, distance: 65.9
click at [654, 254] on div "A" at bounding box center [648, 261] width 46 height 36
click at [635, 429] on div "A" at bounding box center [648, 422] width 46 height 36
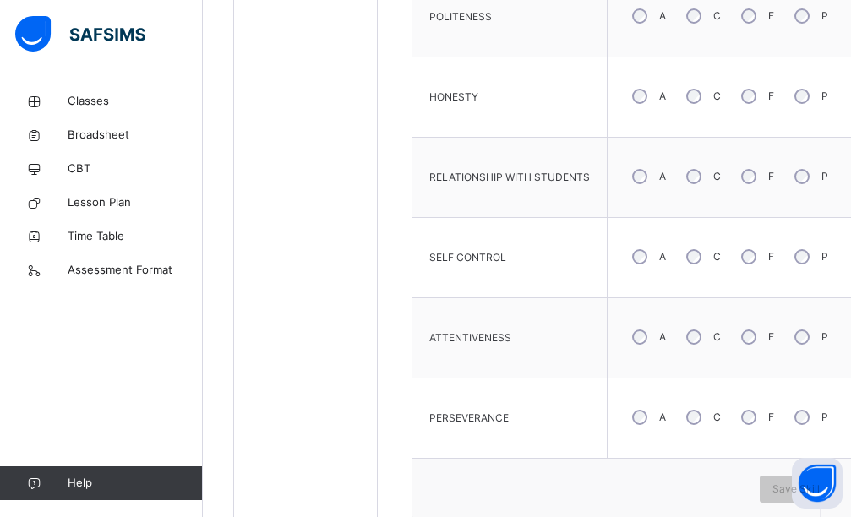
scroll to position [1022, 0]
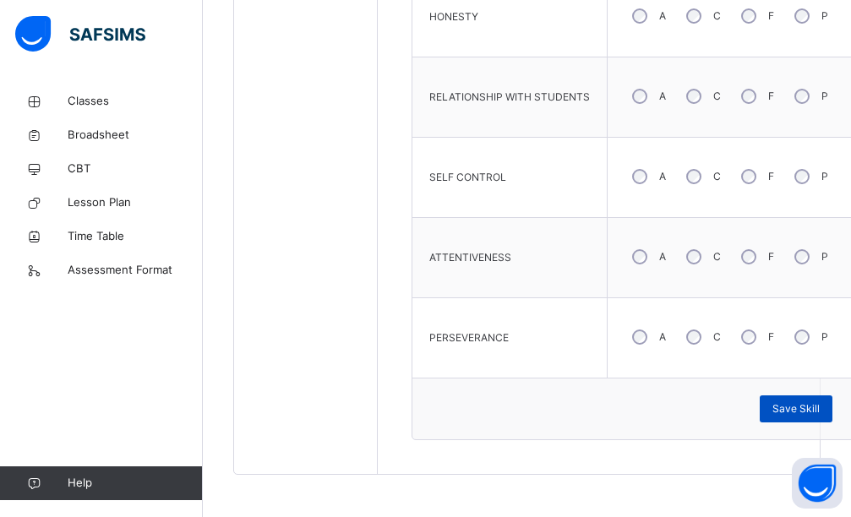
click at [796, 410] on span "Save Skill" at bounding box center [796, 409] width 47 height 15
click at [787, 407] on span "Save Skill" at bounding box center [796, 409] width 47 height 15
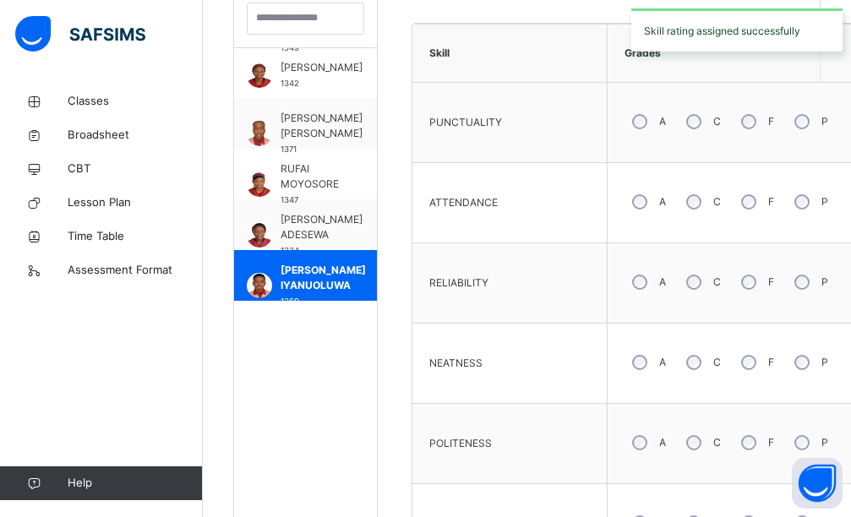
scroll to position [8, 0]
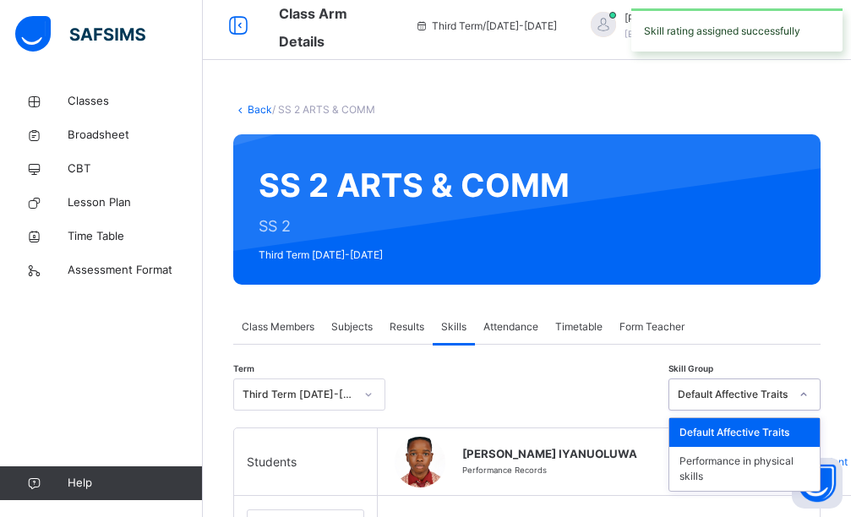
click at [781, 399] on div "Default Affective Traits" at bounding box center [734, 394] width 112 height 15
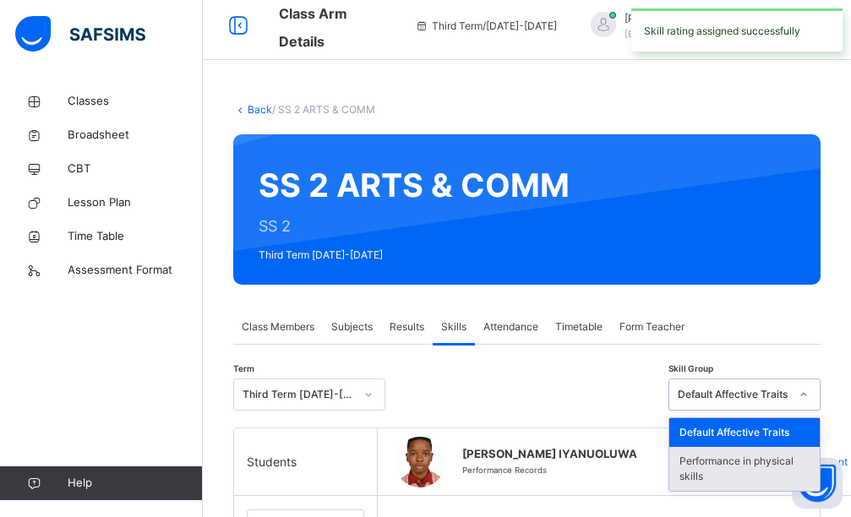
click at [737, 482] on div "Performance in physical skills" at bounding box center [744, 469] width 150 height 44
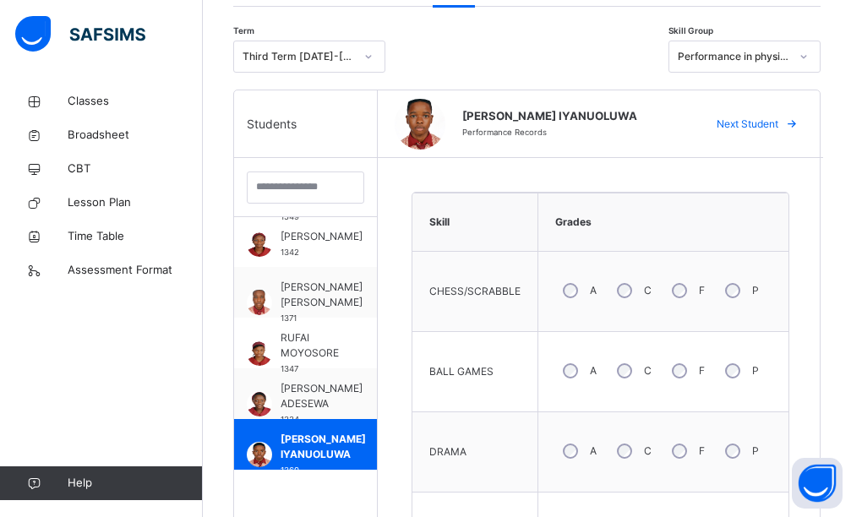
scroll to position [430, 0]
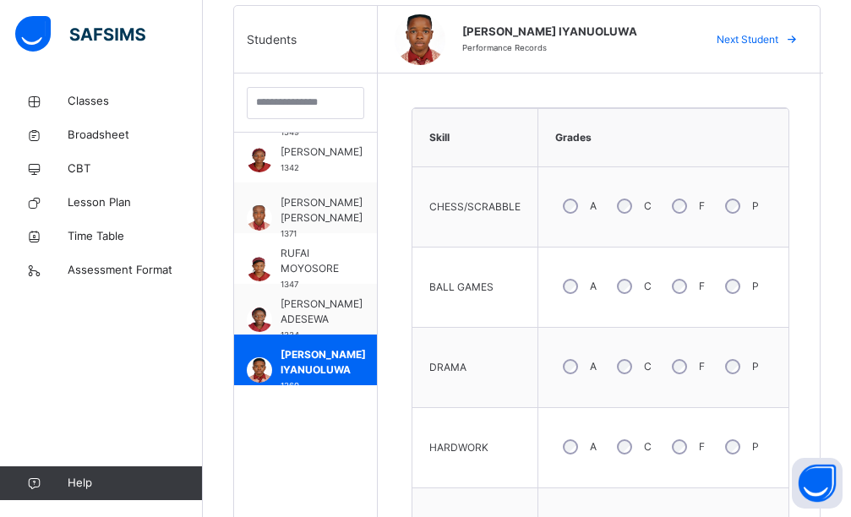
click at [641, 277] on div "C" at bounding box center [632, 287] width 46 height 36
click at [592, 368] on div "A" at bounding box center [578, 367] width 46 height 36
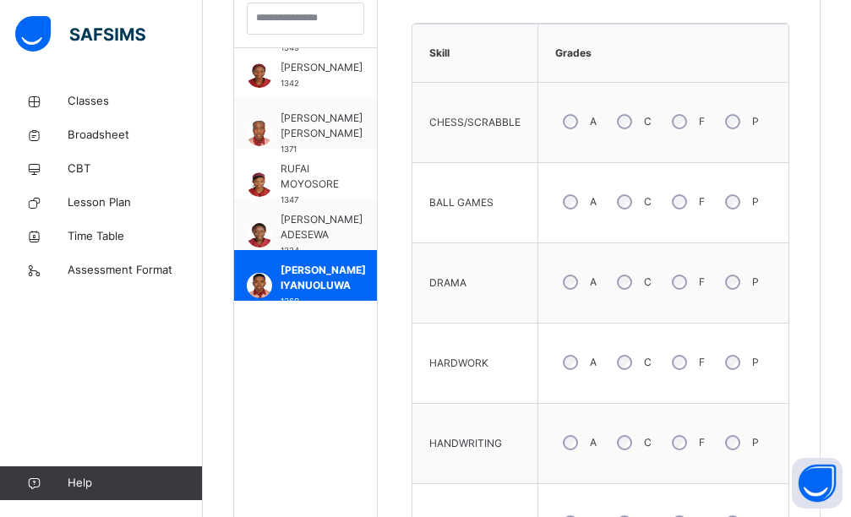
scroll to position [599, 0]
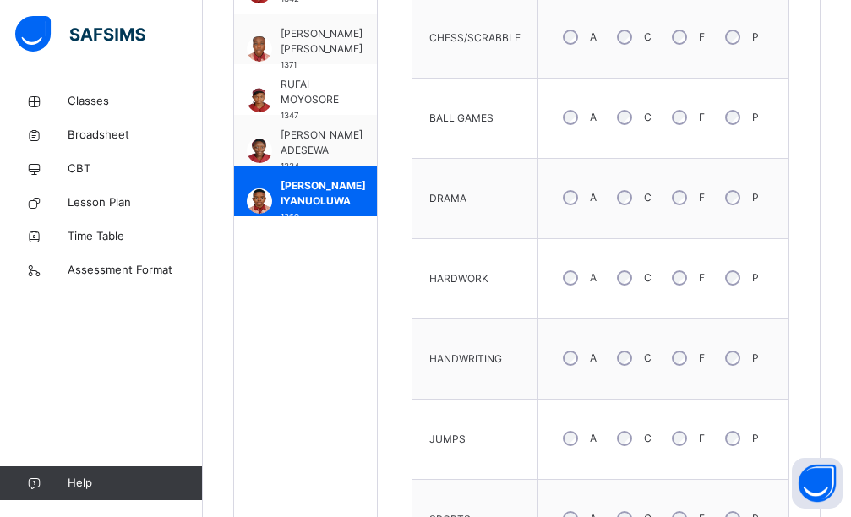
click at [591, 353] on div "A" at bounding box center [578, 359] width 46 height 36
drag, startPoint x: 588, startPoint y: 268, endPoint x: 588, endPoint y: 303, distance: 35.5
click at [588, 271] on div "A" at bounding box center [578, 278] width 46 height 36
click at [588, 449] on div "A" at bounding box center [578, 439] width 46 height 36
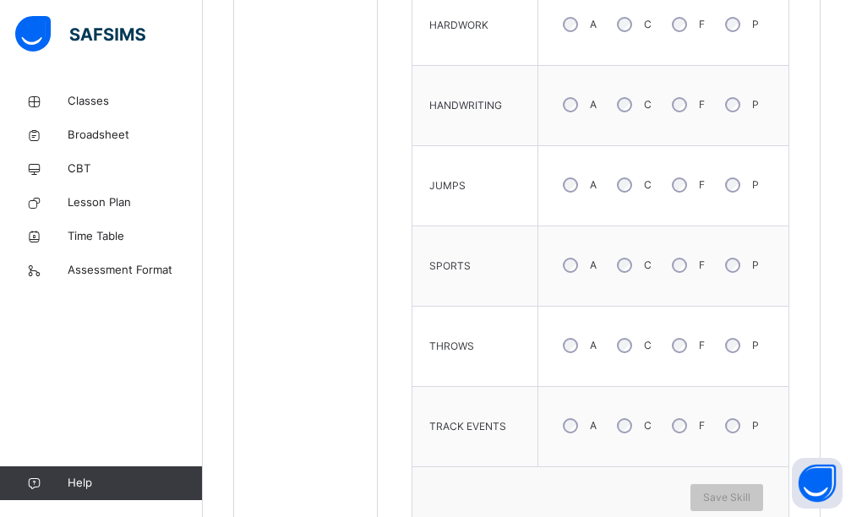
click at [642, 336] on div "C" at bounding box center [632, 346] width 46 height 36
click at [576, 432] on div "A" at bounding box center [578, 426] width 46 height 36
click at [751, 505] on span "Save Skill" at bounding box center [726, 497] width 47 height 15
click at [750, 495] on span "Save Skill" at bounding box center [726, 497] width 47 height 15
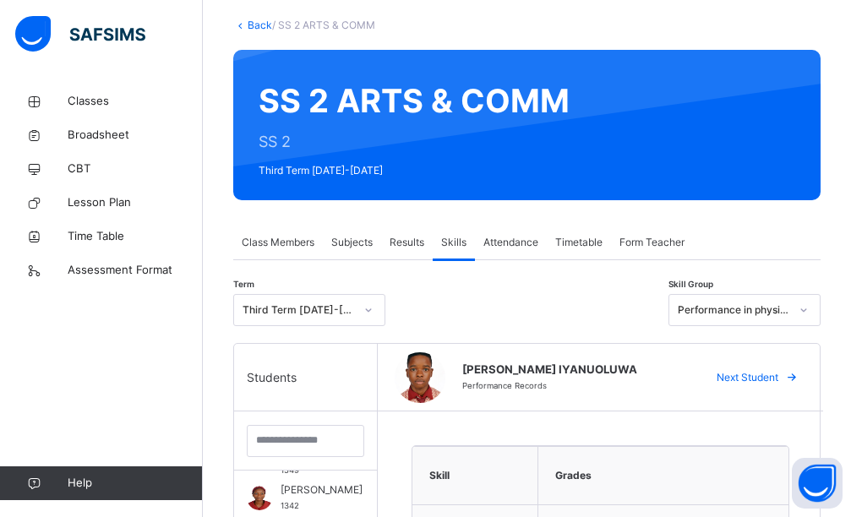
scroll to position [0, 0]
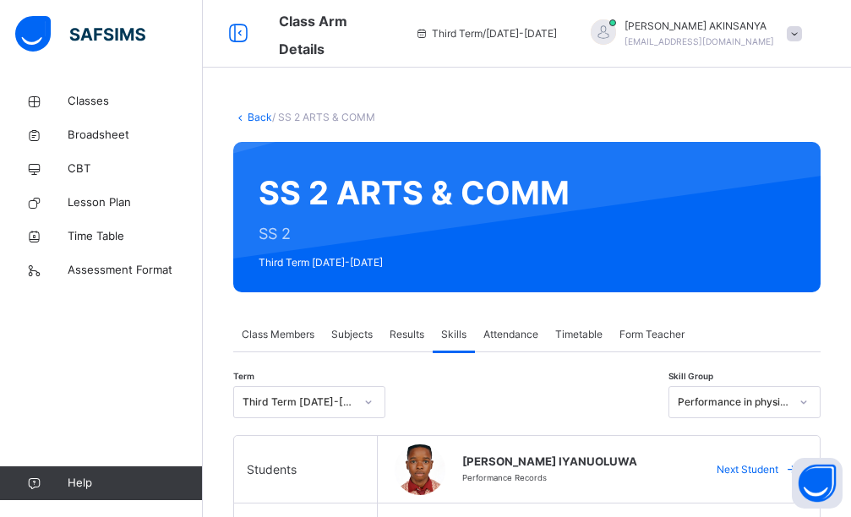
click at [397, 326] on div "Results" at bounding box center [407, 335] width 52 height 34
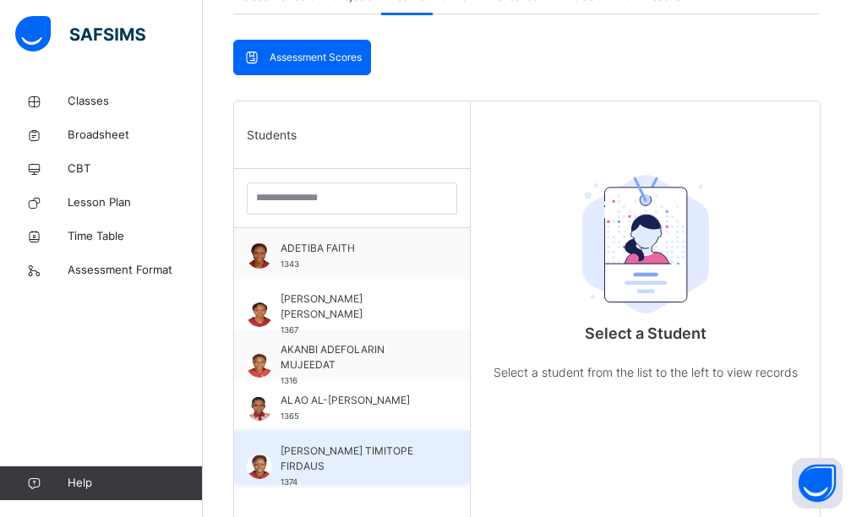
scroll to position [338, 0]
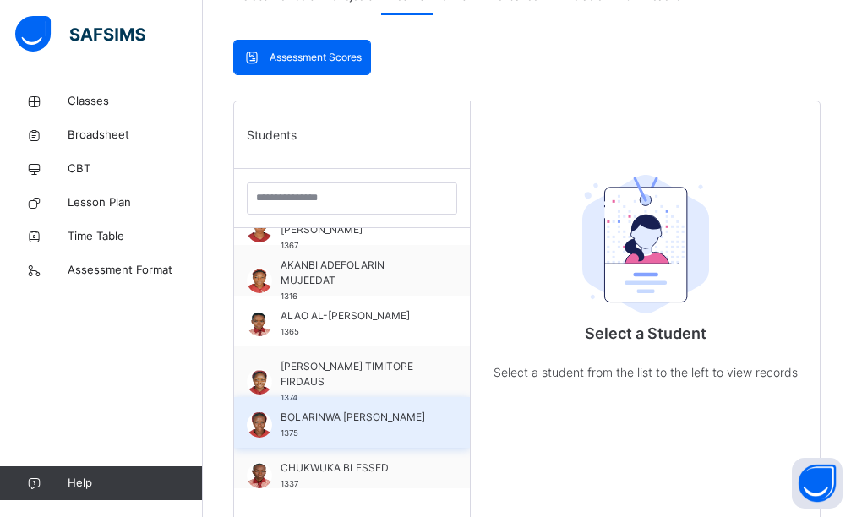
click at [353, 416] on span "BOLARINWA [PERSON_NAME]" at bounding box center [356, 417] width 151 height 15
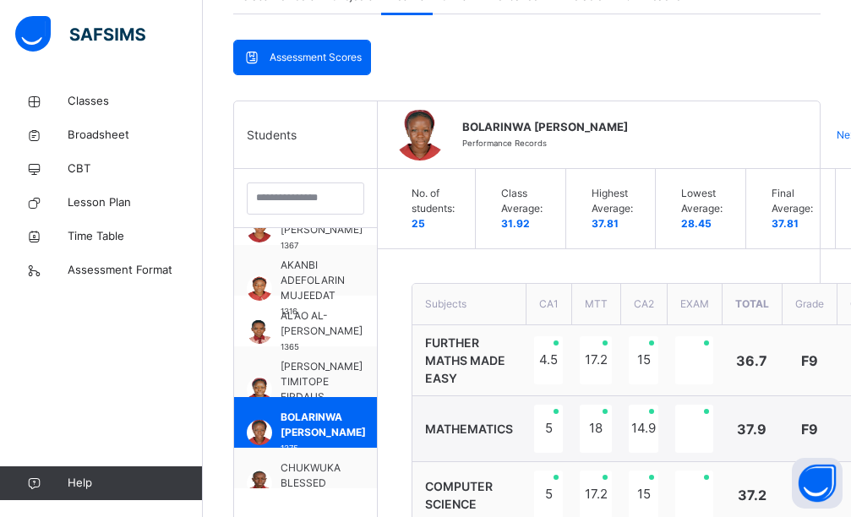
type textarea "*"
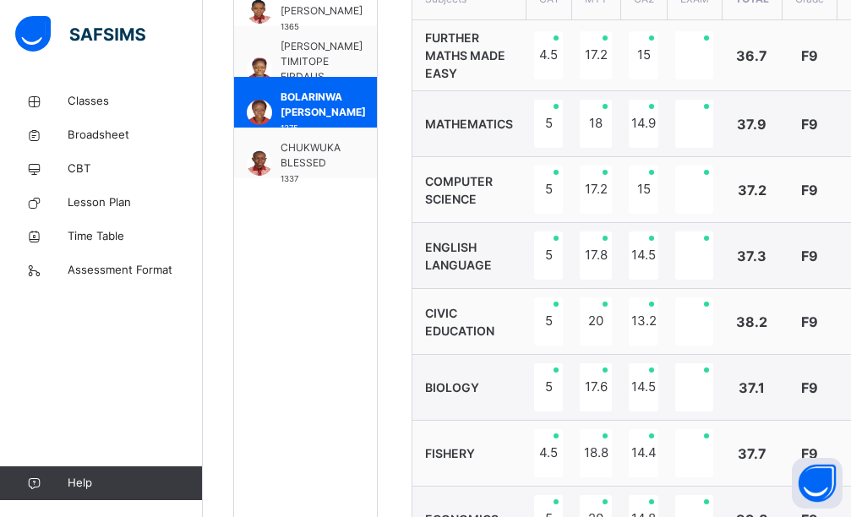
scroll to position [474, 0]
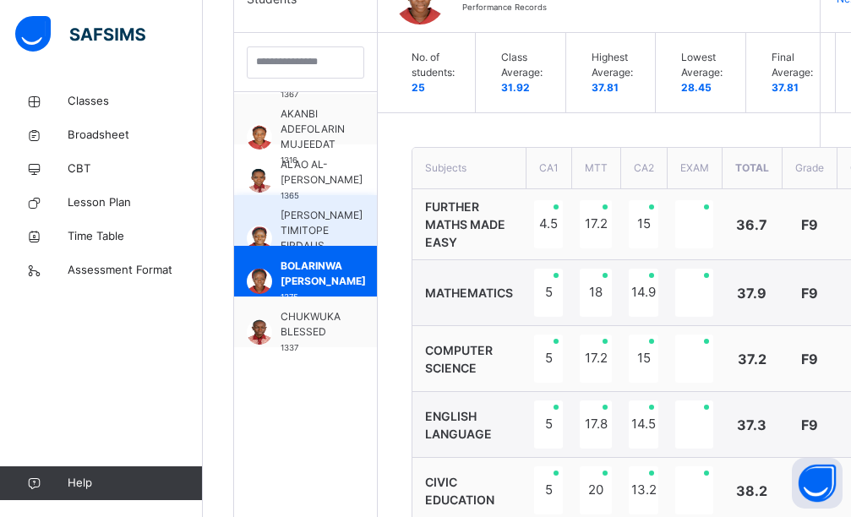
click at [293, 231] on span "[PERSON_NAME] TIMITOPE FIRDAUS" at bounding box center [322, 231] width 82 height 46
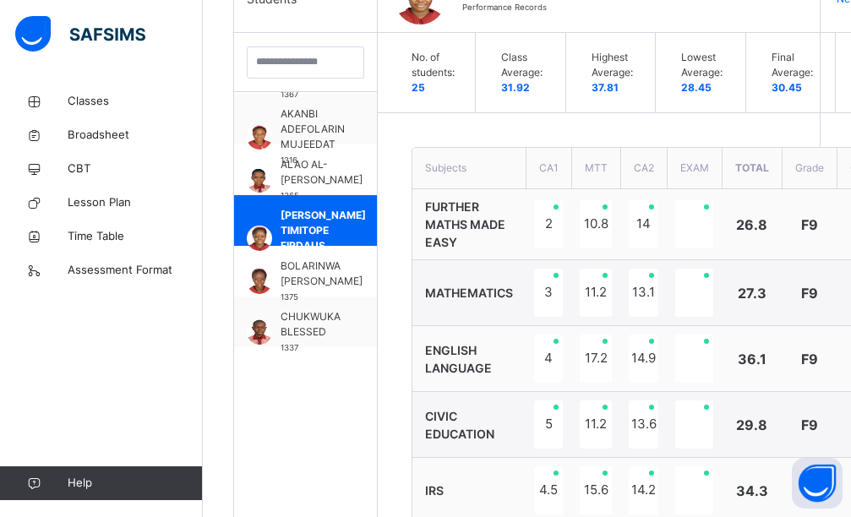
scroll to position [305, 0]
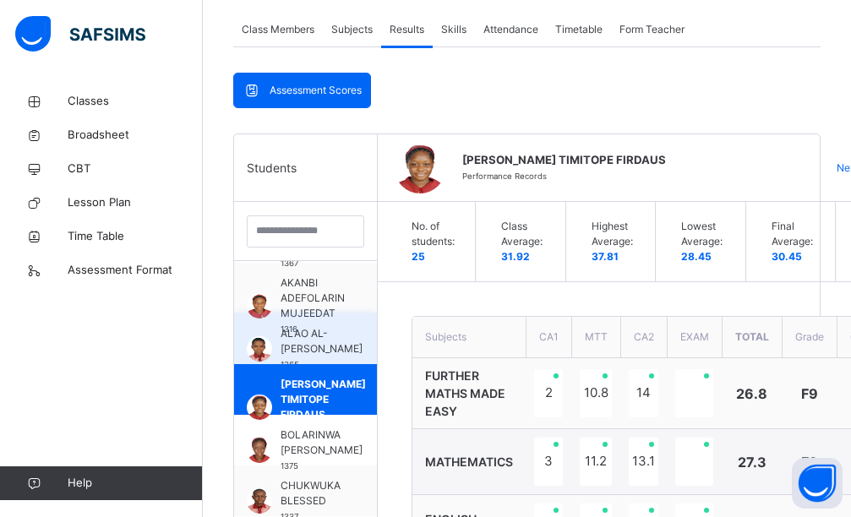
click at [290, 350] on span "ALAO AL-[PERSON_NAME]" at bounding box center [322, 341] width 82 height 30
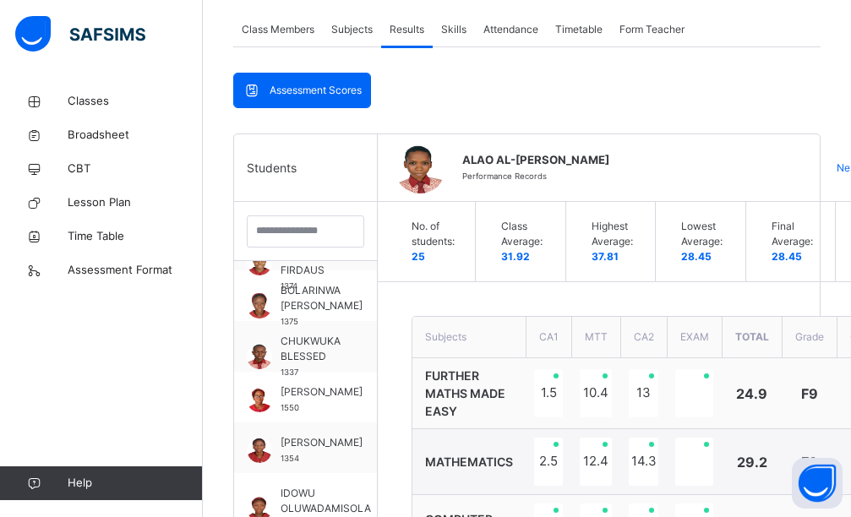
scroll to position [464, 0]
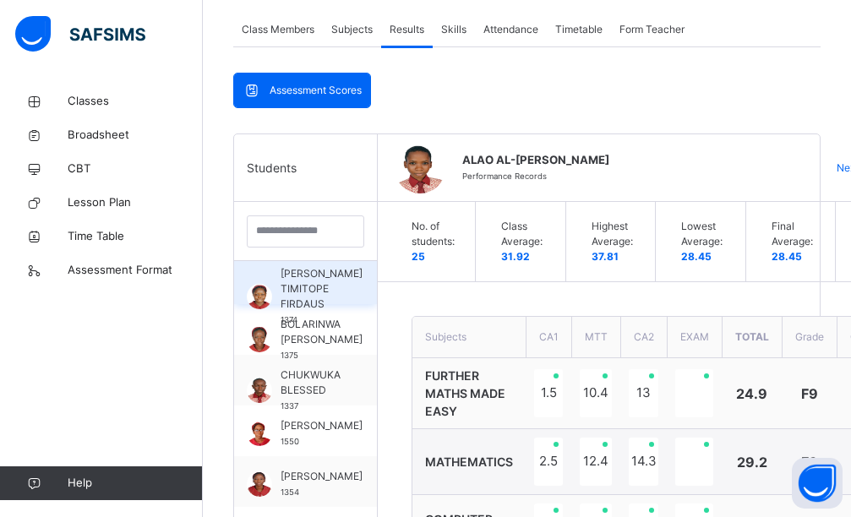
click at [316, 292] on span "[PERSON_NAME] TIMITOPE FIRDAUS" at bounding box center [322, 289] width 82 height 46
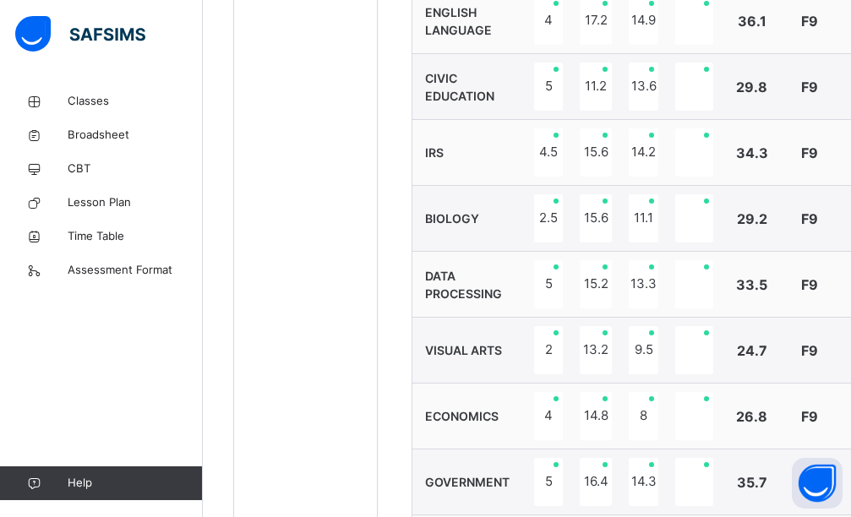
scroll to position [1235, 0]
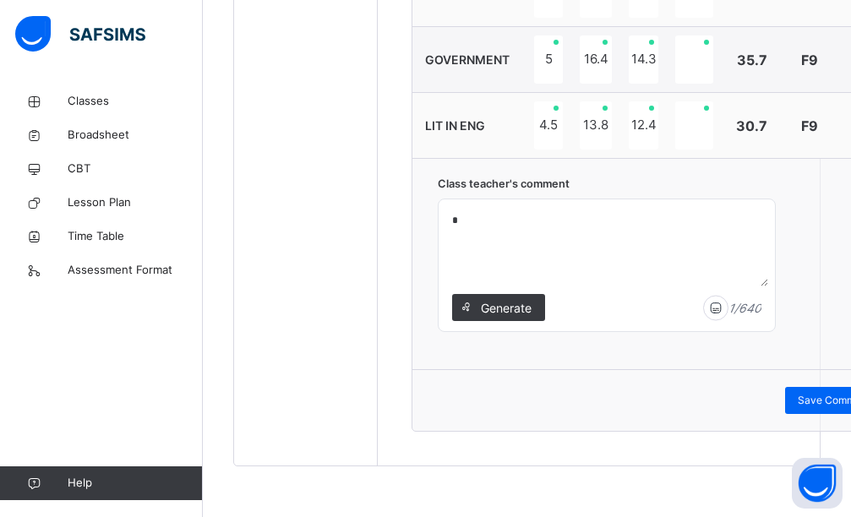
click at [495, 203] on div "*" at bounding box center [607, 265] width 336 height 132
click at [490, 222] on textarea "*" at bounding box center [606, 246] width 323 height 80
click at [456, 221] on textarea "****" at bounding box center [606, 246] width 323 height 80
click at [512, 223] on textarea "***" at bounding box center [606, 246] width 323 height 80
paste textarea "**********"
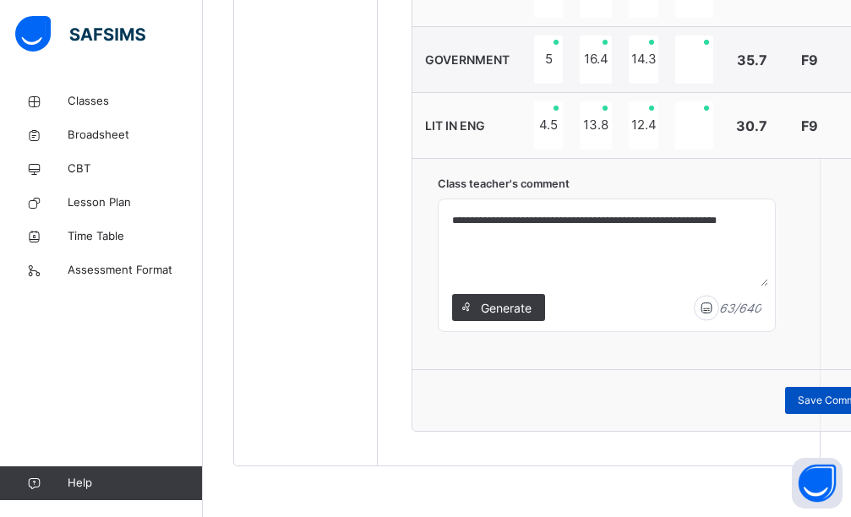
type textarea "**********"
click at [824, 398] on span "Save Comment" at bounding box center [834, 400] width 73 height 15
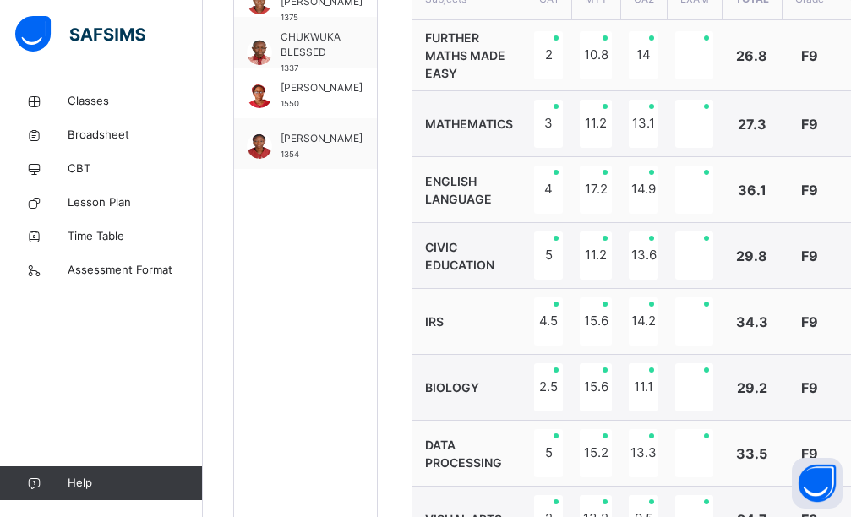
scroll to position [474, 0]
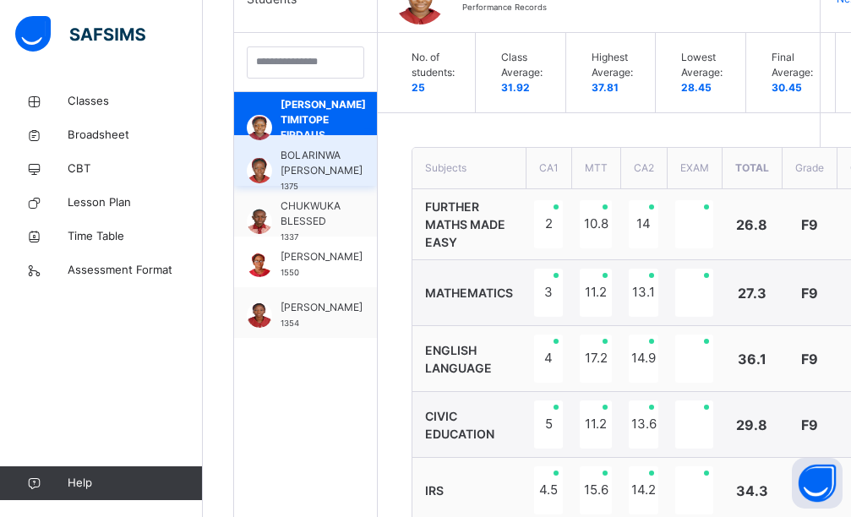
click at [303, 178] on span "BOLARINWA [PERSON_NAME]" at bounding box center [322, 163] width 82 height 30
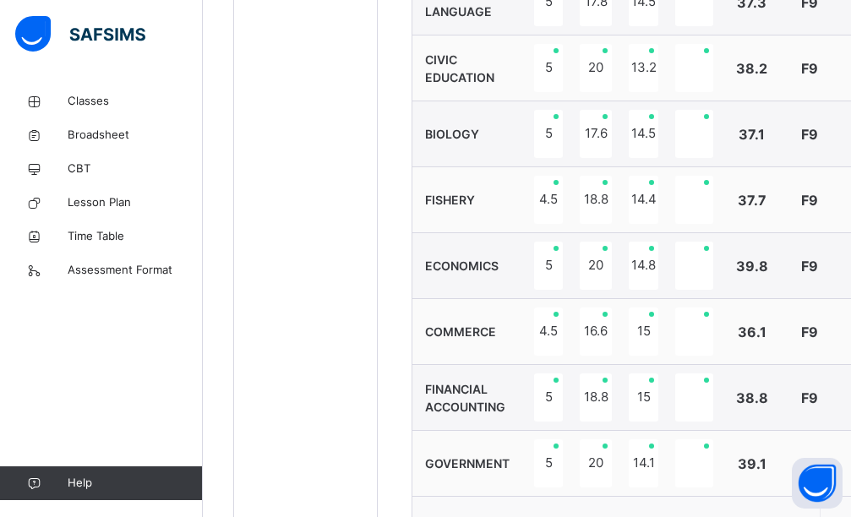
scroll to position [1235, 0]
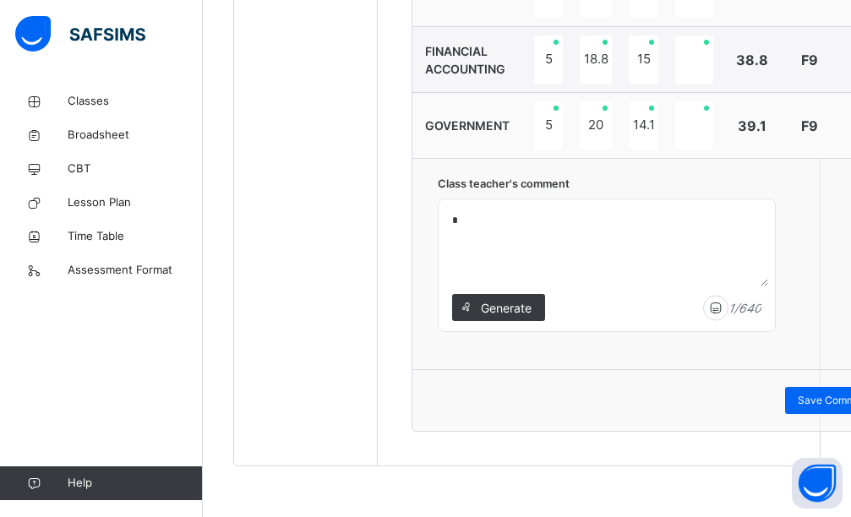
click at [574, 252] on textarea "*" at bounding box center [606, 246] width 323 height 80
paste textarea "**********"
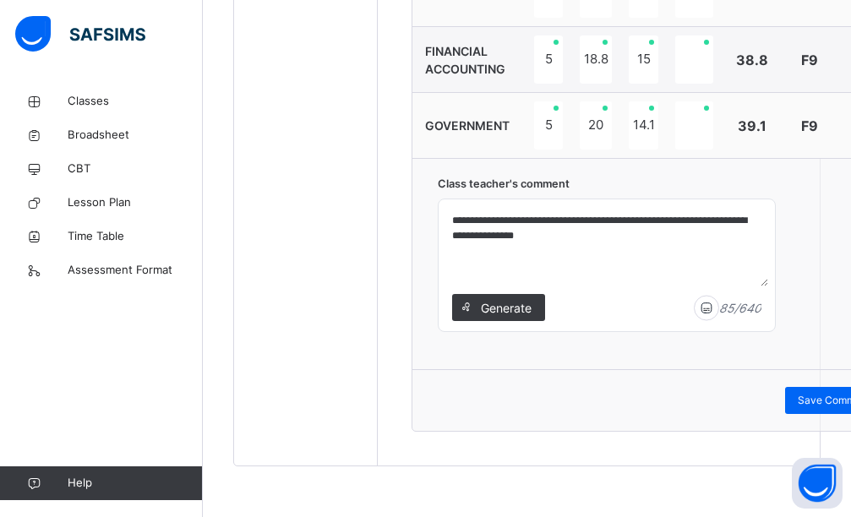
click at [458, 218] on textarea "**********" at bounding box center [606, 246] width 323 height 80
click at [704, 220] on textarea "**********" at bounding box center [606, 246] width 323 height 80
click at [707, 217] on textarea "**********" at bounding box center [606, 246] width 323 height 80
type textarea "**********"
click at [827, 405] on span "Save Comment" at bounding box center [834, 400] width 73 height 15
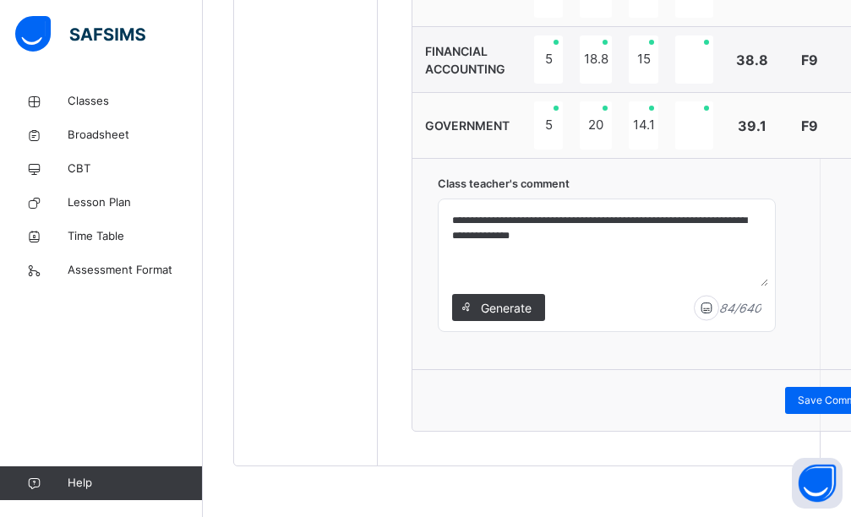
scroll to position [643, 0]
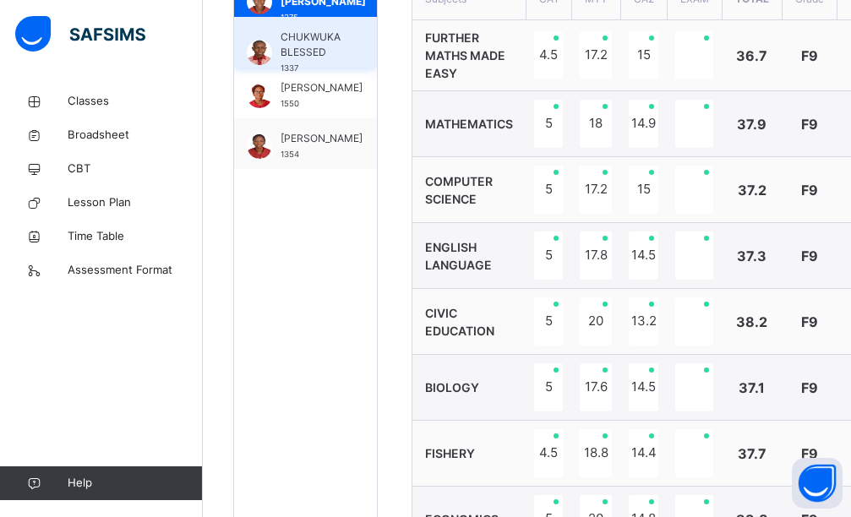
click at [309, 49] on span "CHUKWUKA BLESSED" at bounding box center [311, 45] width 60 height 30
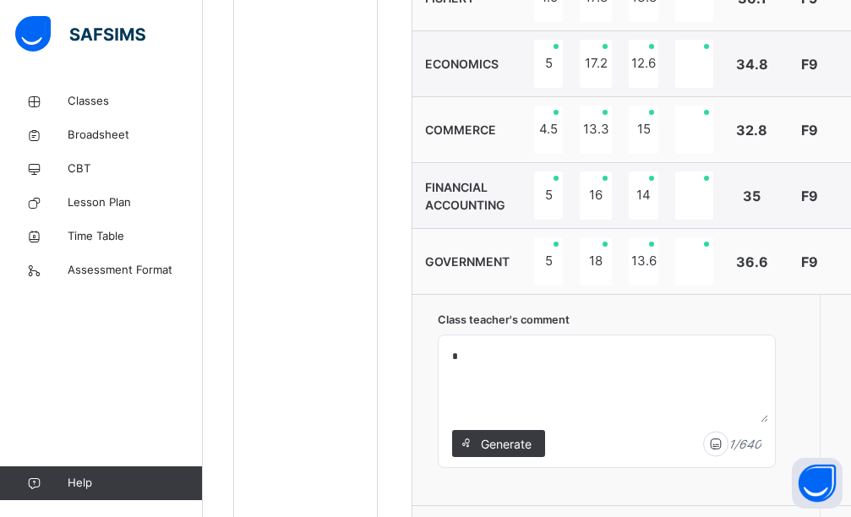
scroll to position [1235, 0]
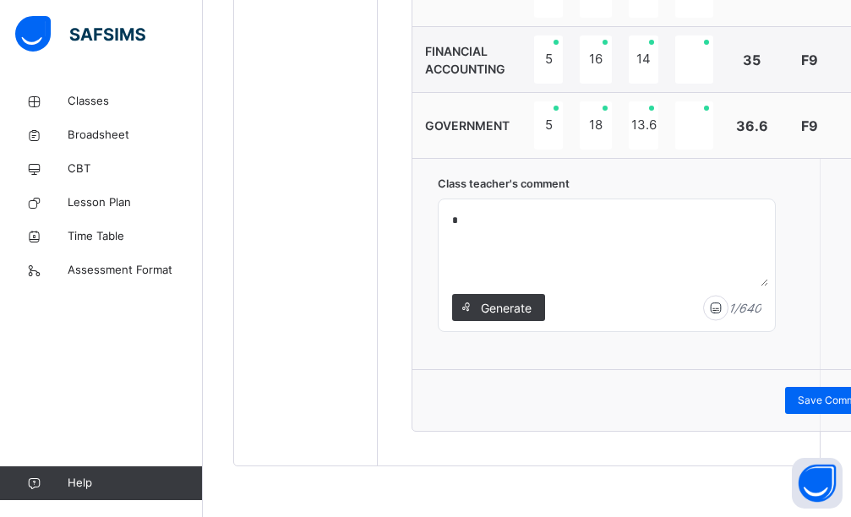
drag, startPoint x: 506, startPoint y: 253, endPoint x: 510, endPoint y: 242, distance: 11.5
click at [506, 248] on textarea "*" at bounding box center [606, 246] width 323 height 80
paste textarea "**********"
click at [456, 216] on textarea "**********" at bounding box center [606, 246] width 323 height 80
type textarea "**********"
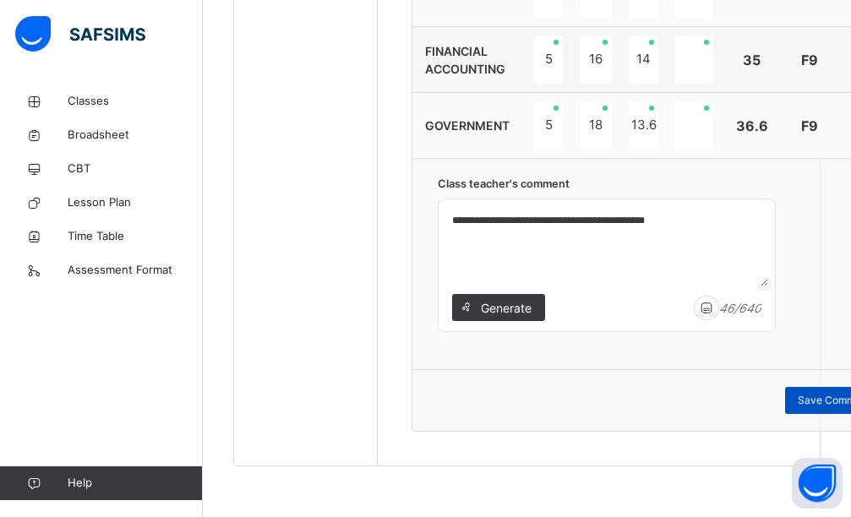
click at [805, 402] on span "Save Comment" at bounding box center [834, 400] width 73 height 15
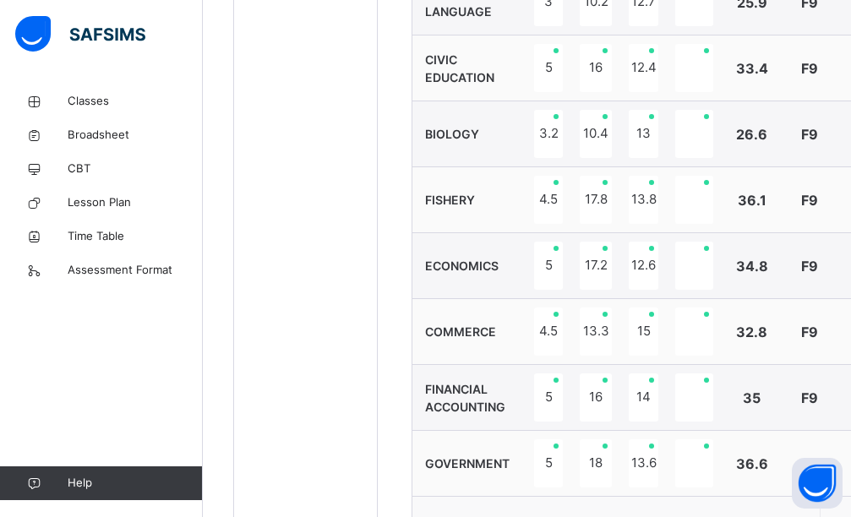
scroll to position [305, 0]
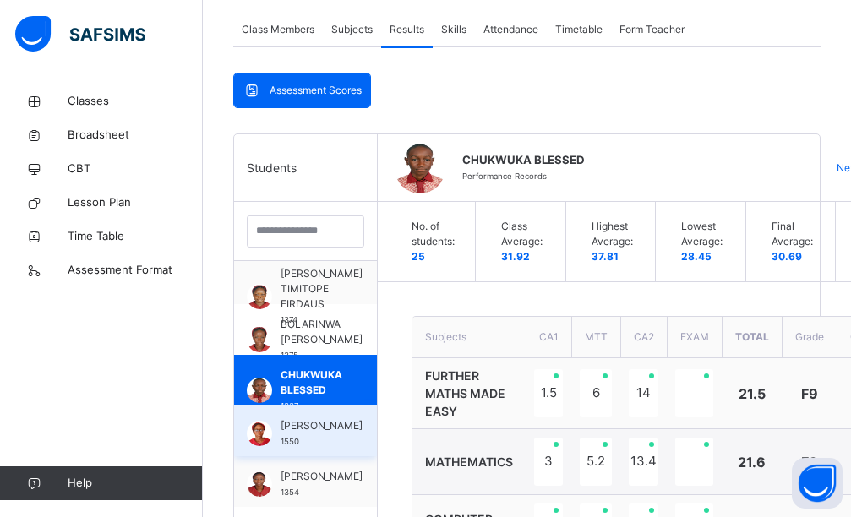
click at [268, 440] on img at bounding box center [259, 433] width 25 height 25
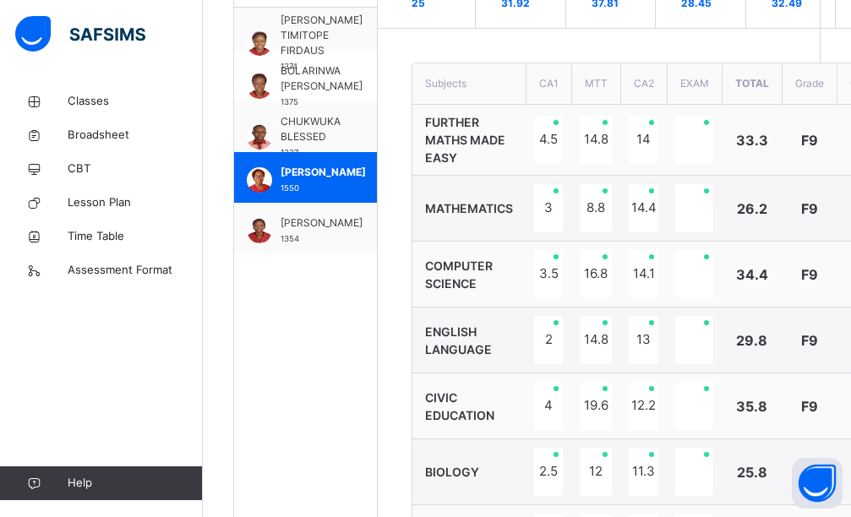
scroll to position [1235, 0]
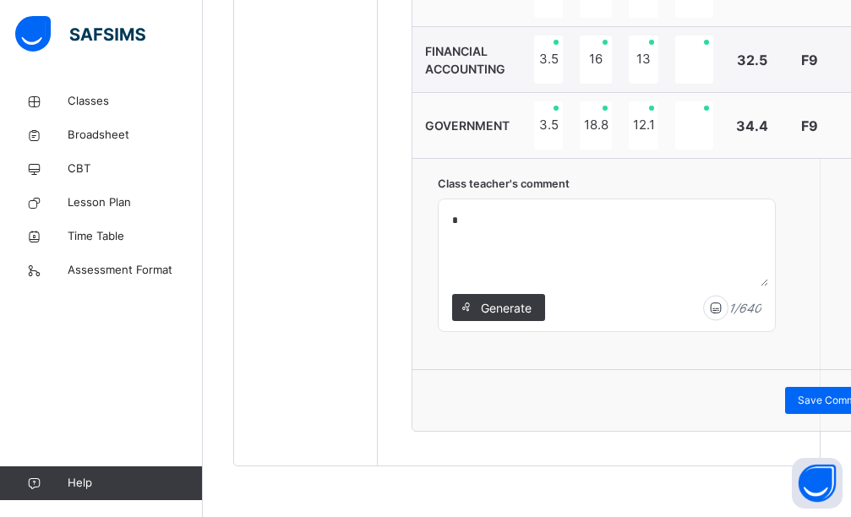
click at [502, 247] on textarea "*" at bounding box center [606, 246] width 323 height 80
click at [468, 229] on textarea "*" at bounding box center [606, 246] width 323 height 80
paste textarea "**********"
click at [456, 219] on textarea "**********" at bounding box center [606, 246] width 323 height 80
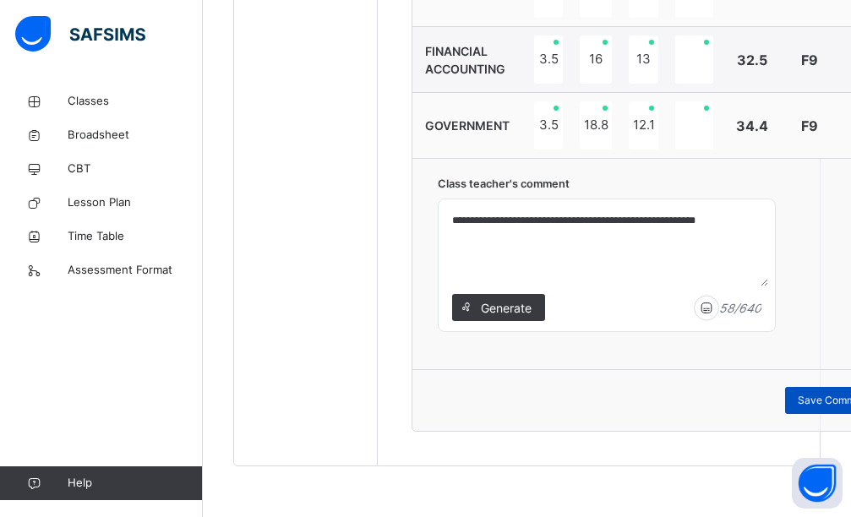
type textarea "**********"
click at [801, 397] on span "Save Comment" at bounding box center [834, 400] width 73 height 15
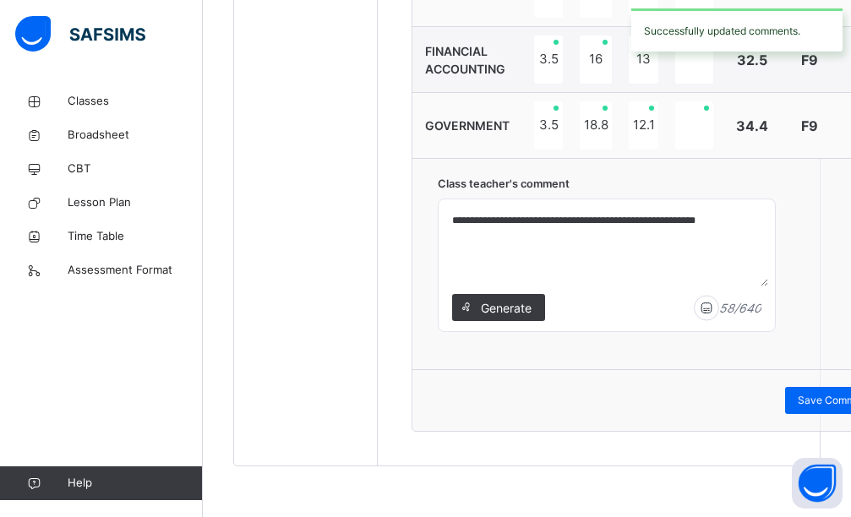
scroll to position [728, 0]
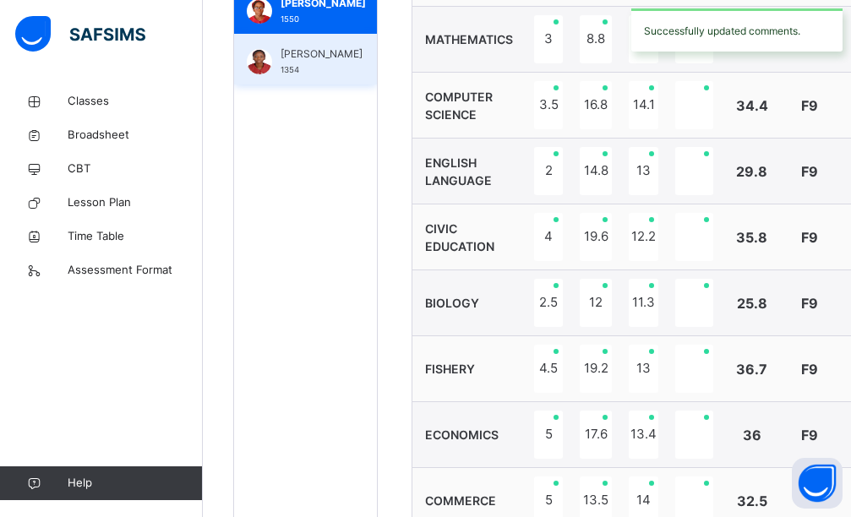
click at [313, 47] on span "[PERSON_NAME]" at bounding box center [322, 53] width 82 height 15
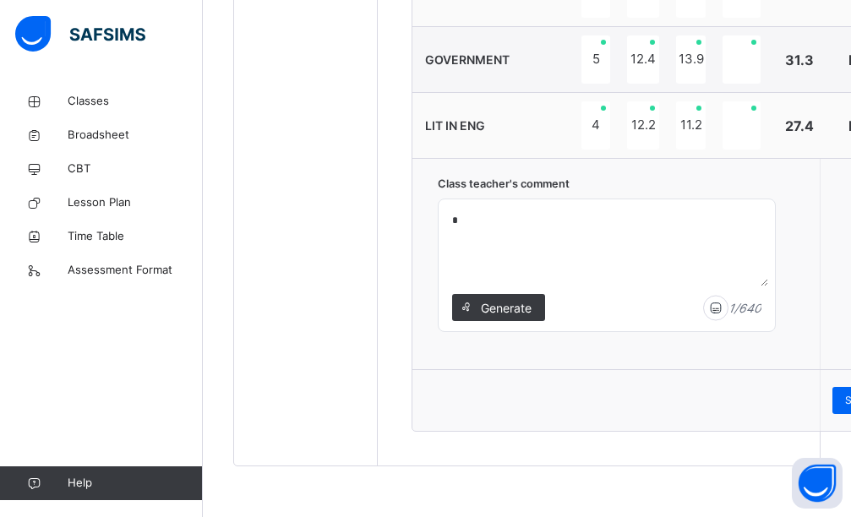
scroll to position [1240, 0]
click at [474, 216] on textarea "*" at bounding box center [606, 246] width 323 height 80
paste textarea "**********"
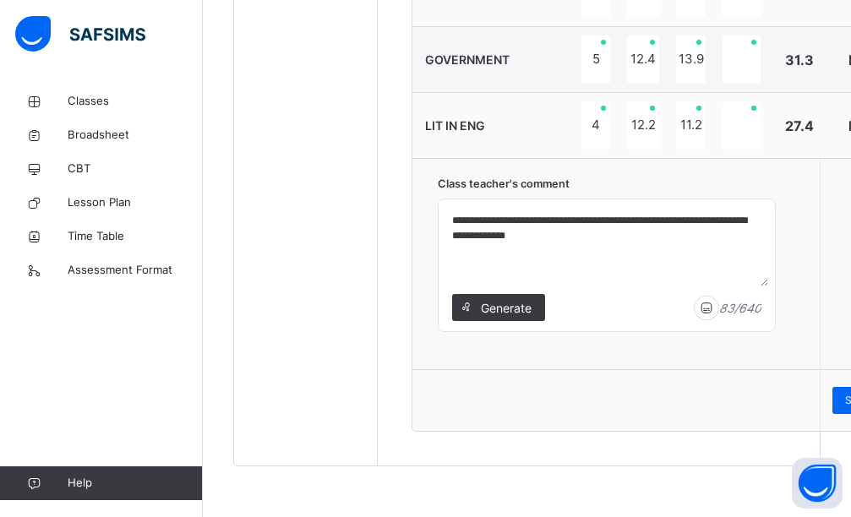
click at [495, 220] on textarea "**********" at bounding box center [606, 246] width 323 height 80
click at [725, 238] on textarea "**********" at bounding box center [606, 246] width 323 height 80
click at [727, 227] on textarea "**********" at bounding box center [606, 246] width 323 height 80
type textarea "**********"
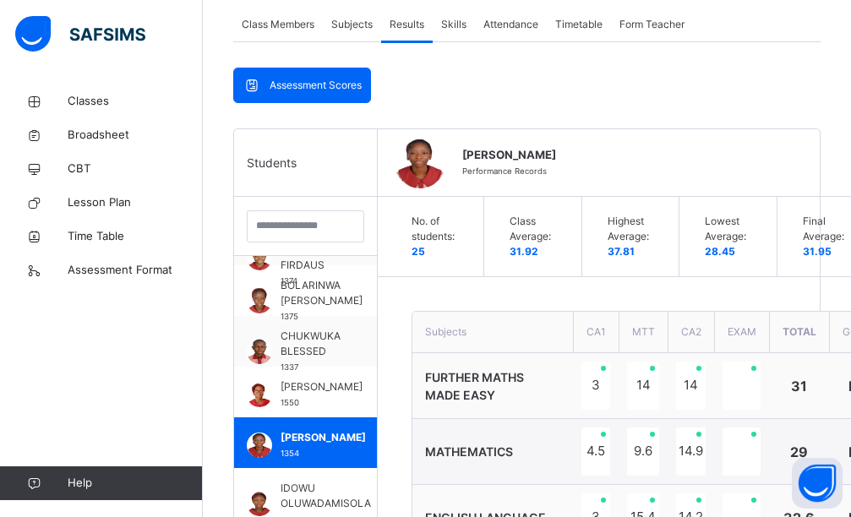
scroll to position [532, 0]
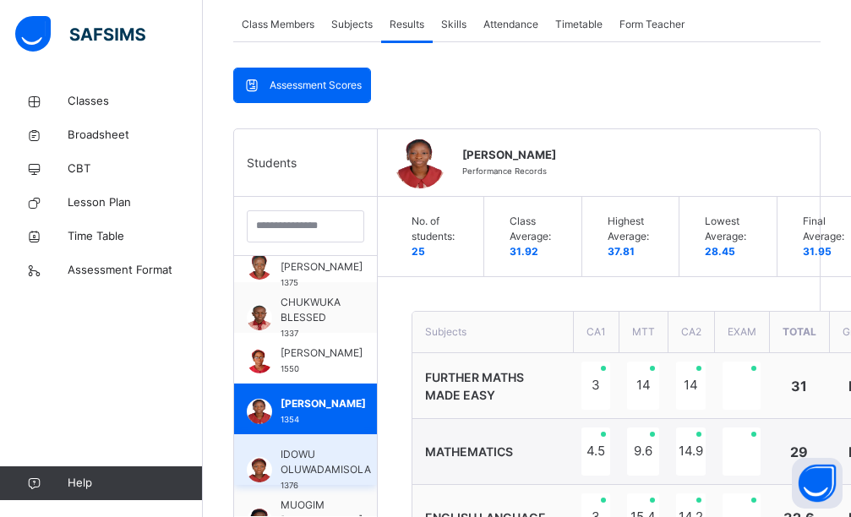
click at [332, 468] on span "IDOWU OLUWADAMISOLA" at bounding box center [326, 462] width 90 height 30
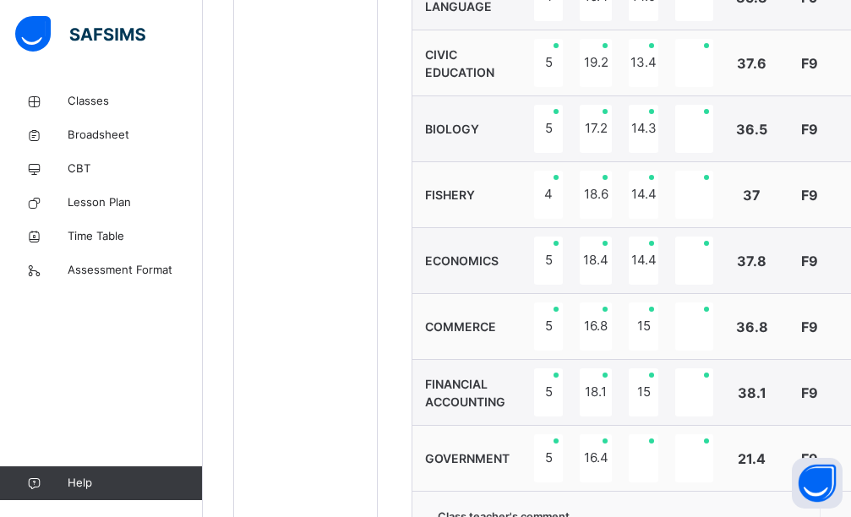
scroll to position [1235, 0]
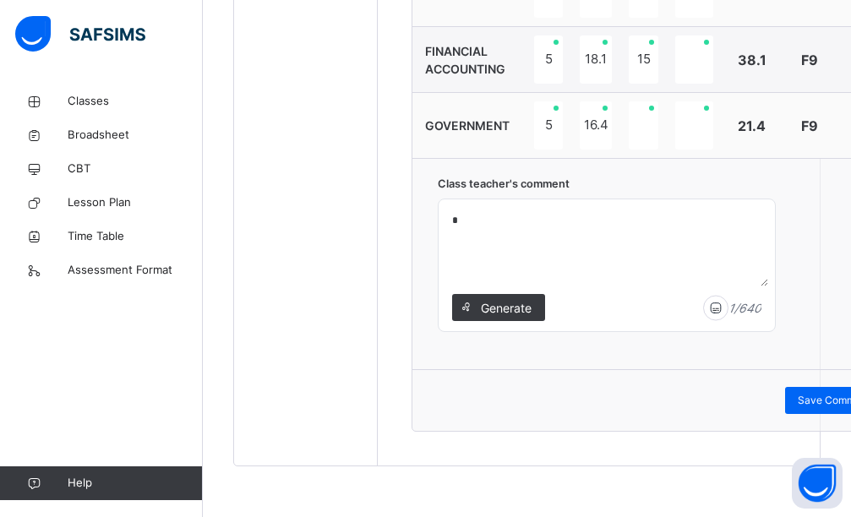
click at [577, 238] on textarea "*" at bounding box center [606, 246] width 323 height 80
paste textarea "**********"
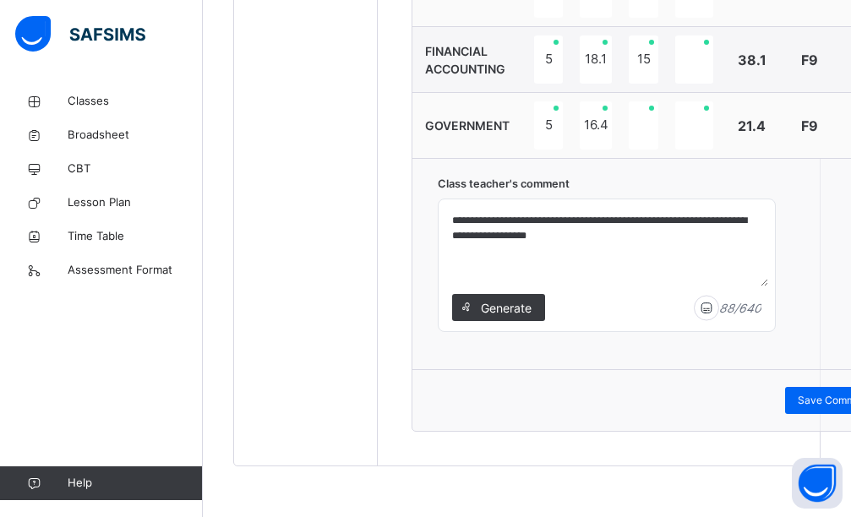
click at [492, 220] on textarea "**********" at bounding box center [606, 246] width 323 height 80
type textarea "**********"
click at [795, 401] on div "Save Comment" at bounding box center [834, 400] width 98 height 27
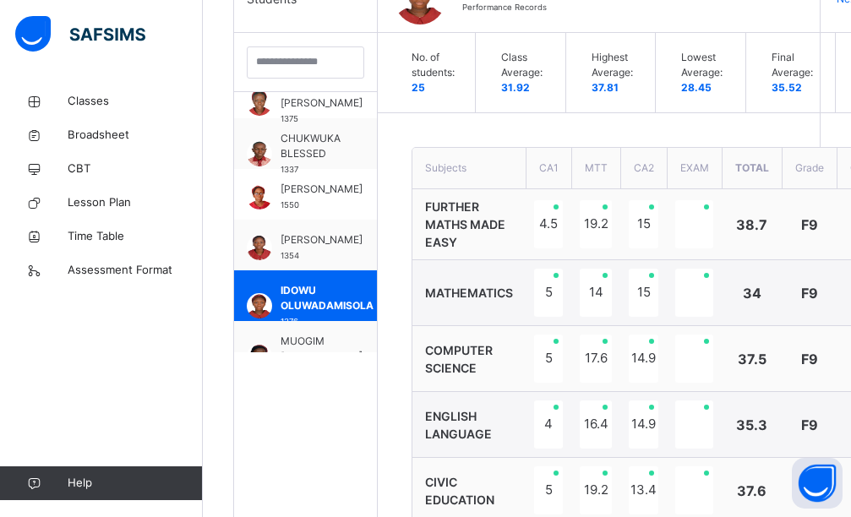
scroll to position [566, 0]
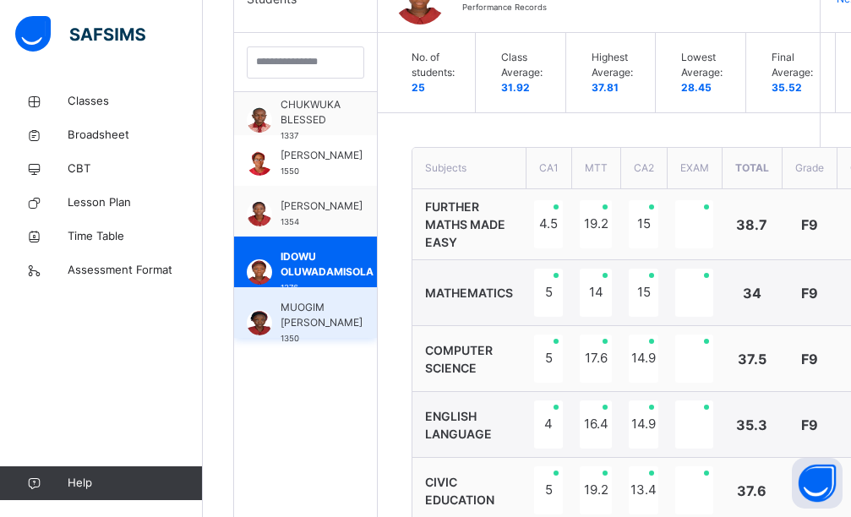
click at [290, 318] on span "MUOGIM [PERSON_NAME]" at bounding box center [322, 315] width 82 height 30
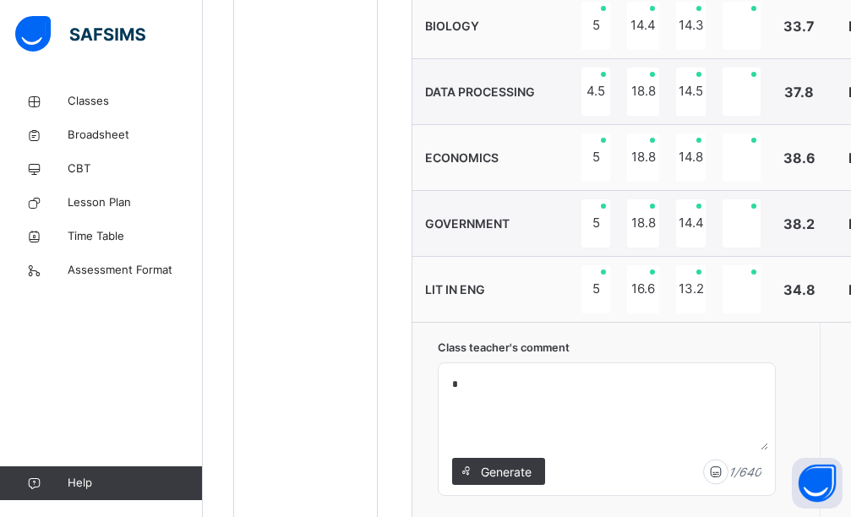
scroll to position [1240, 0]
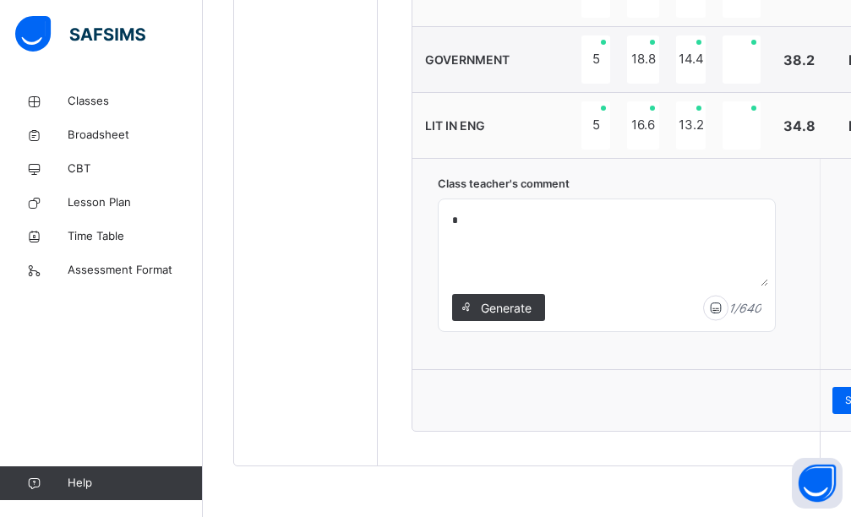
drag, startPoint x: 455, startPoint y: 244, endPoint x: 460, endPoint y: 232, distance: 13.7
click at [460, 232] on textarea "*" at bounding box center [606, 246] width 323 height 80
paste textarea "**********"
click at [446, 221] on textarea "**********" at bounding box center [606, 246] width 323 height 80
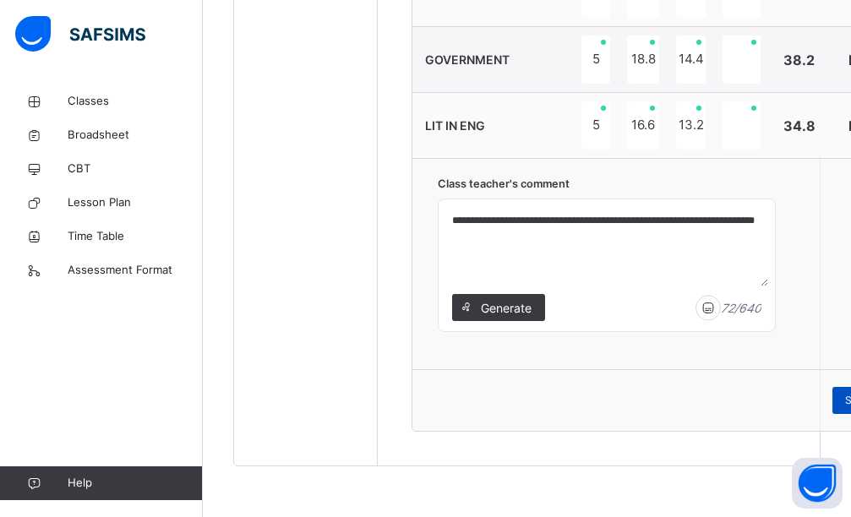
type textarea "**********"
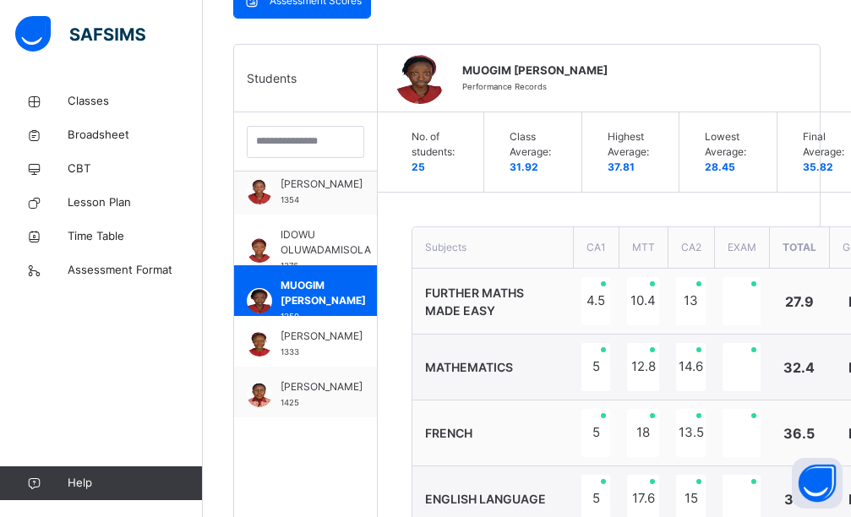
scroll to position [701, 0]
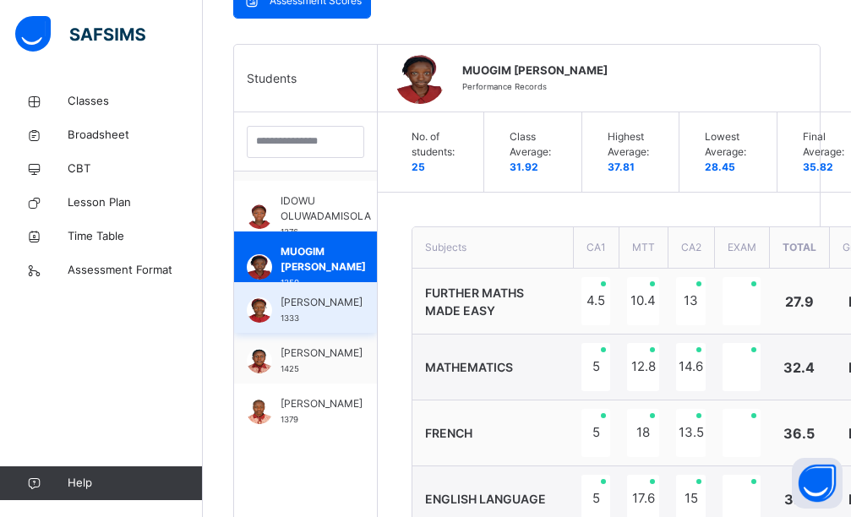
click at [309, 309] on span "[PERSON_NAME]" at bounding box center [322, 302] width 82 height 15
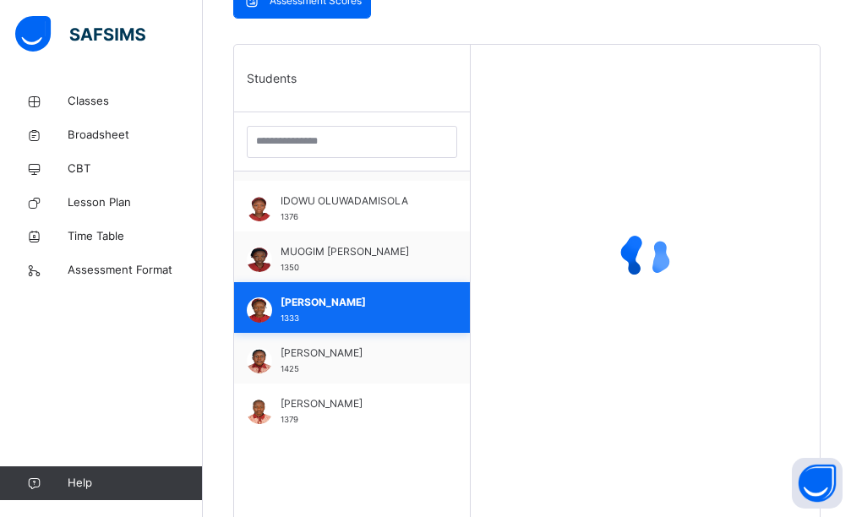
click at [309, 309] on span "[PERSON_NAME]" at bounding box center [356, 302] width 151 height 15
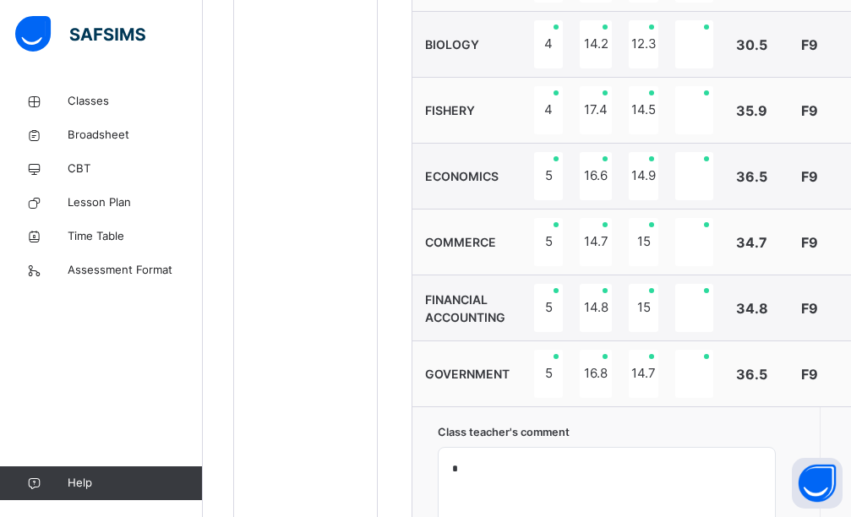
scroll to position [1235, 0]
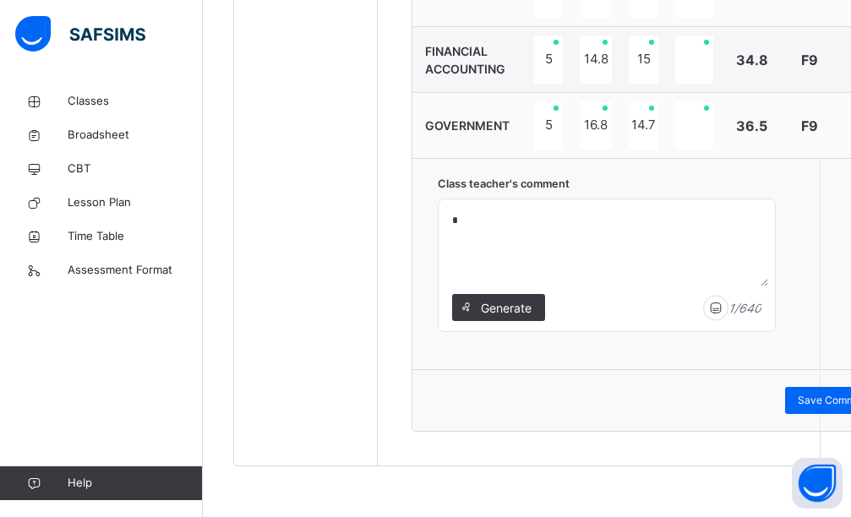
click at [456, 220] on textarea "*" at bounding box center [606, 246] width 323 height 80
paste textarea "**********"
click at [485, 218] on textarea "**********" at bounding box center [606, 246] width 323 height 80
type textarea "**********"
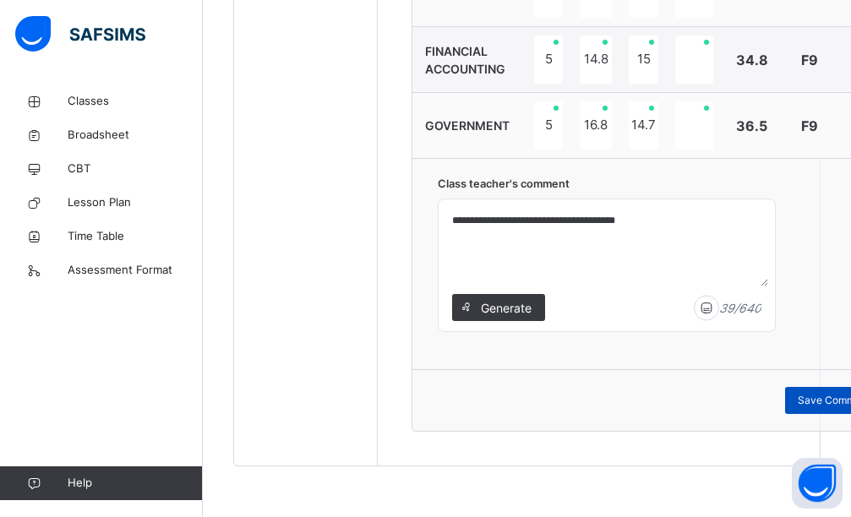
click at [823, 407] on span "Save Comment" at bounding box center [834, 400] width 73 height 15
click at [819, 402] on span "Save Comment" at bounding box center [834, 400] width 73 height 15
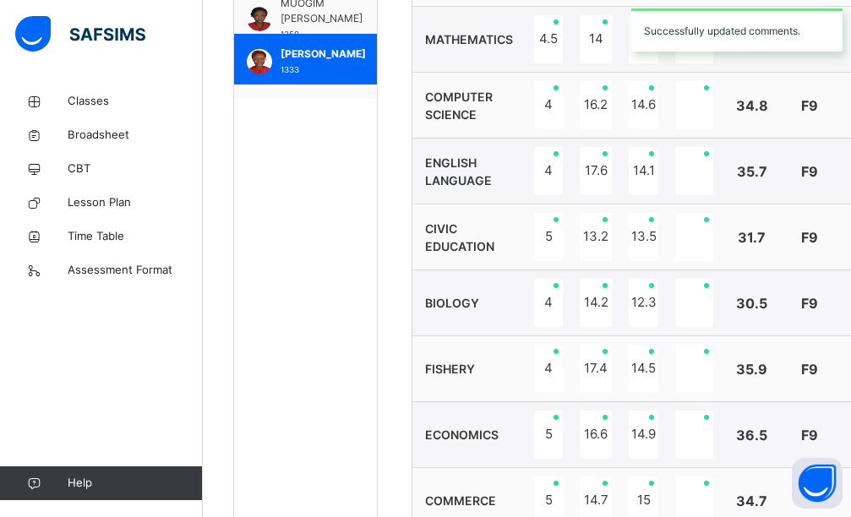
scroll to position [650, 0]
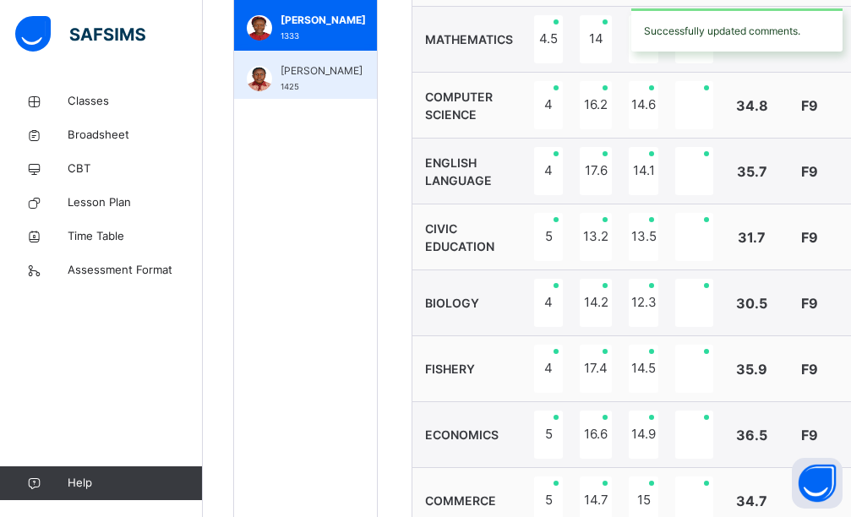
click at [336, 69] on div "[PERSON_NAME] 1425" at bounding box center [305, 76] width 143 height 51
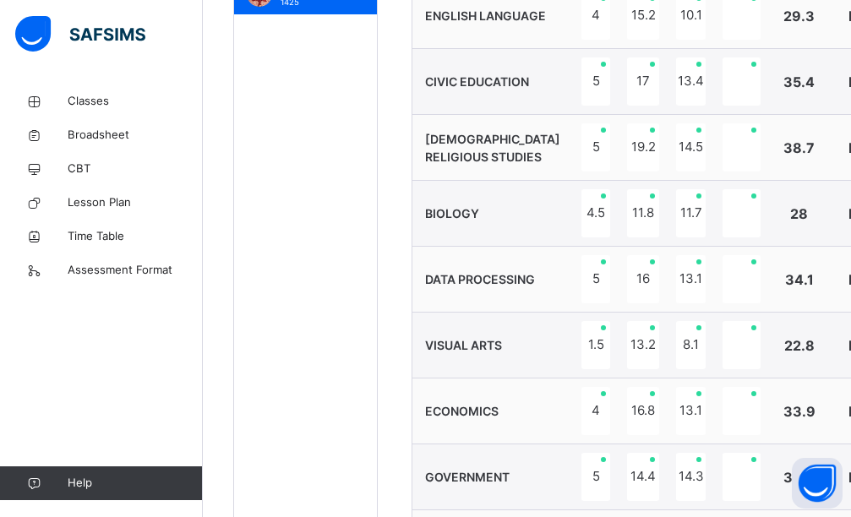
scroll to position [1240, 0]
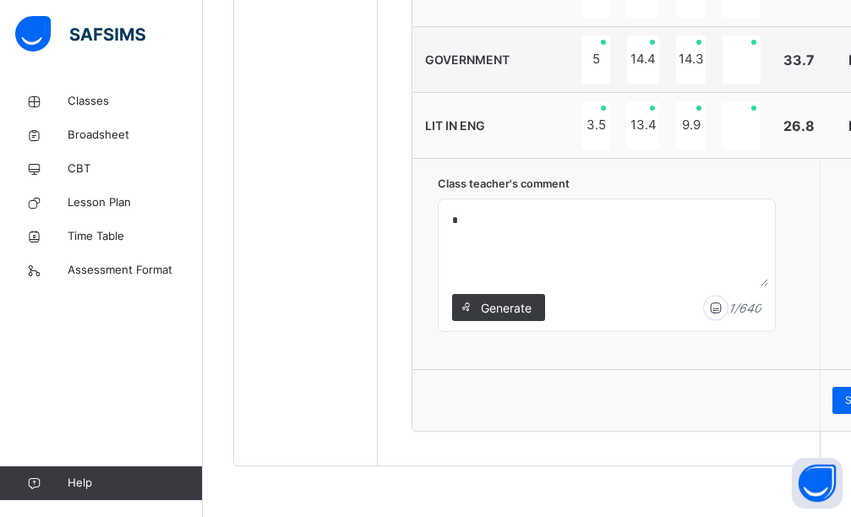
click at [495, 250] on textarea "*" at bounding box center [606, 246] width 323 height 80
click at [451, 215] on textarea "*" at bounding box center [606, 246] width 323 height 80
click at [454, 220] on textarea "*" at bounding box center [606, 246] width 323 height 80
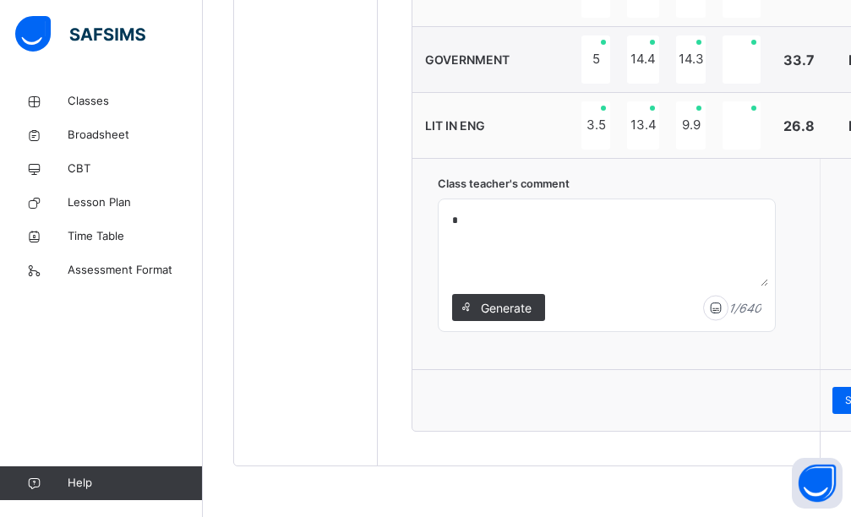
paste textarea "**********"
click at [491, 218] on textarea "**********" at bounding box center [606, 246] width 323 height 80
type textarea "**********"
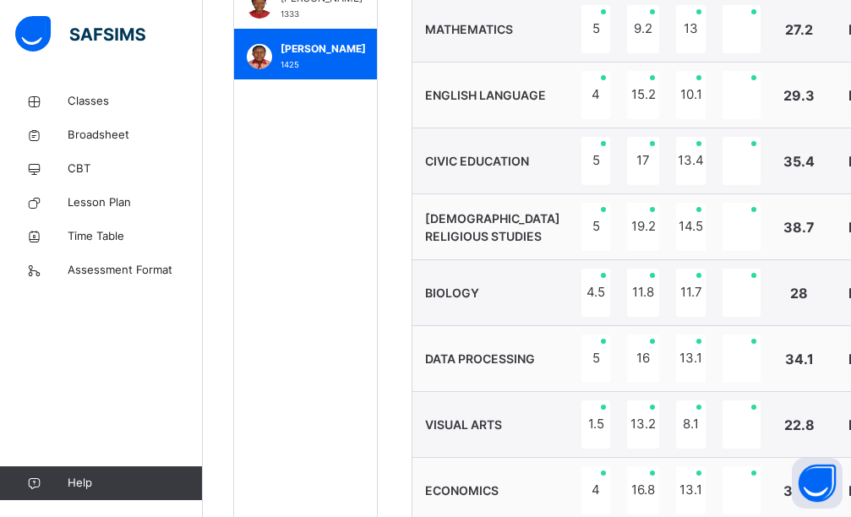
scroll to position [701, 0]
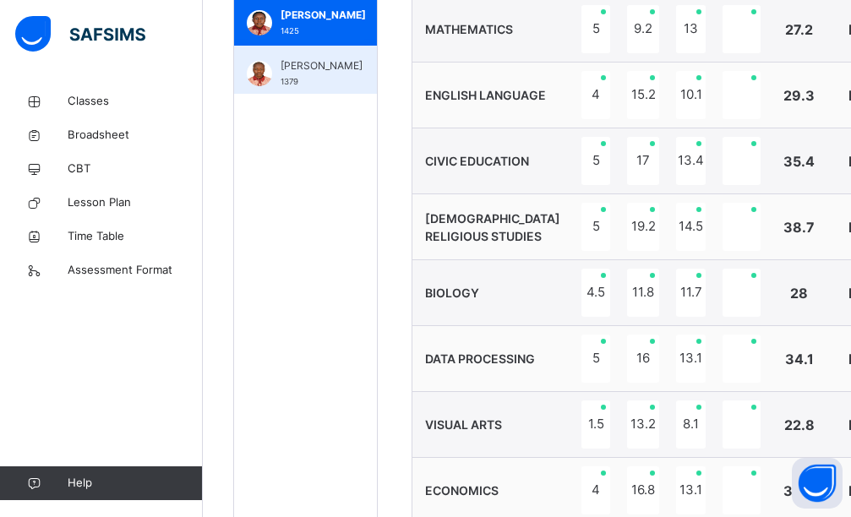
click at [330, 57] on div "[PERSON_NAME] 1379" at bounding box center [305, 71] width 143 height 51
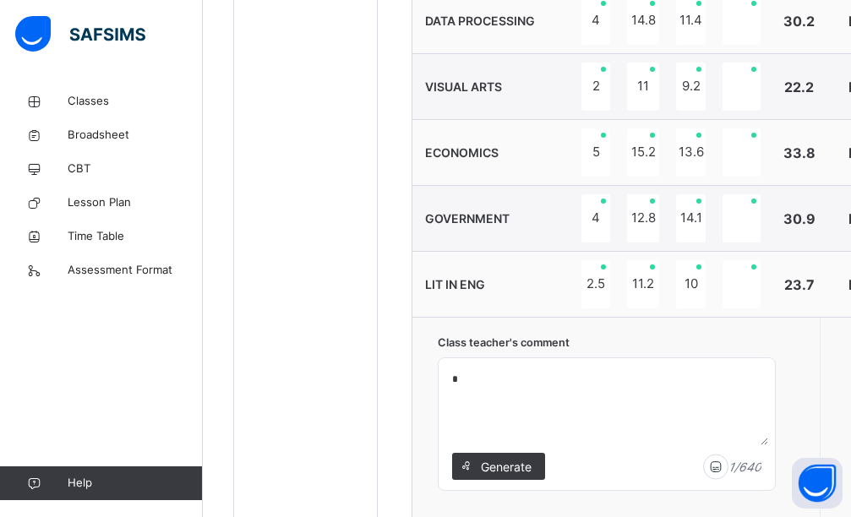
scroll to position [1240, 0]
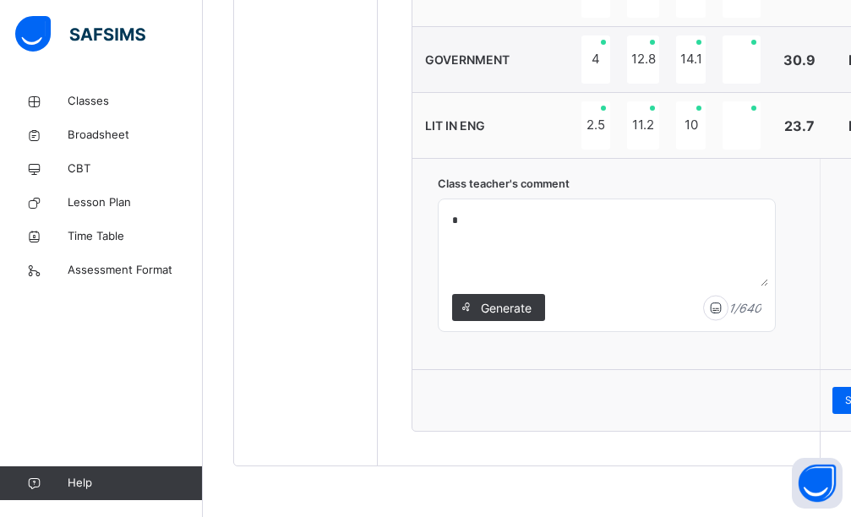
click at [454, 227] on textarea "*" at bounding box center [606, 246] width 323 height 80
click at [455, 227] on textarea "*" at bounding box center [606, 246] width 323 height 80
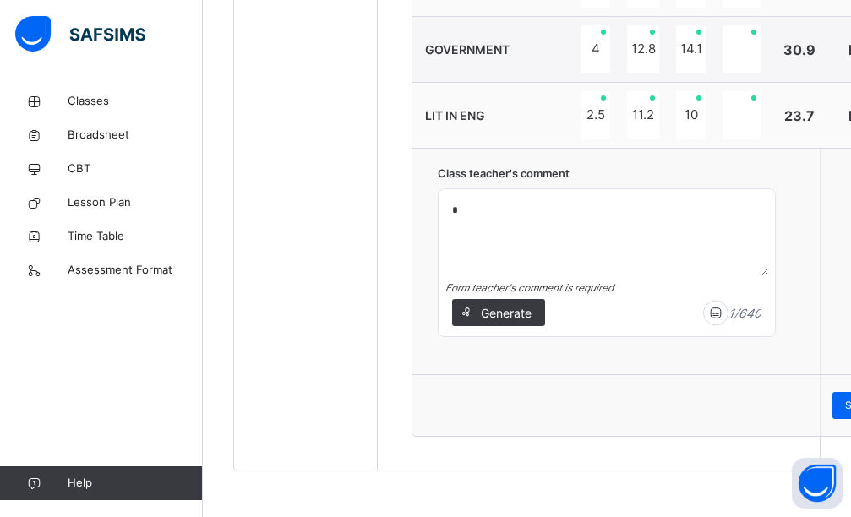
click at [455, 227] on textarea "*" at bounding box center [606, 236] width 323 height 80
click at [454, 226] on textarea "*" at bounding box center [606, 236] width 323 height 80
paste textarea "**********"
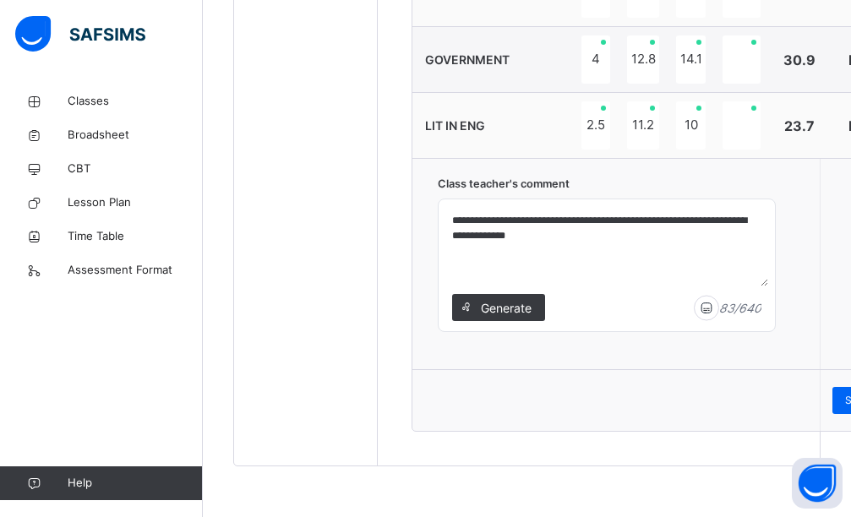
click at [488, 219] on textarea "**********" at bounding box center [606, 246] width 323 height 80
type textarea "**********"
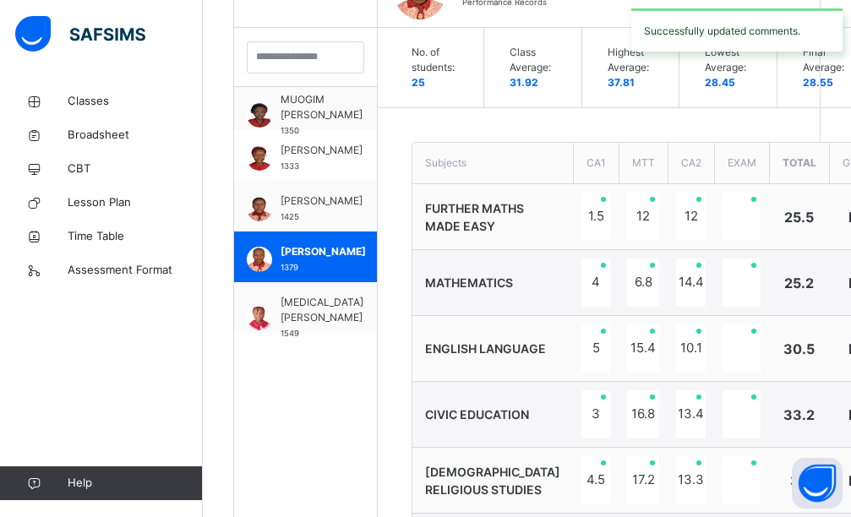
scroll to position [802, 0]
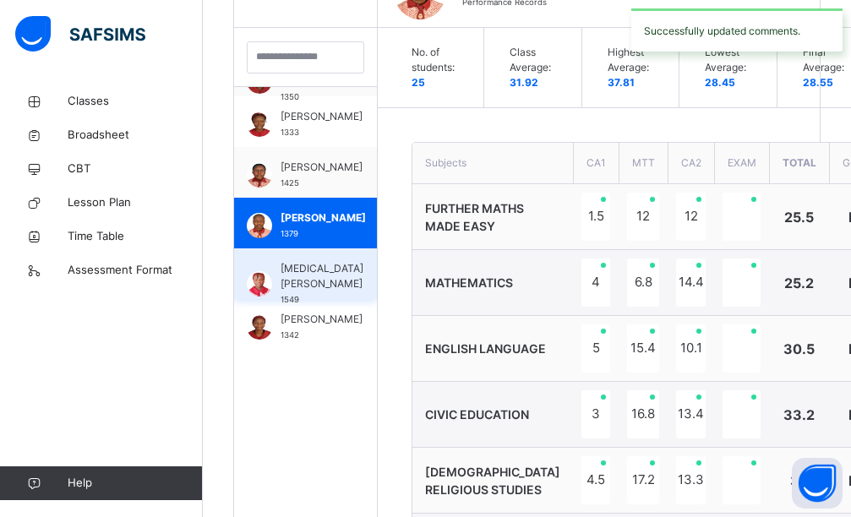
click at [308, 279] on span "[MEDICAL_DATA][PERSON_NAME]" at bounding box center [322, 276] width 83 height 30
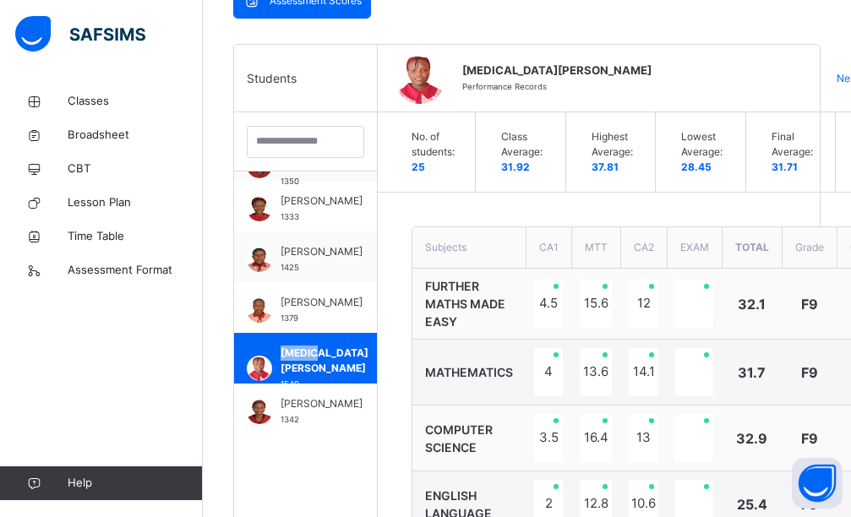
scroll to position [1235, 0]
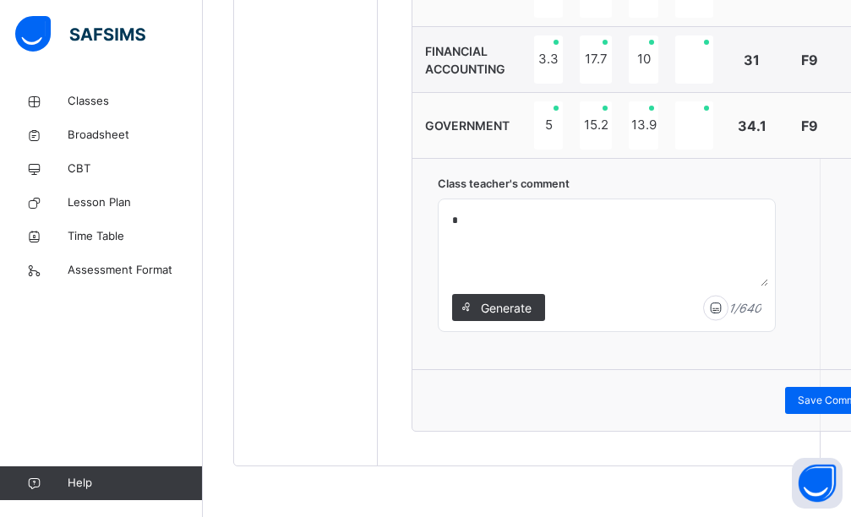
click at [457, 224] on textarea "*" at bounding box center [606, 246] width 323 height 80
click at [456, 224] on textarea "*" at bounding box center [606, 246] width 323 height 80
paste textarea "**********"
click at [445, 221] on div "**********" at bounding box center [607, 265] width 336 height 132
click at [448, 218] on textarea "**********" at bounding box center [606, 246] width 323 height 80
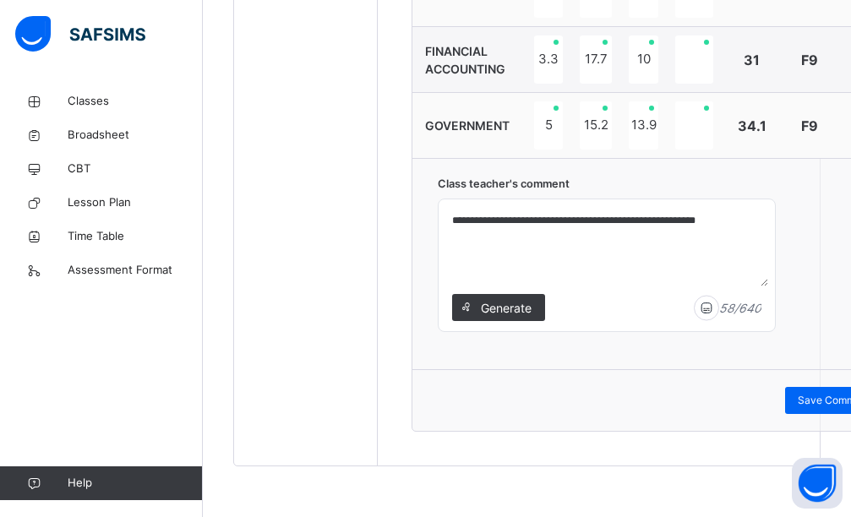
click at [455, 221] on textarea "**********" at bounding box center [606, 246] width 323 height 80
click at [454, 217] on textarea "**********" at bounding box center [606, 246] width 323 height 80
click at [458, 225] on textarea "**********" at bounding box center [606, 246] width 323 height 80
type textarea "**********"
click at [793, 404] on div "Save Comment" at bounding box center [834, 400] width 98 height 27
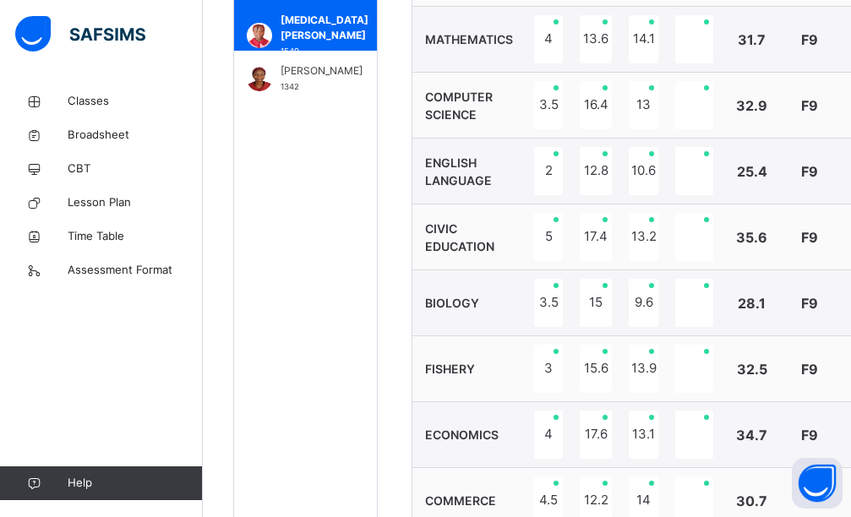
scroll to position [836, 0]
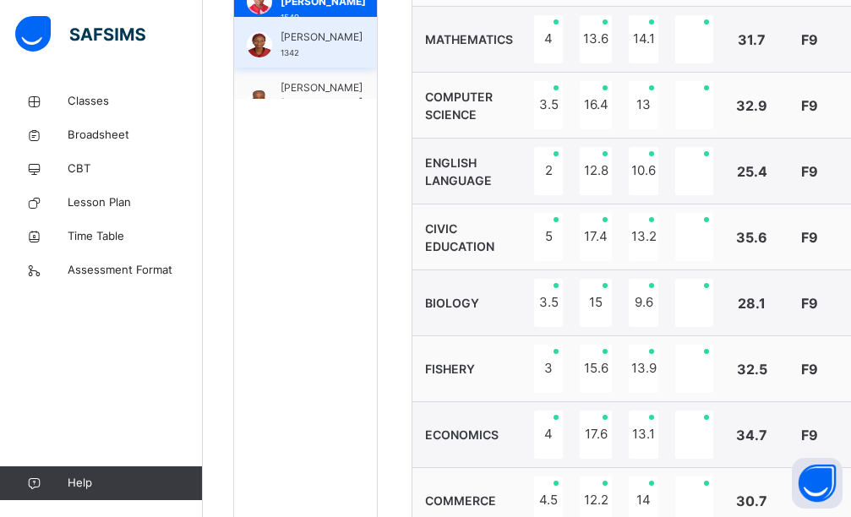
click at [290, 33] on span "[PERSON_NAME]" at bounding box center [322, 37] width 82 height 15
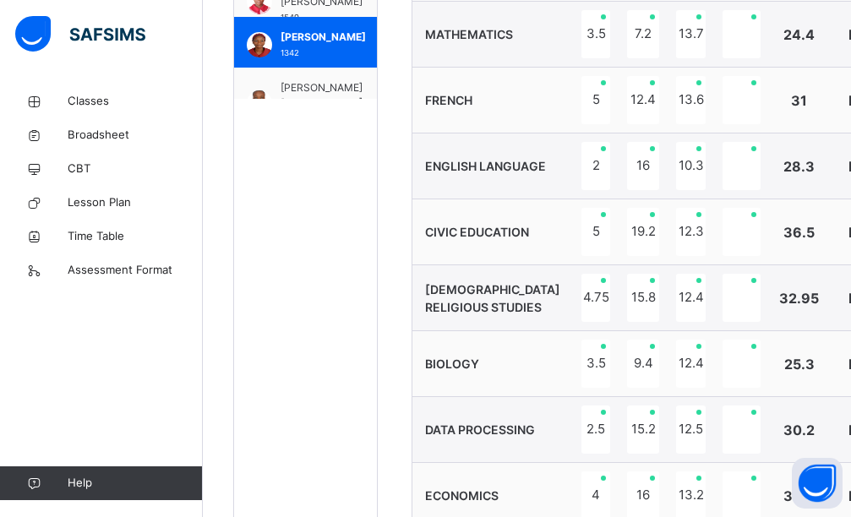
scroll to position [1240, 0]
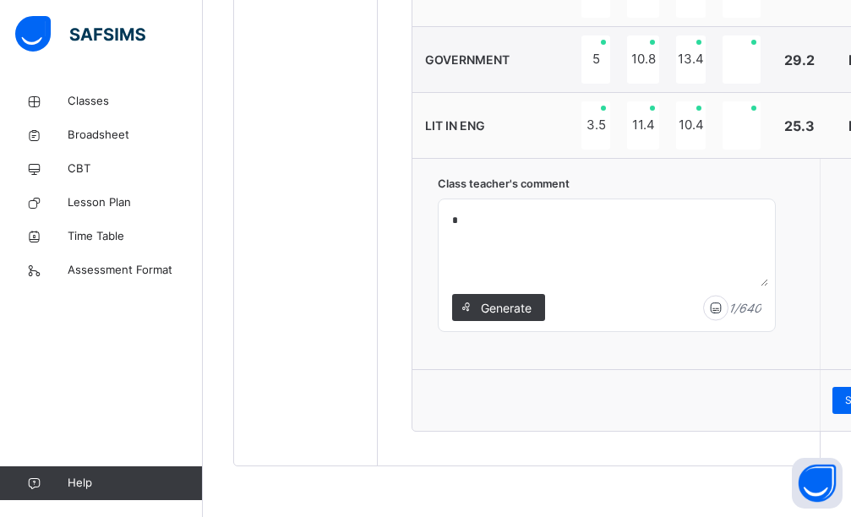
click at [457, 214] on textarea "*" at bounding box center [606, 246] width 323 height 80
paste textarea "**********"
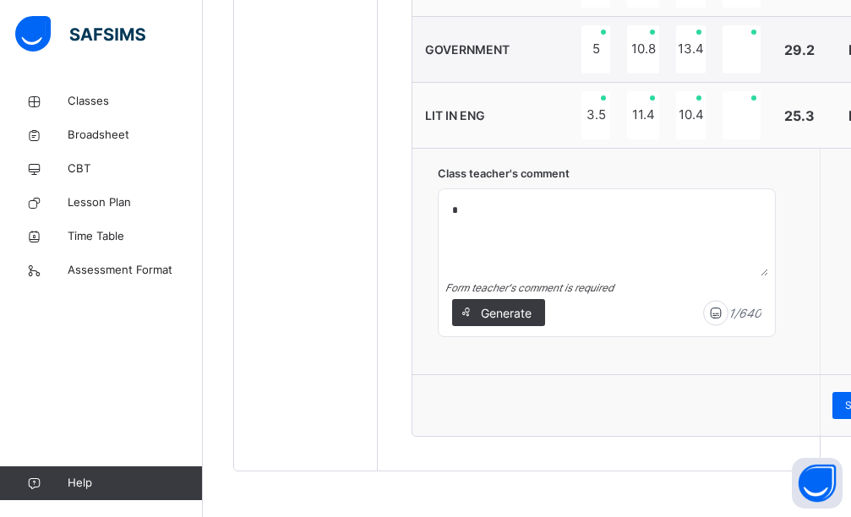
click at [458, 216] on textarea "*" at bounding box center [606, 236] width 323 height 80
click at [457, 215] on textarea "*" at bounding box center [606, 236] width 323 height 80
paste textarea "**********"
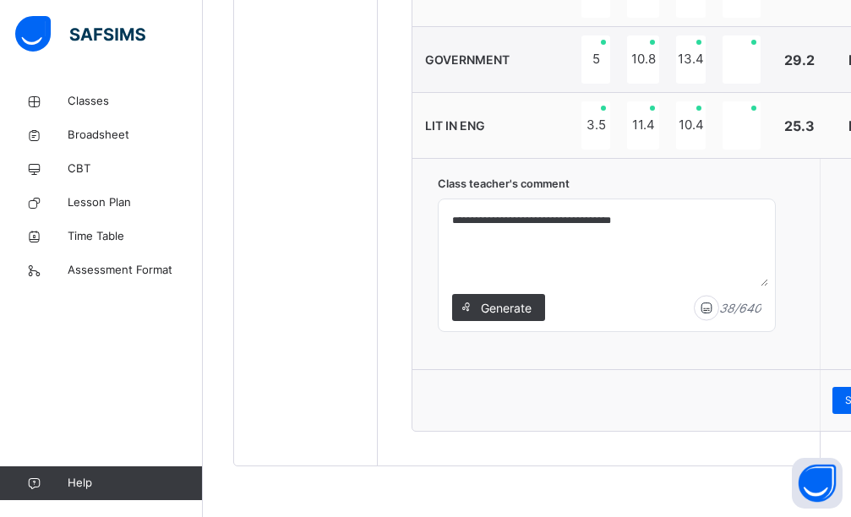
click at [448, 219] on textarea "**********" at bounding box center [606, 246] width 323 height 80
type textarea "**********"
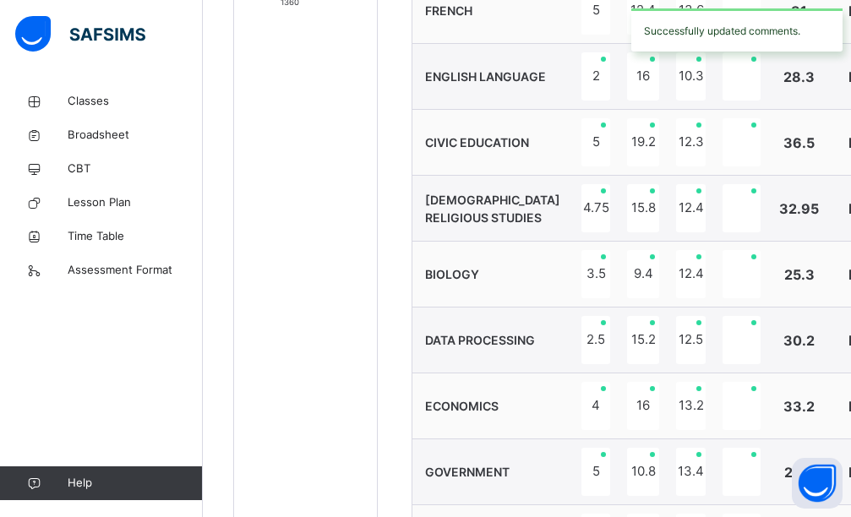
scroll to position [733, 0]
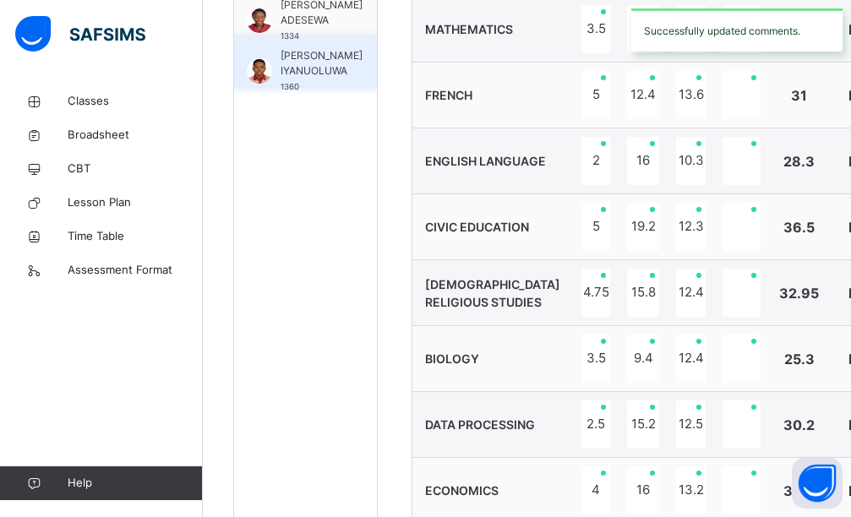
click at [344, 48] on span "[PERSON_NAME] IYANUOLUWA" at bounding box center [322, 63] width 82 height 30
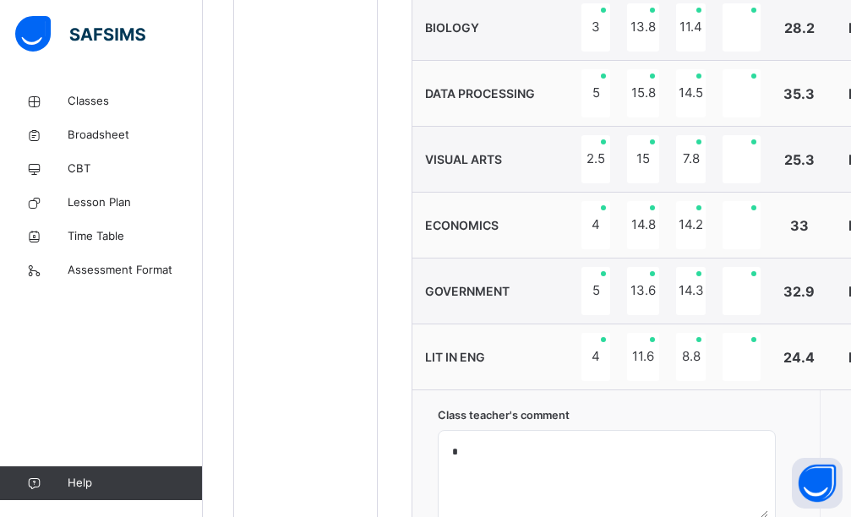
scroll to position [1240, 0]
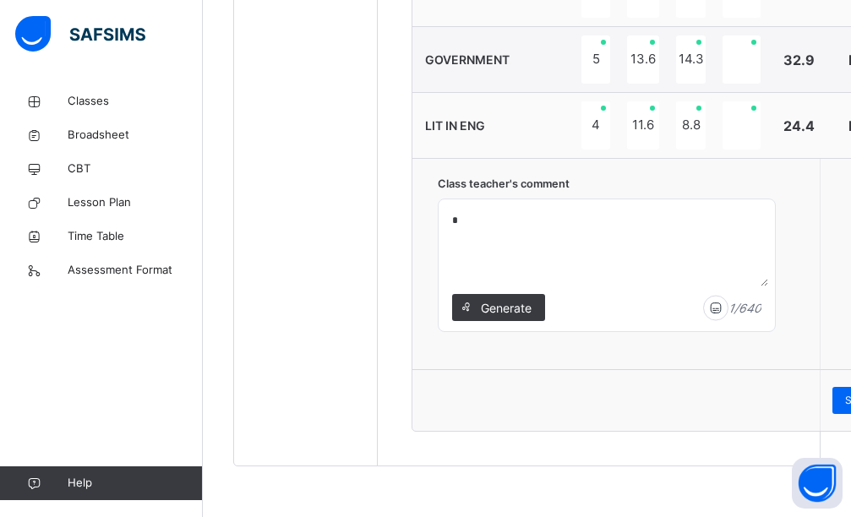
click at [455, 212] on textarea "*" at bounding box center [606, 246] width 323 height 80
click at [449, 216] on textarea "*" at bounding box center [606, 246] width 323 height 80
click at [450, 217] on textarea "*" at bounding box center [606, 246] width 323 height 80
paste textarea "**********"
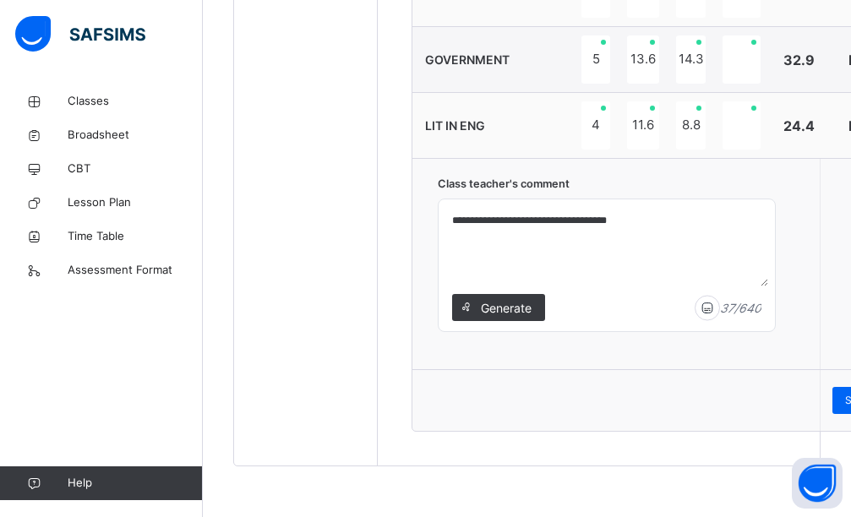
click at [453, 222] on textarea "**********" at bounding box center [606, 246] width 323 height 80
type textarea "**********"
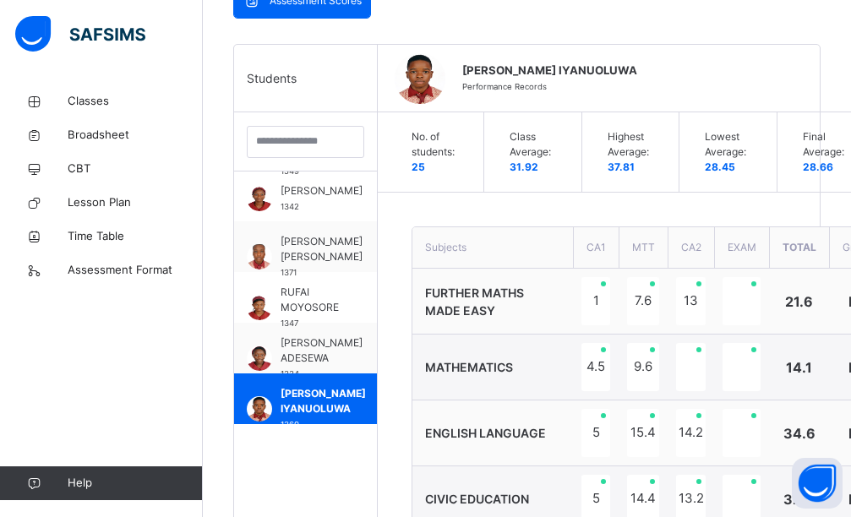
scroll to position [310, 0]
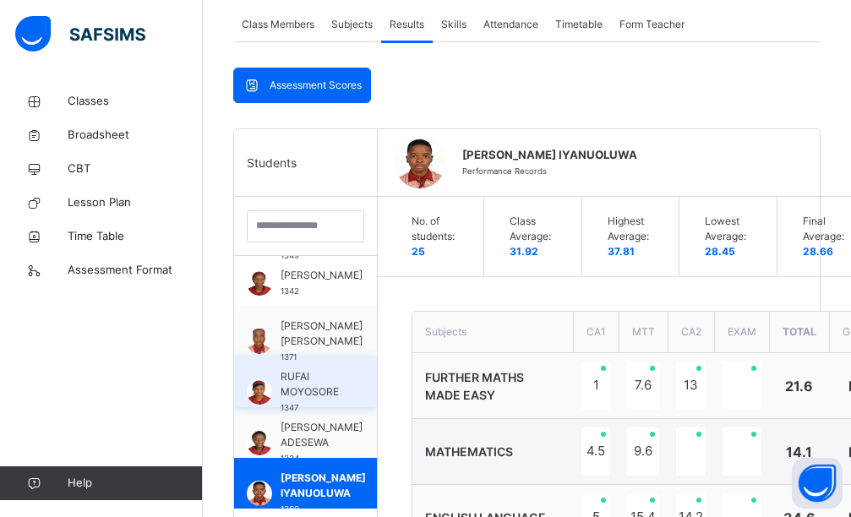
click at [323, 420] on span "[PERSON_NAME] ADESEWA" at bounding box center [322, 435] width 82 height 30
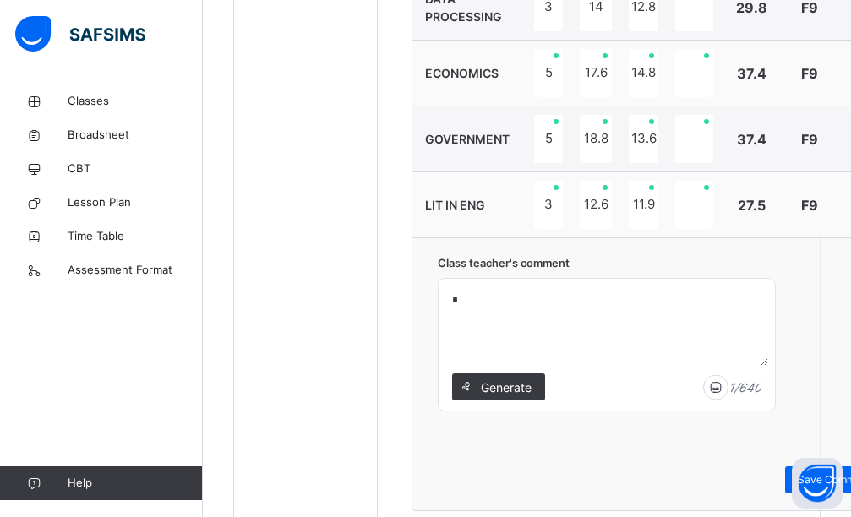
scroll to position [1235, 0]
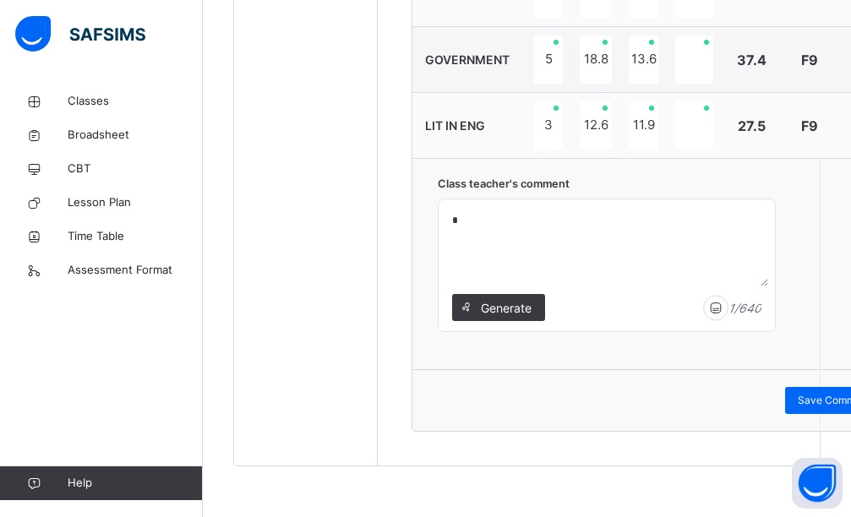
click at [450, 221] on textarea "*" at bounding box center [606, 246] width 323 height 80
paste textarea "**********"
click at [450, 221] on textarea "**********" at bounding box center [606, 246] width 323 height 80
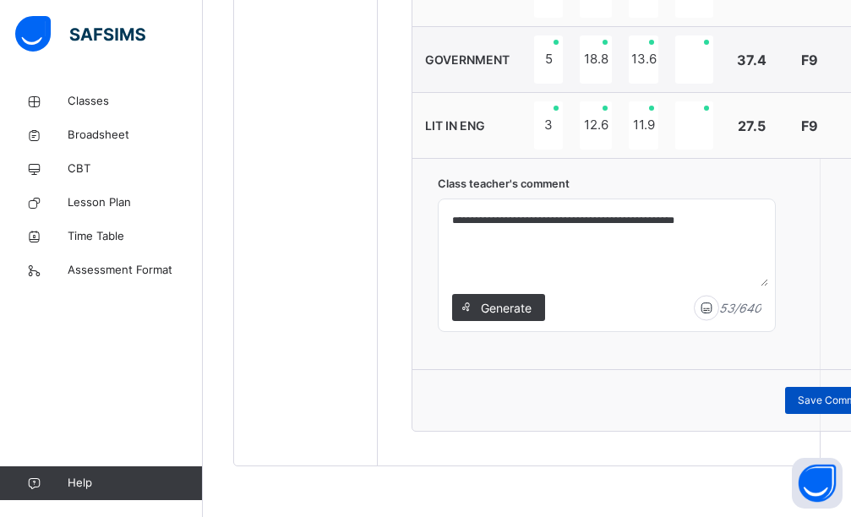
type textarea "**********"
click at [797, 401] on div "Save Comment" at bounding box center [834, 400] width 98 height 27
click at [806, 396] on span "Save Comment" at bounding box center [834, 400] width 73 height 15
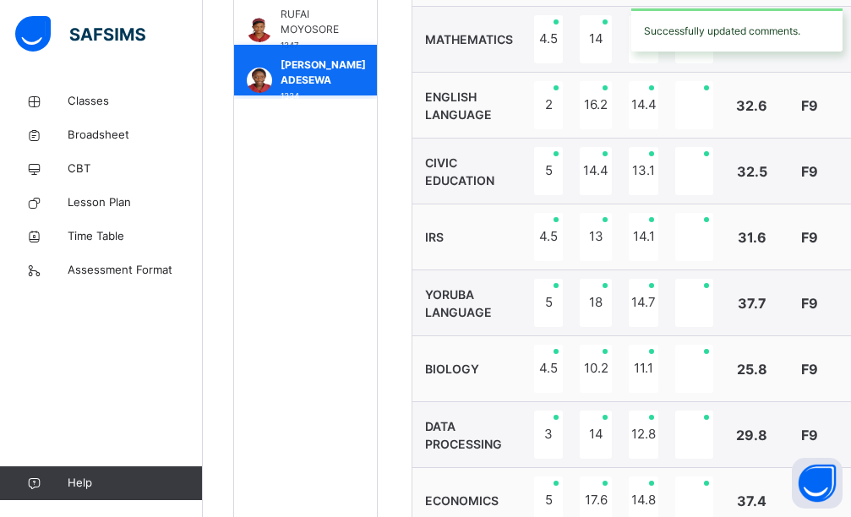
scroll to position [876, 0]
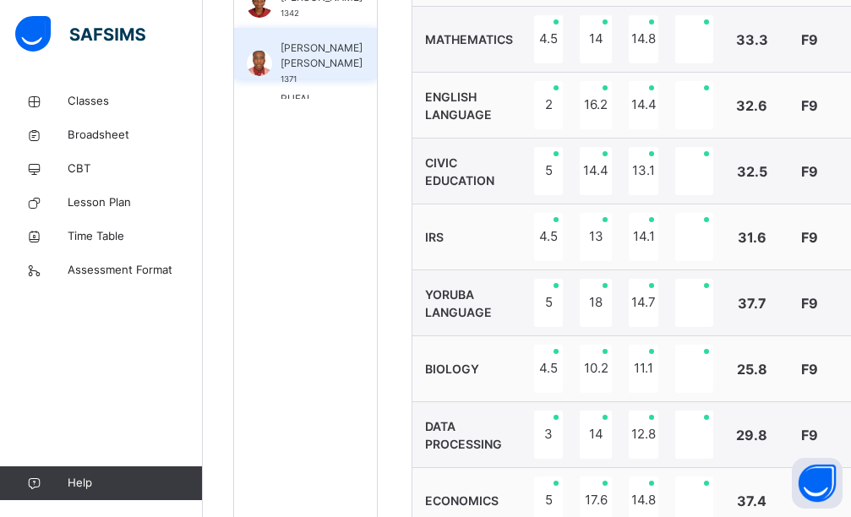
click at [330, 58] on div "[PERSON_NAME] [PERSON_NAME] 1371" at bounding box center [305, 53] width 143 height 51
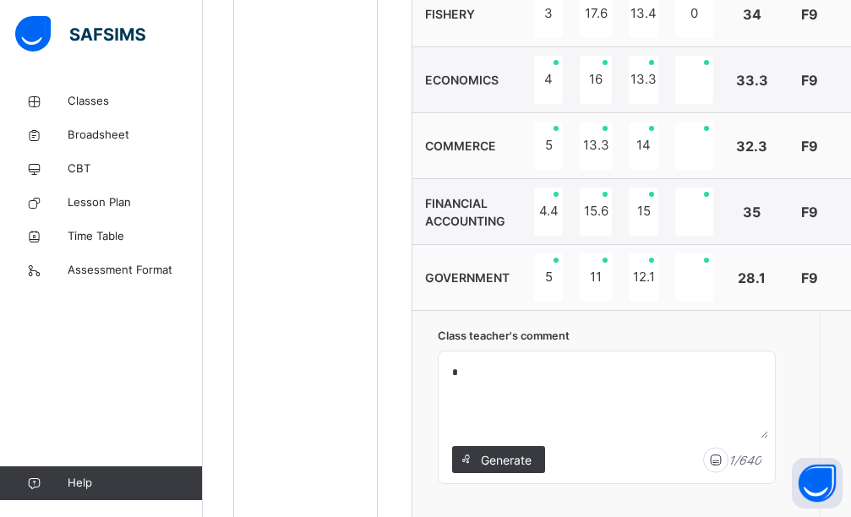
scroll to position [1235, 0]
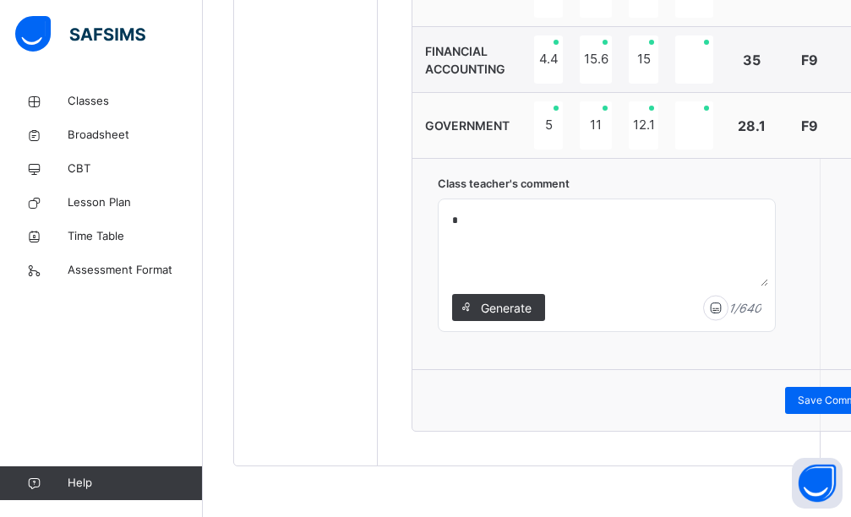
click at [453, 219] on textarea "*" at bounding box center [606, 246] width 323 height 80
paste textarea "**********"
click at [455, 221] on textarea "**********" at bounding box center [606, 246] width 323 height 80
click at [449, 220] on textarea "**********" at bounding box center [606, 246] width 323 height 80
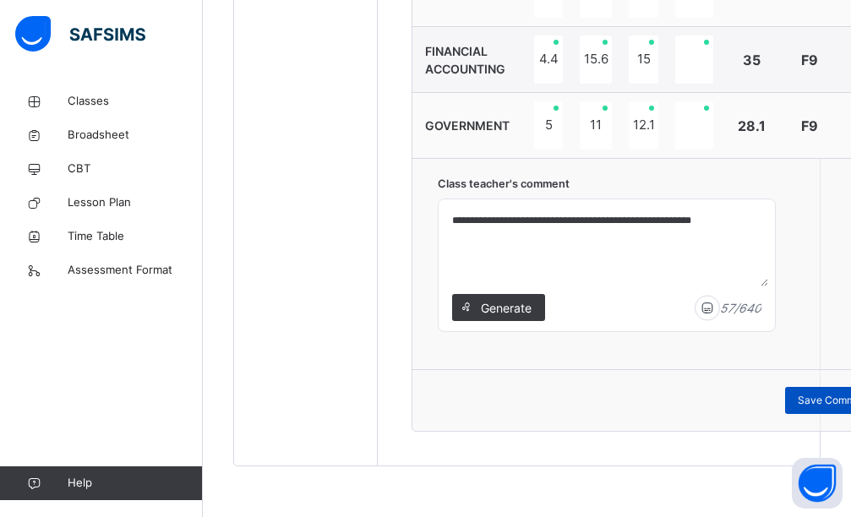
type textarea "**********"
click at [794, 396] on div "Save Comment" at bounding box center [834, 400] width 98 height 27
click at [804, 394] on span "Save Comment" at bounding box center [834, 400] width 73 height 15
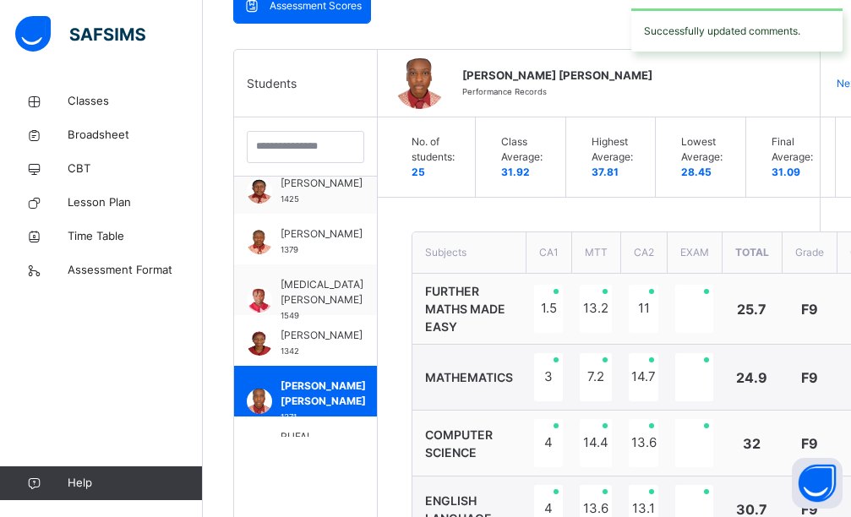
scroll to position [910, 0]
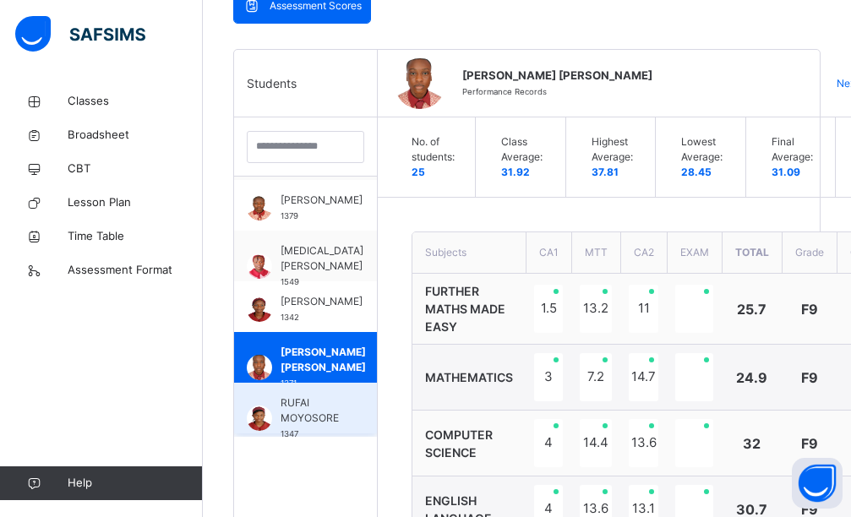
click at [333, 403] on span "RUFAI MOYOSORE" at bounding box center [310, 411] width 58 height 30
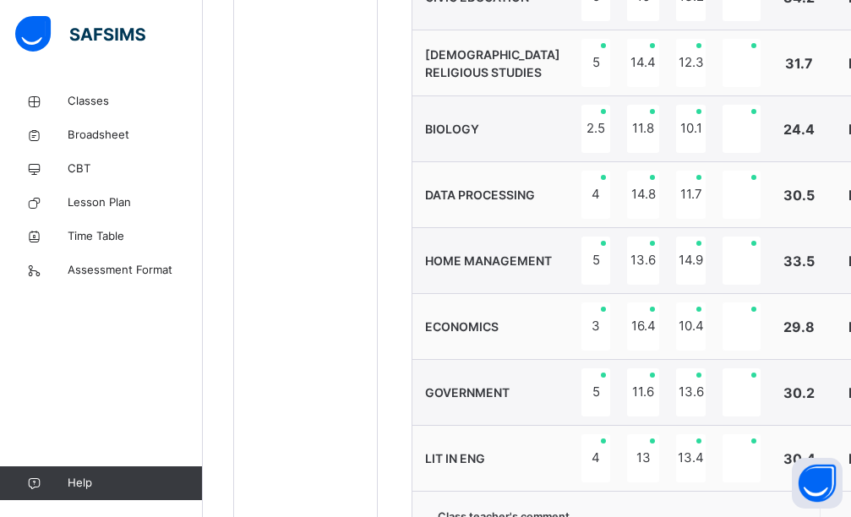
scroll to position [1240, 0]
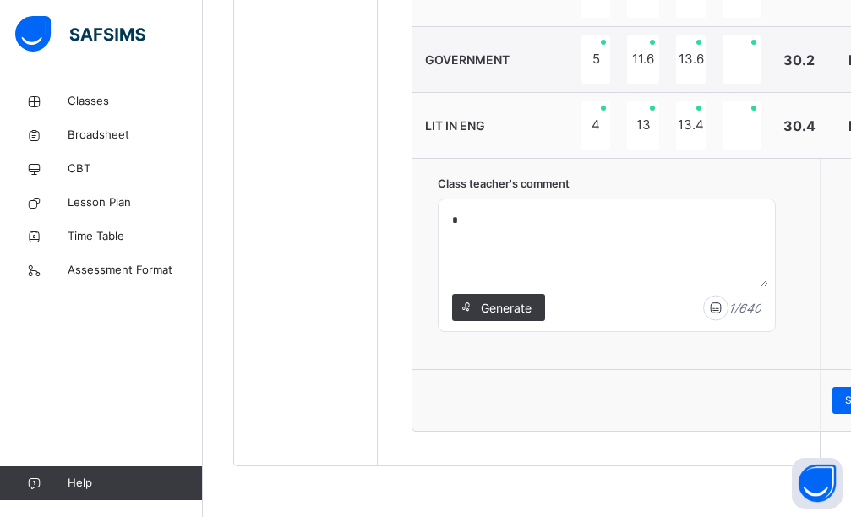
click at [450, 221] on textarea "*" at bounding box center [606, 246] width 323 height 80
click at [453, 215] on textarea "*" at bounding box center [606, 246] width 323 height 80
click at [453, 221] on textarea "*" at bounding box center [606, 246] width 323 height 80
paste textarea "**********"
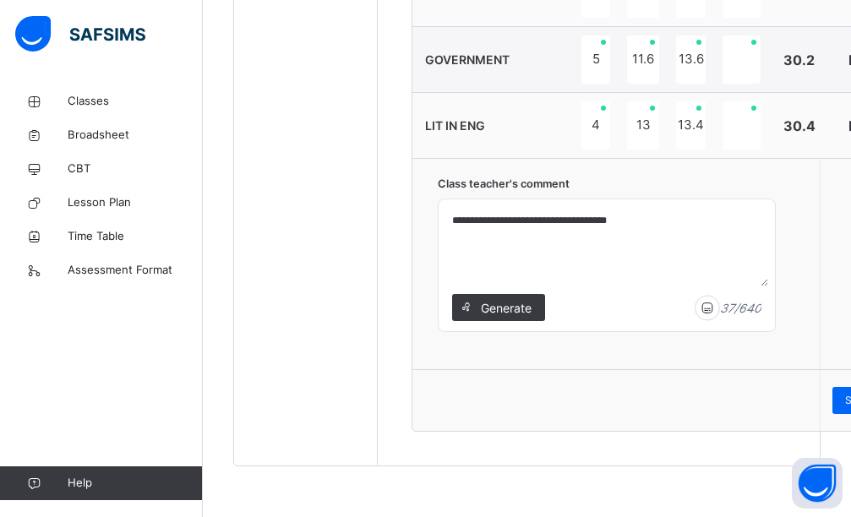
click at [451, 221] on textarea "**********" at bounding box center [606, 246] width 323 height 80
type textarea "**********"
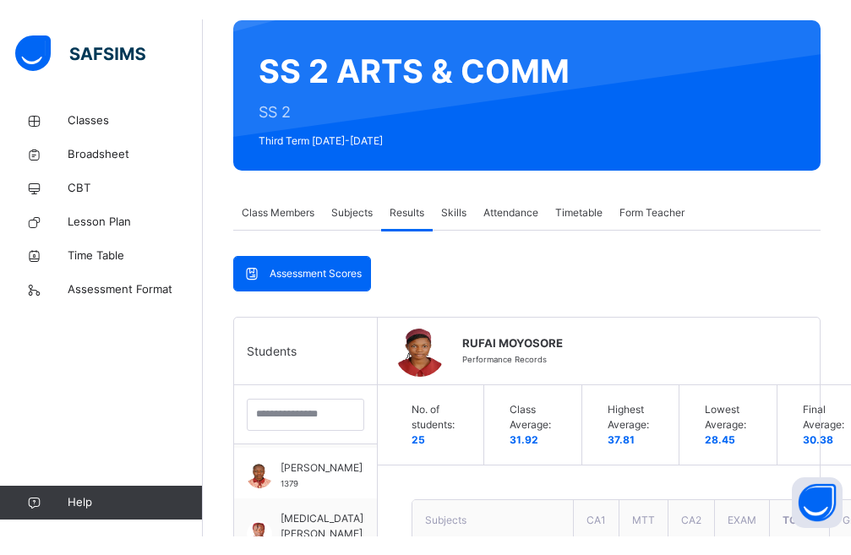
scroll to position [0, 0]
